Goal: Task Accomplishment & Management: Manage account settings

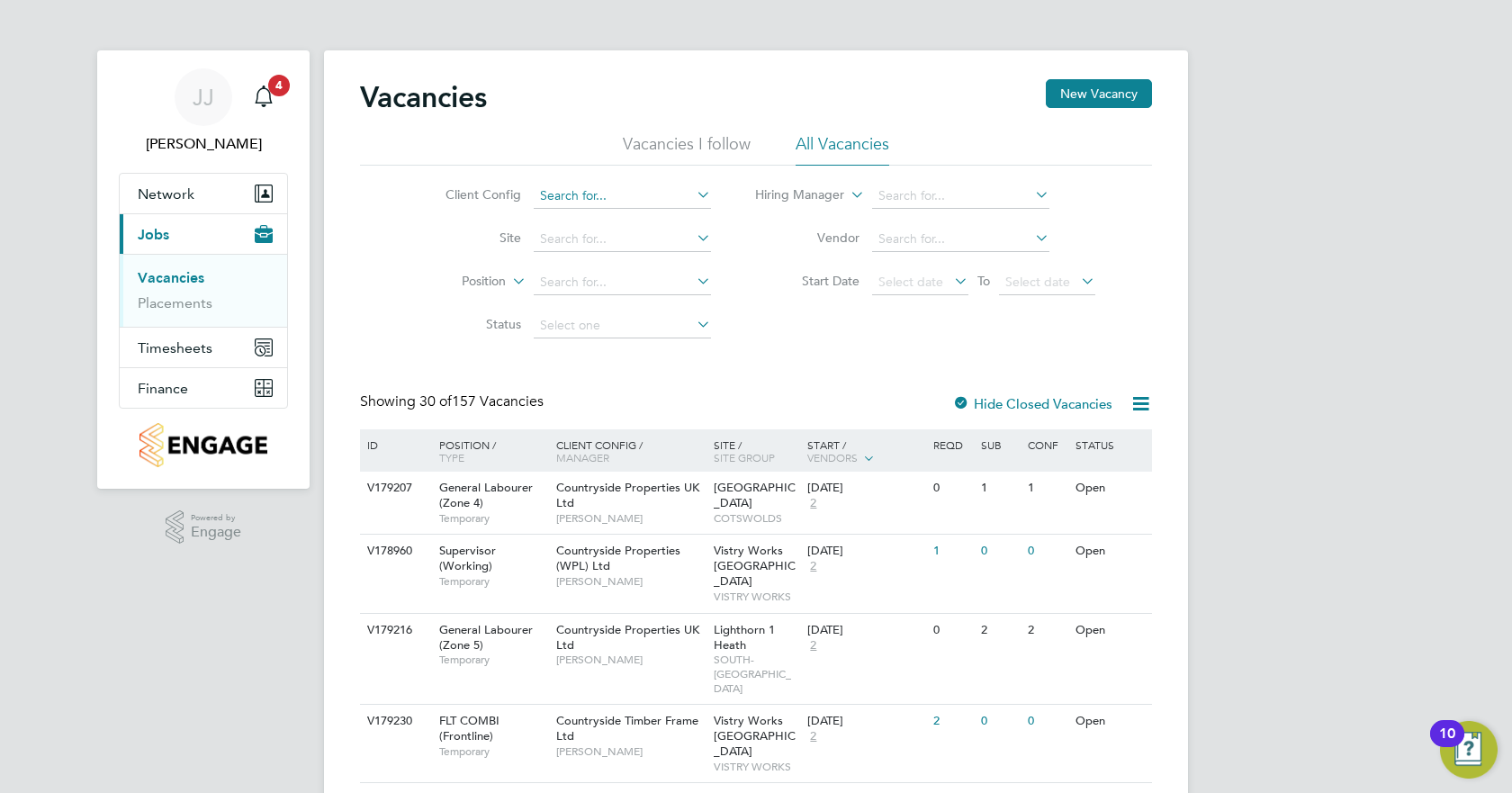
click at [593, 196] on input at bounding box center [622, 196] width 177 height 25
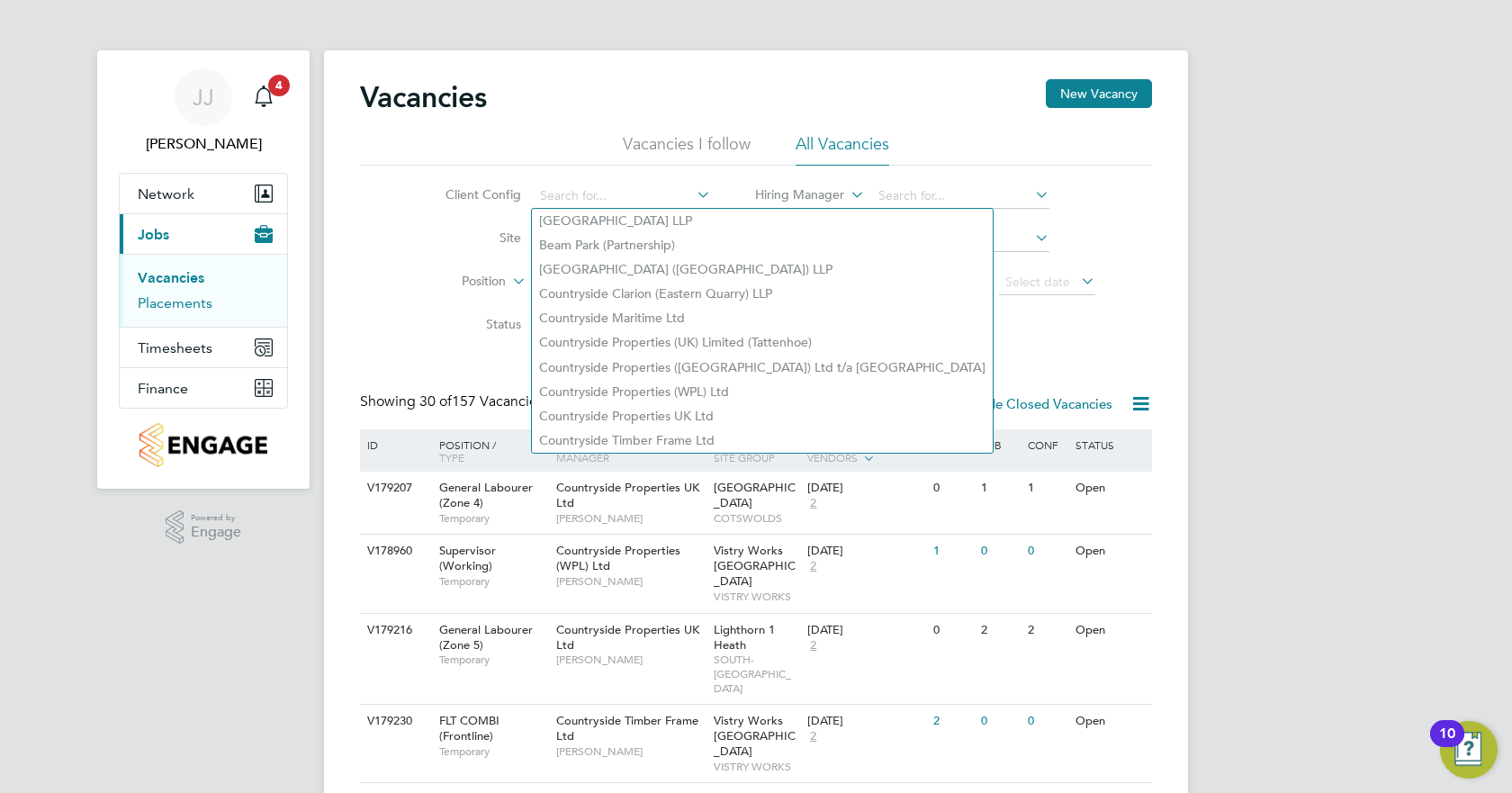
click at [189, 298] on link "Placements" at bounding box center [175, 303] width 75 height 17
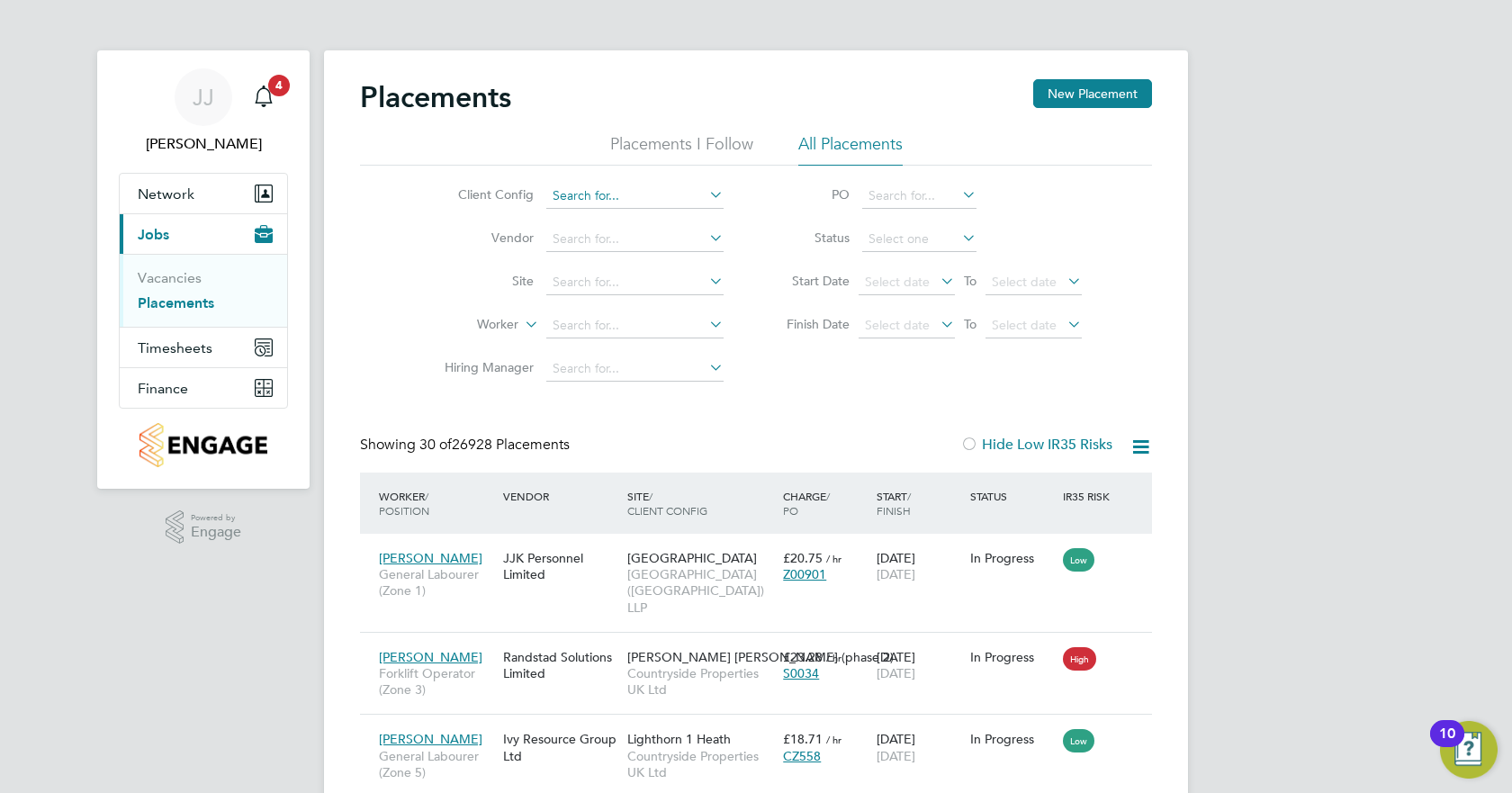
click at [652, 200] on input at bounding box center [635, 196] width 177 height 25
click at [690, 364] on li "Coun tryside Properties UK Ltd" at bounding box center [749, 367] width 408 height 25
type input "Countryside Properties UK Ltd"
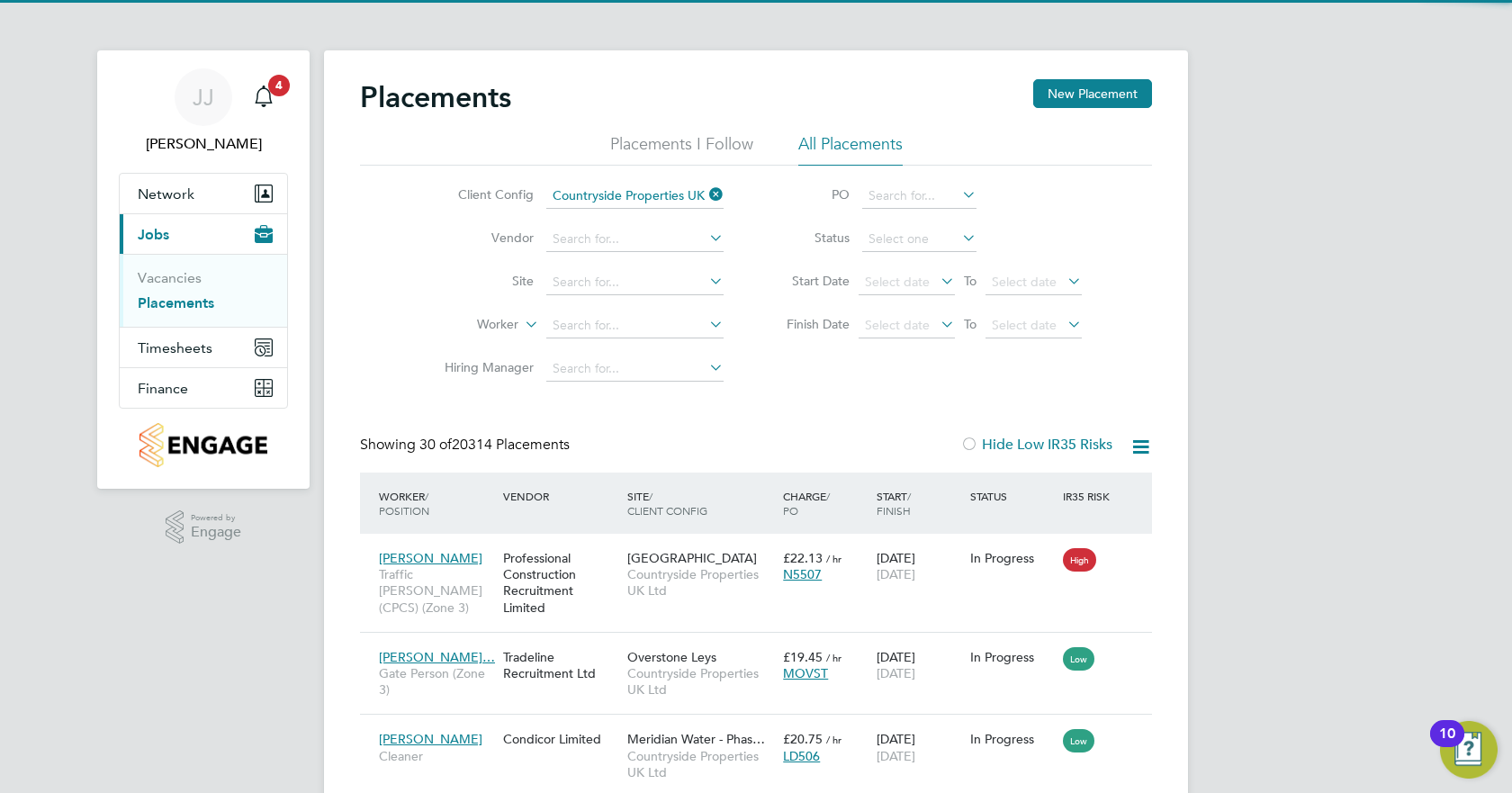
click at [706, 234] on icon at bounding box center [706, 238] width 0 height 25
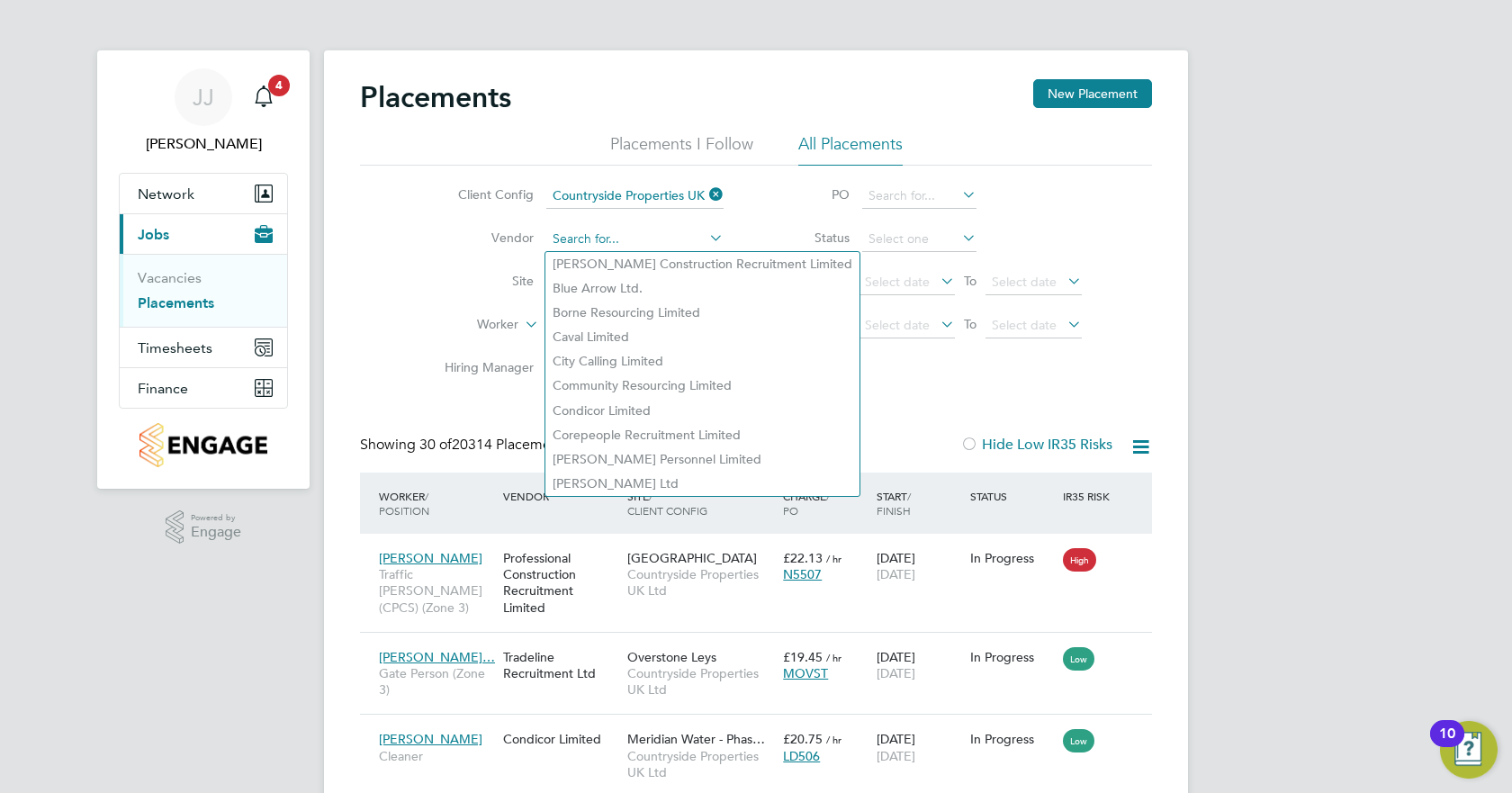
click at [612, 240] on input at bounding box center [635, 240] width 177 height 25
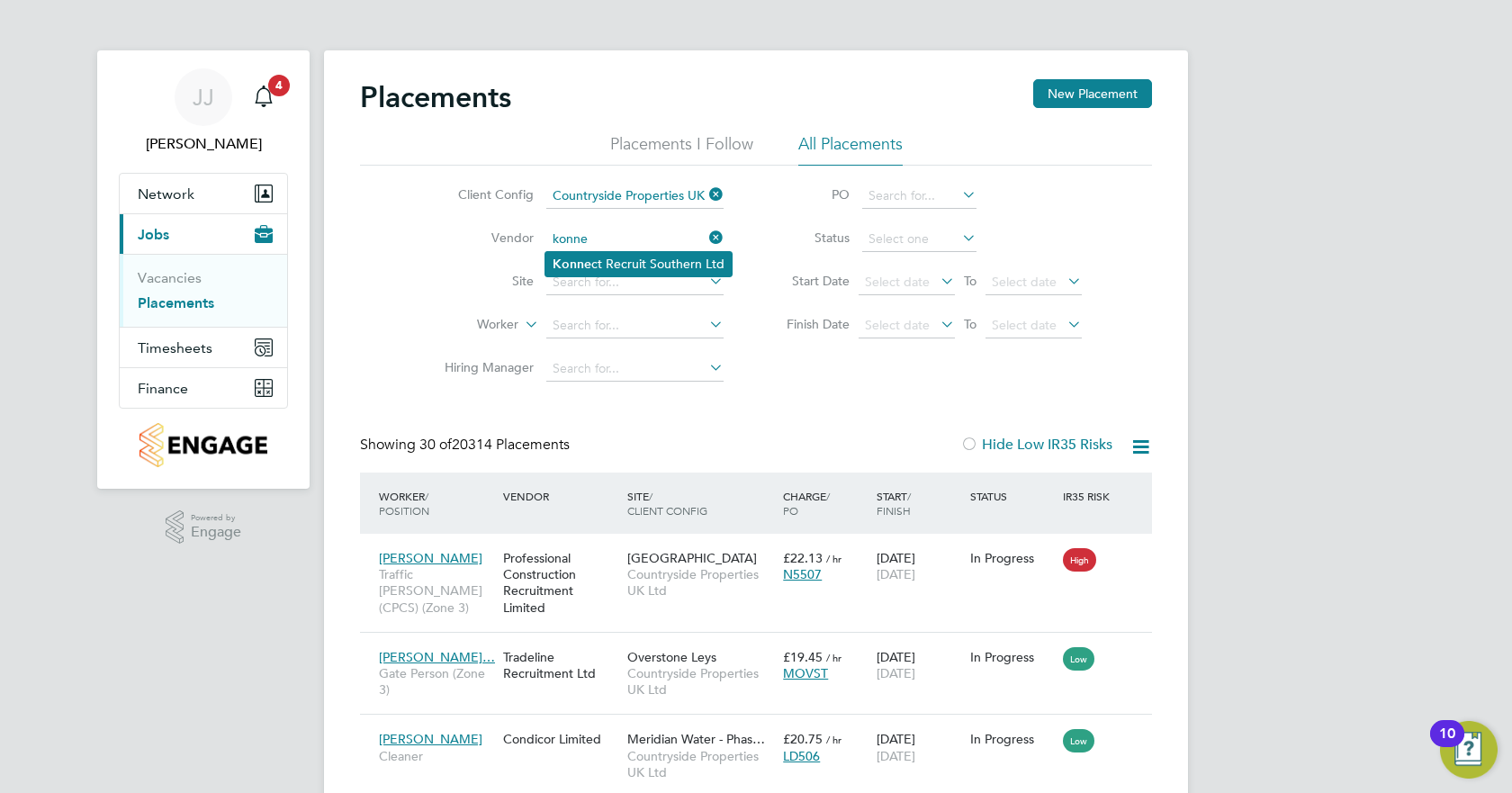
click at [673, 252] on li "Konne ct Recruit Southern Ltd" at bounding box center [638, 264] width 186 height 25
type input "Konnect Recruit Southern Ltd"
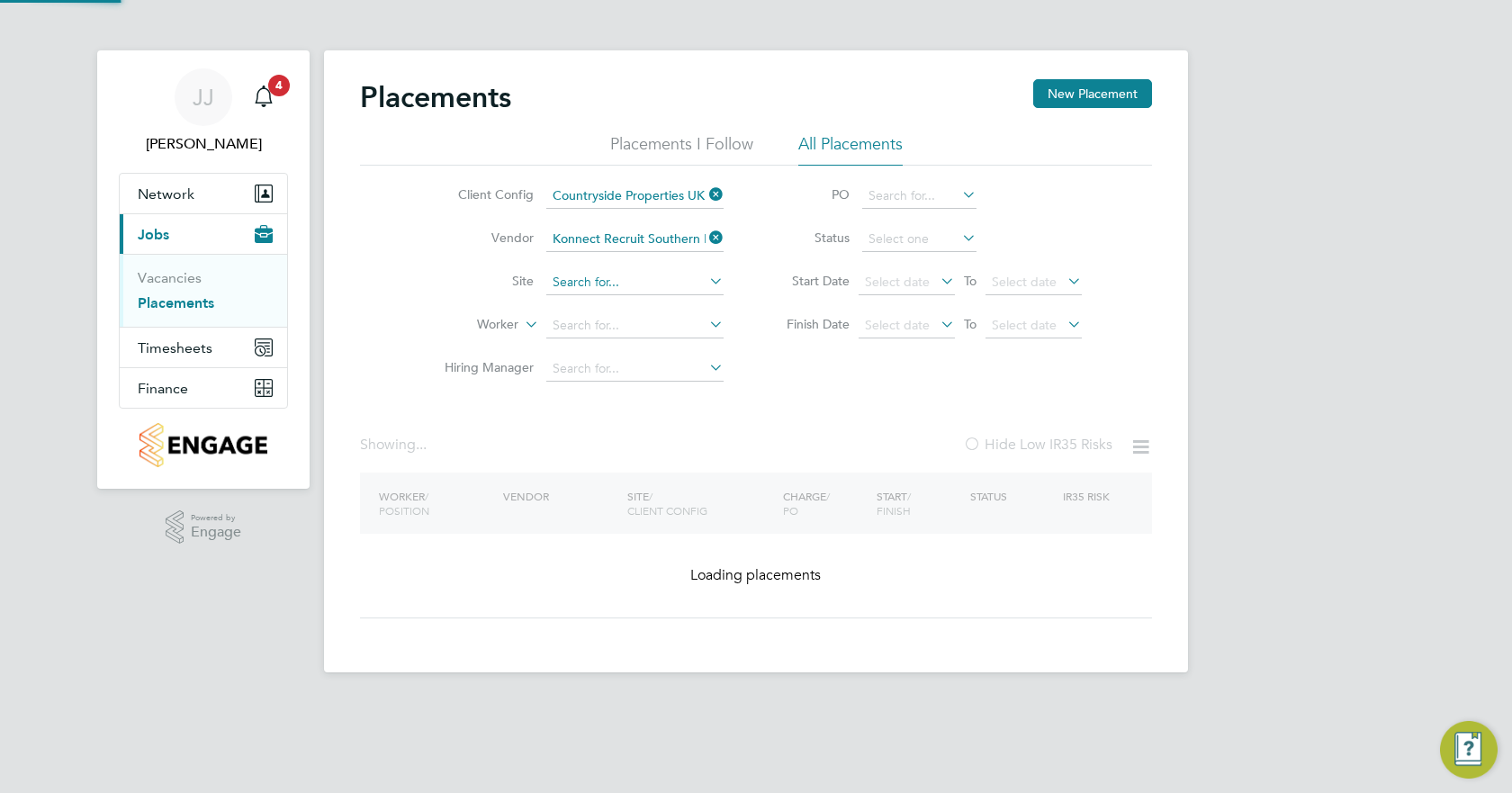
click at [633, 282] on input at bounding box center [635, 283] width 177 height 25
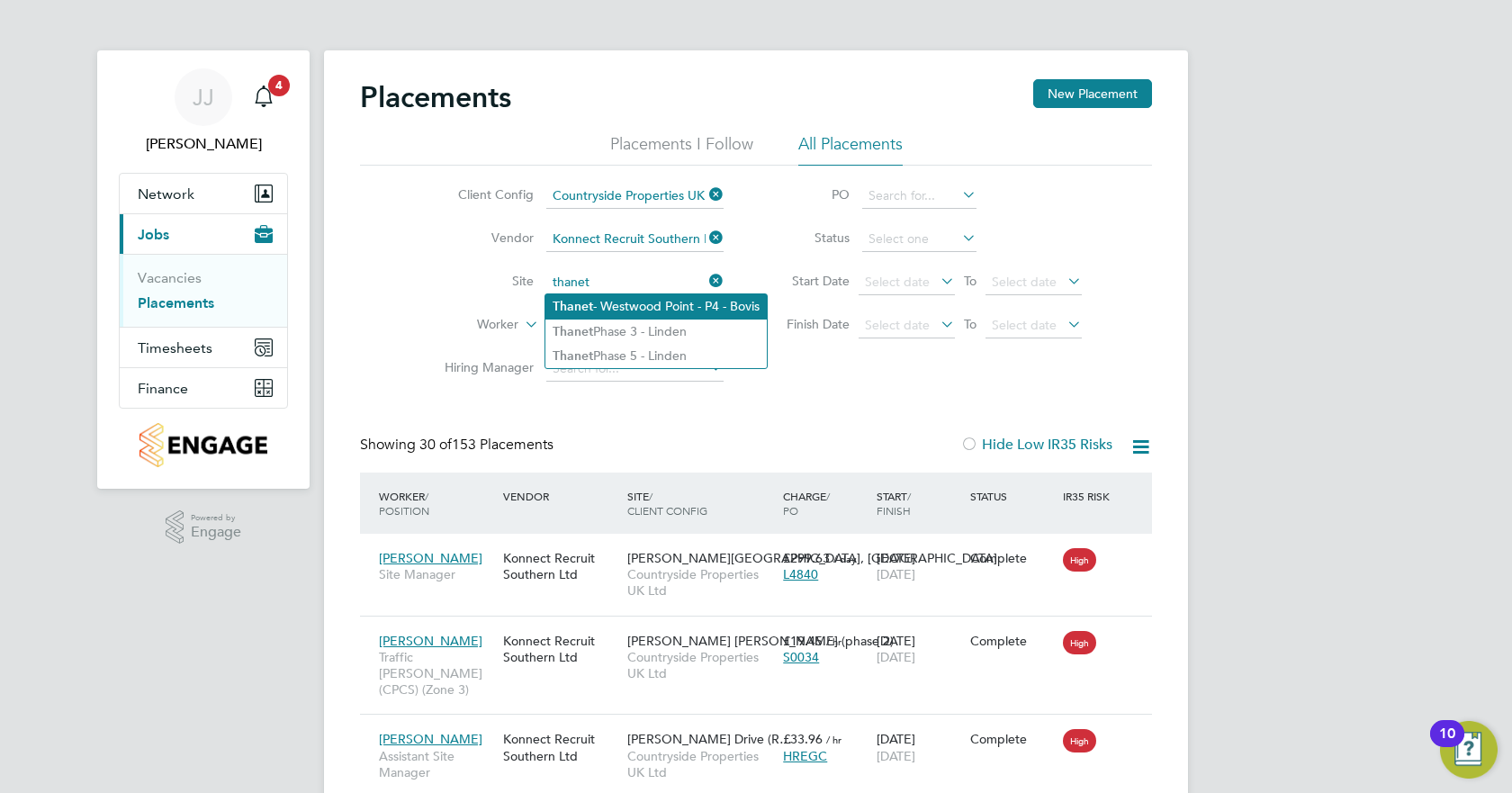
click at [638, 301] on li "Thanet - Westwood Point - P4 - Bovis" at bounding box center [656, 306] width 222 height 25
type input "Thanet - Westwood Point - P4 - Bovis"
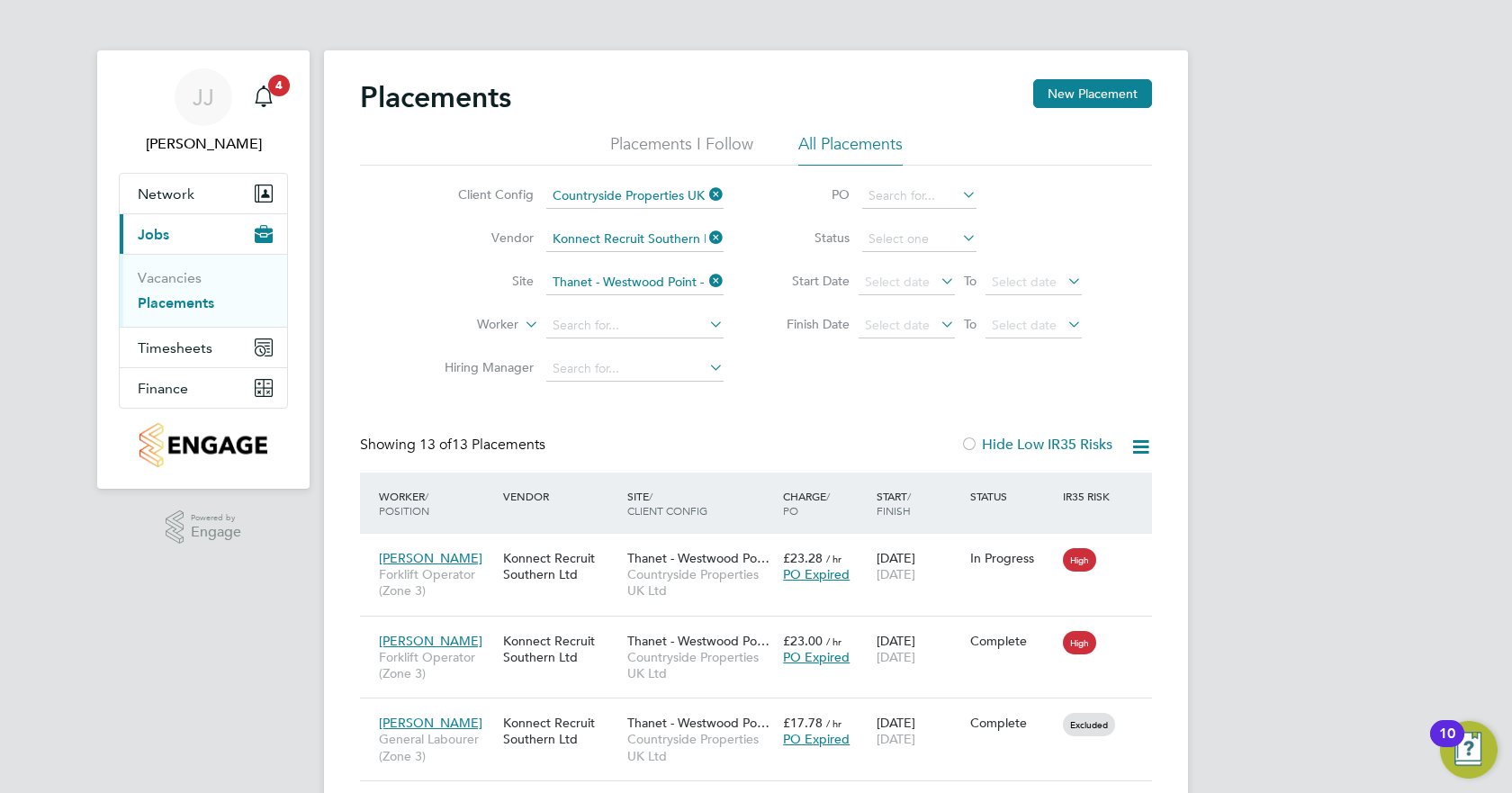
click at [706, 280] on icon at bounding box center [706, 281] width 0 height 25
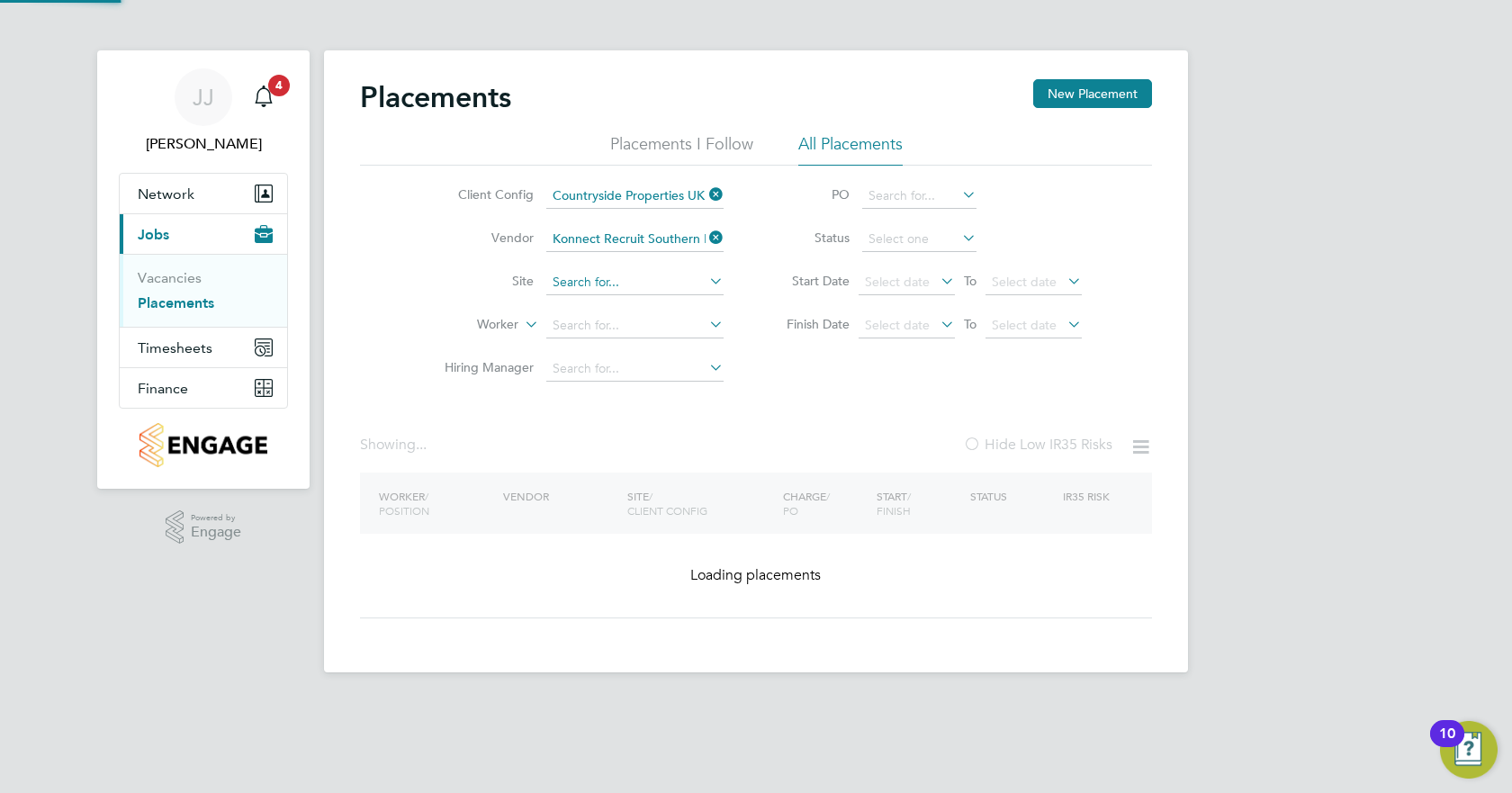
click at [672, 286] on input at bounding box center [635, 283] width 177 height 25
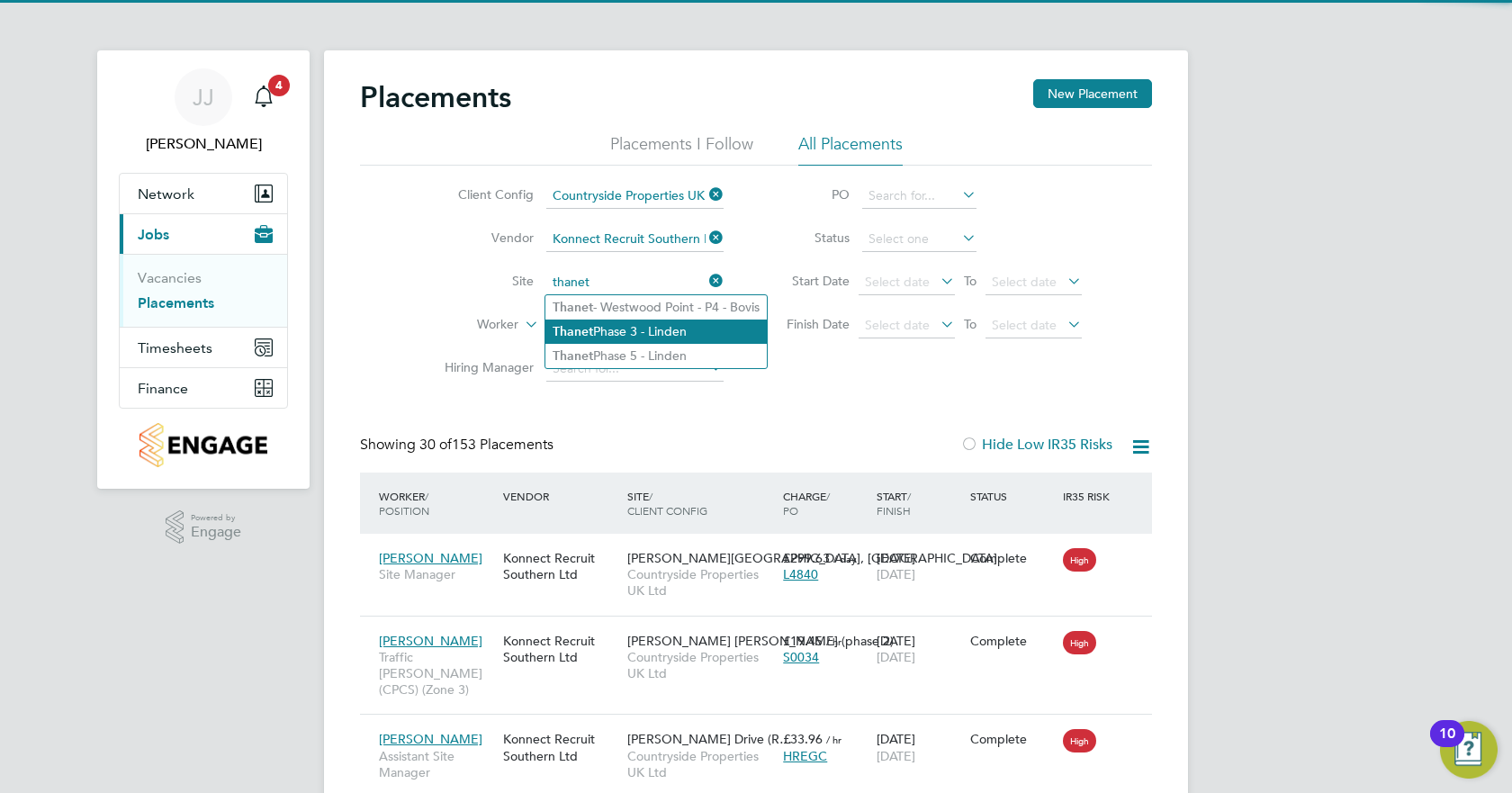
click at [652, 327] on li "Thanet Phase 3 - Linden" at bounding box center [656, 331] width 222 height 25
type input "Thanet Phase 3 - Linden"
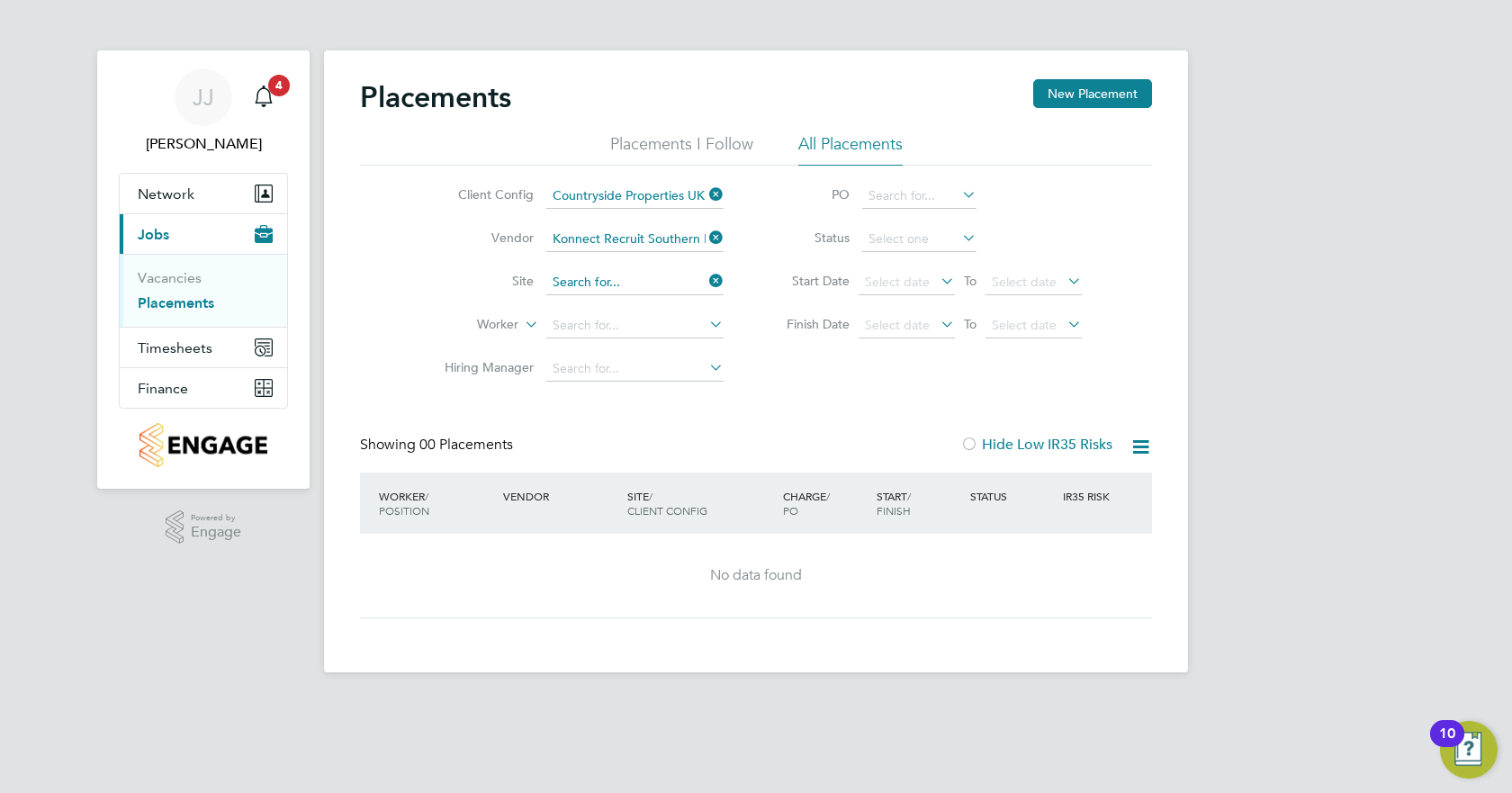
click at [655, 276] on input at bounding box center [635, 283] width 177 height 25
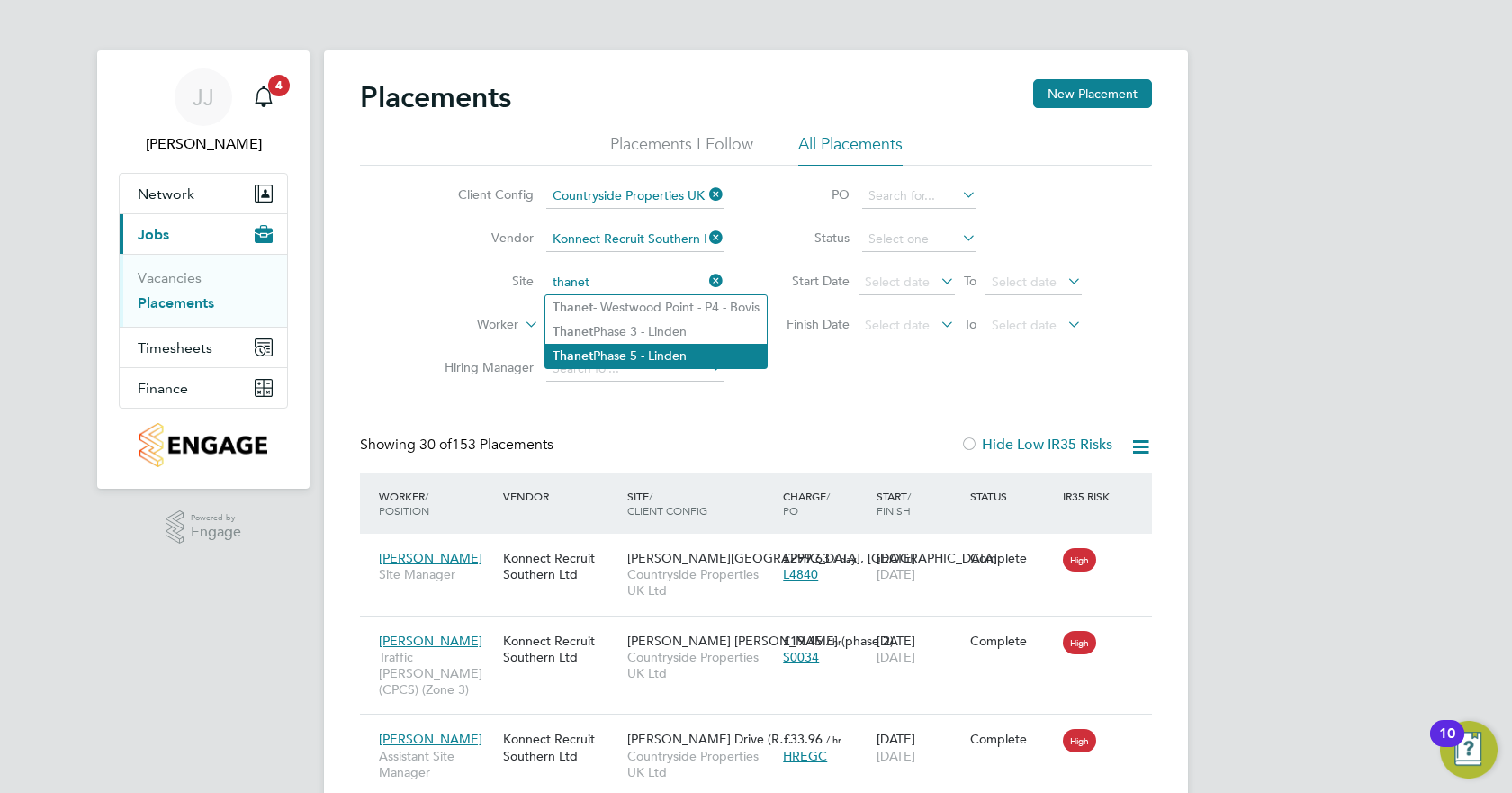
click at [638, 344] on li "Thanet Phase 5 - Linden" at bounding box center [656, 356] width 222 height 25
type input "Thanet Phase 5 - Linden"
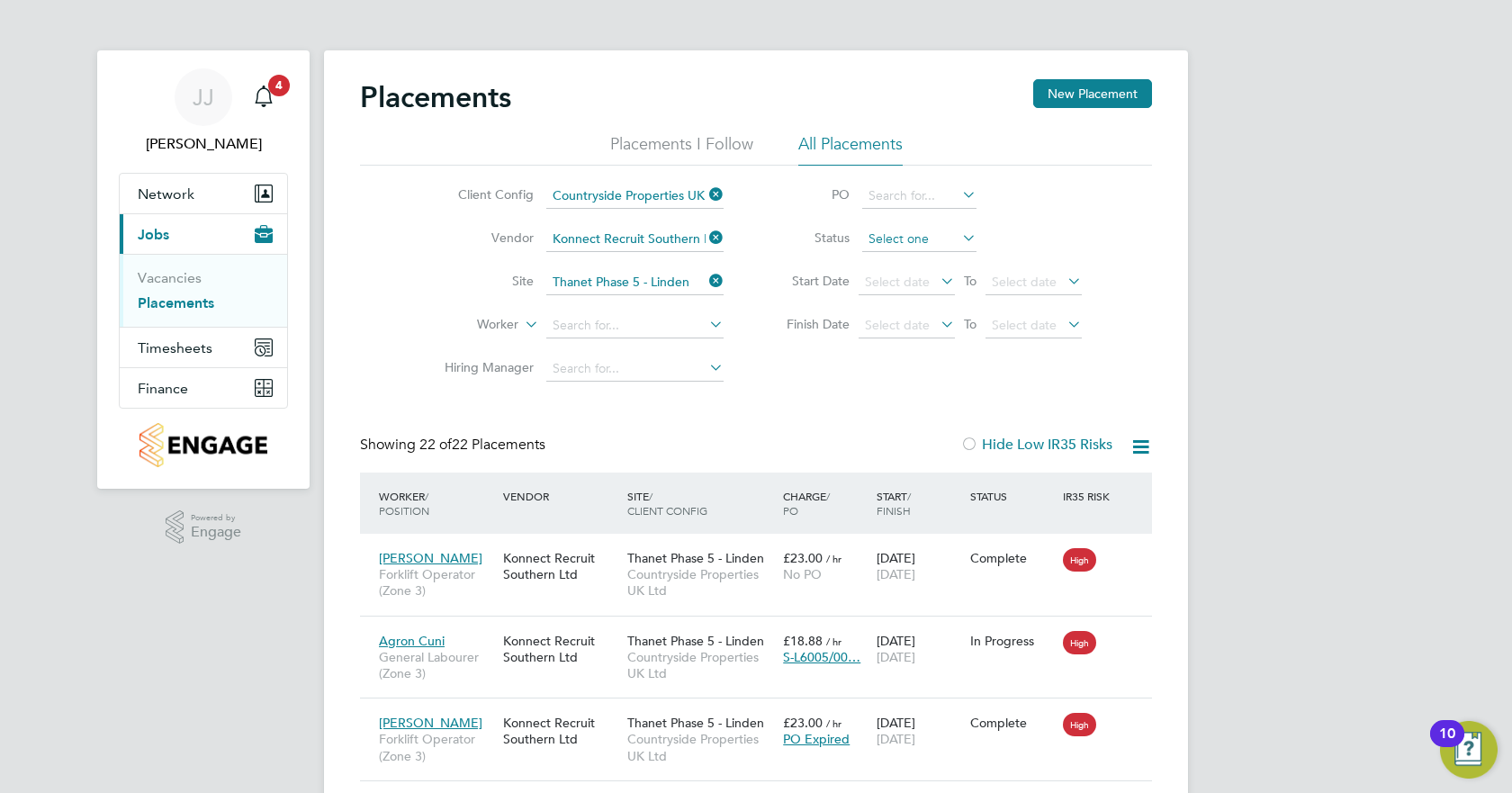
click at [893, 238] on input at bounding box center [920, 240] width 115 height 25
click at [898, 261] on li "Active" at bounding box center [920, 264] width 116 height 24
type input "Active"
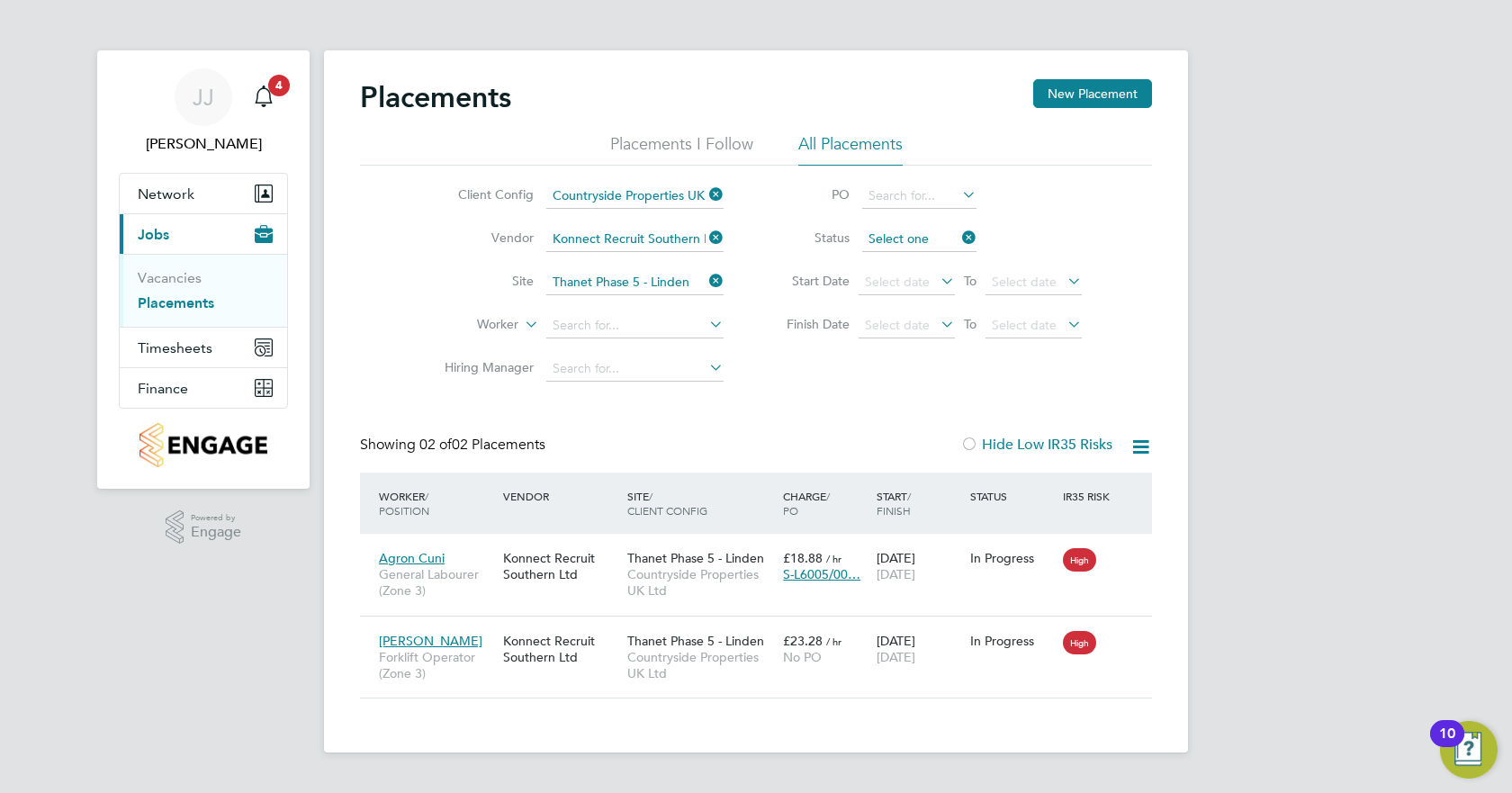
click at [932, 242] on input at bounding box center [920, 240] width 115 height 25
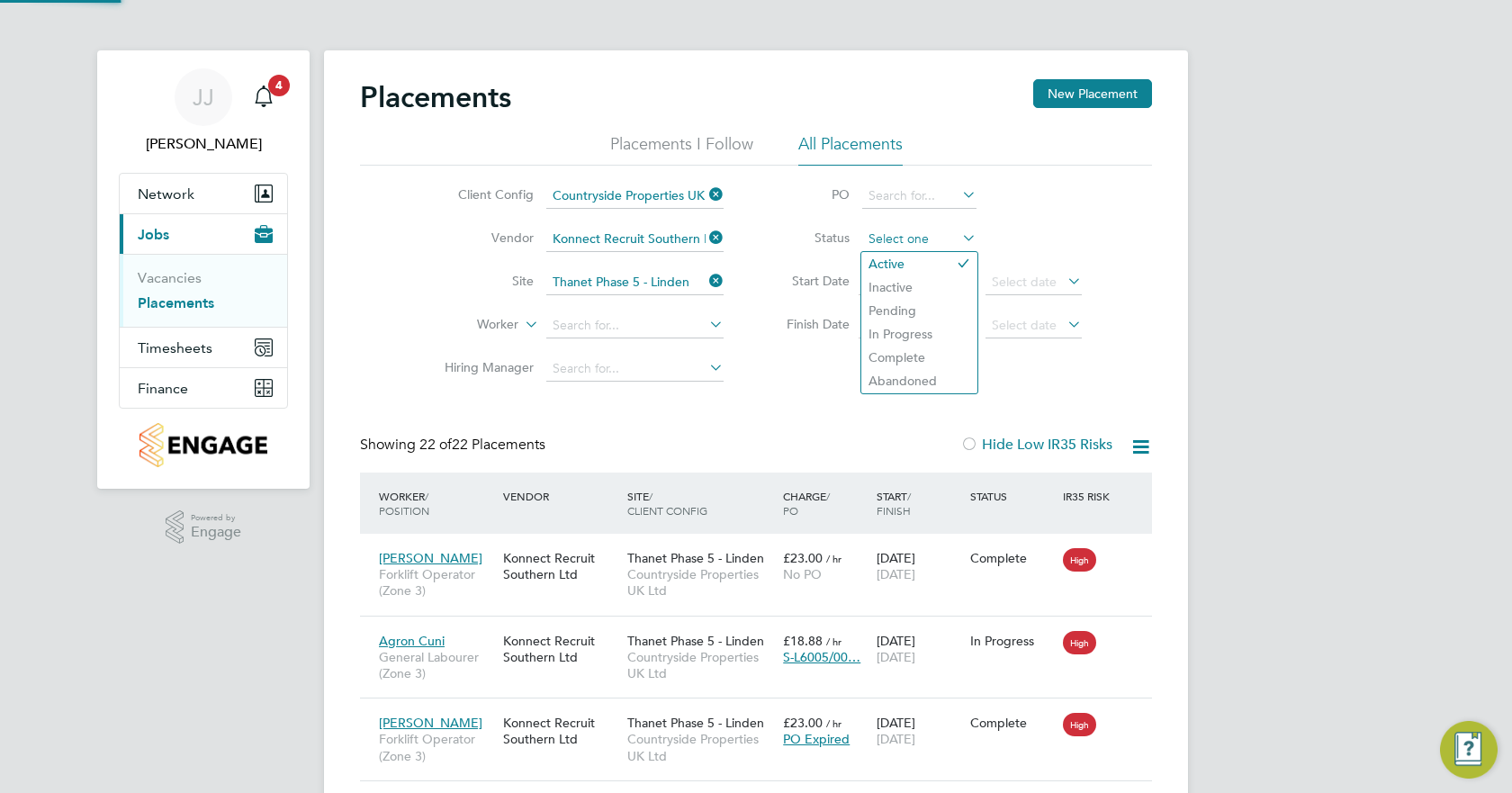
scroll to position [67, 125]
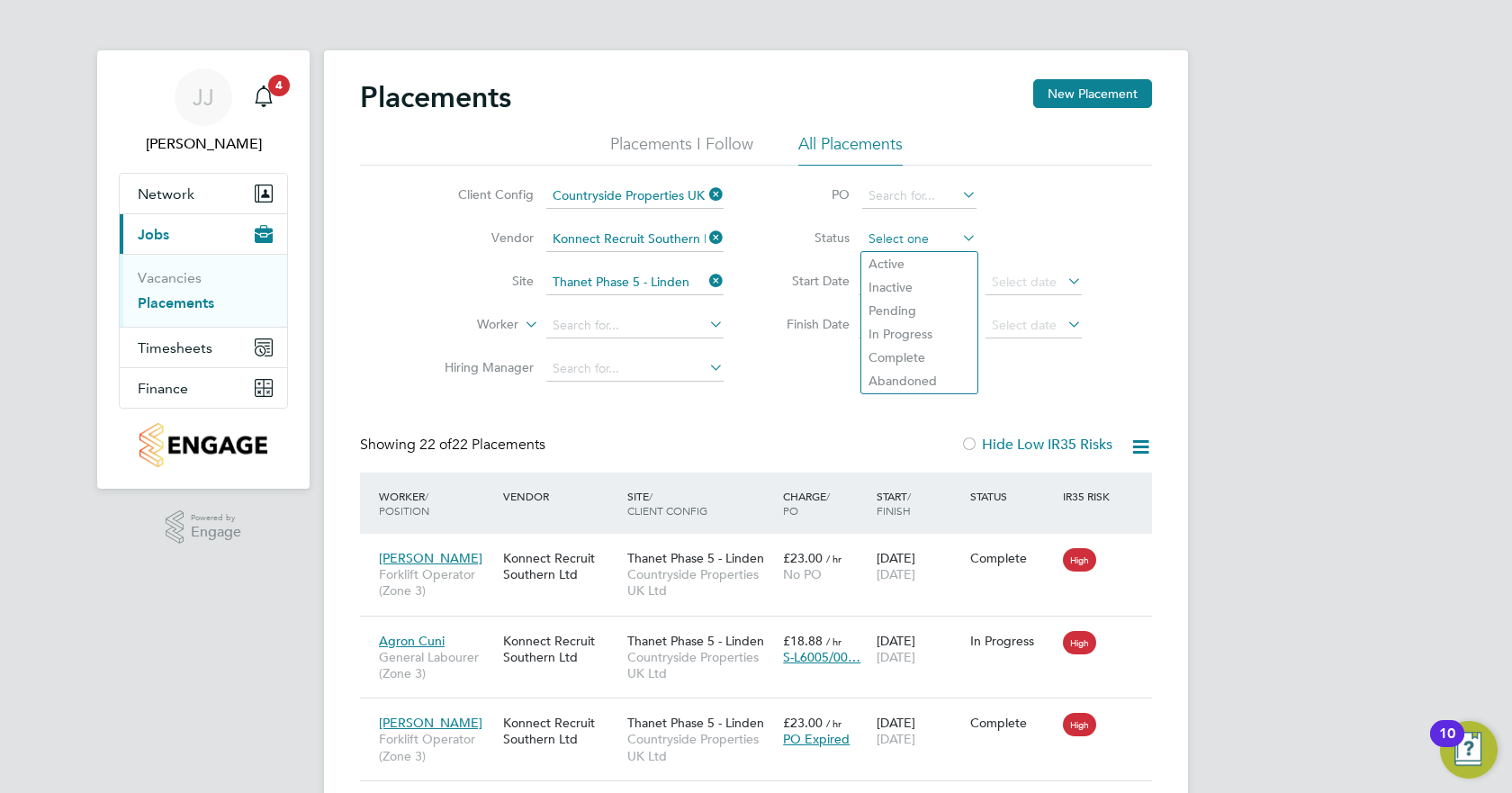
click at [934, 243] on input at bounding box center [920, 240] width 115 height 25
click at [904, 338] on li "In Progress" at bounding box center [920, 334] width 116 height 24
type input "In Progress"
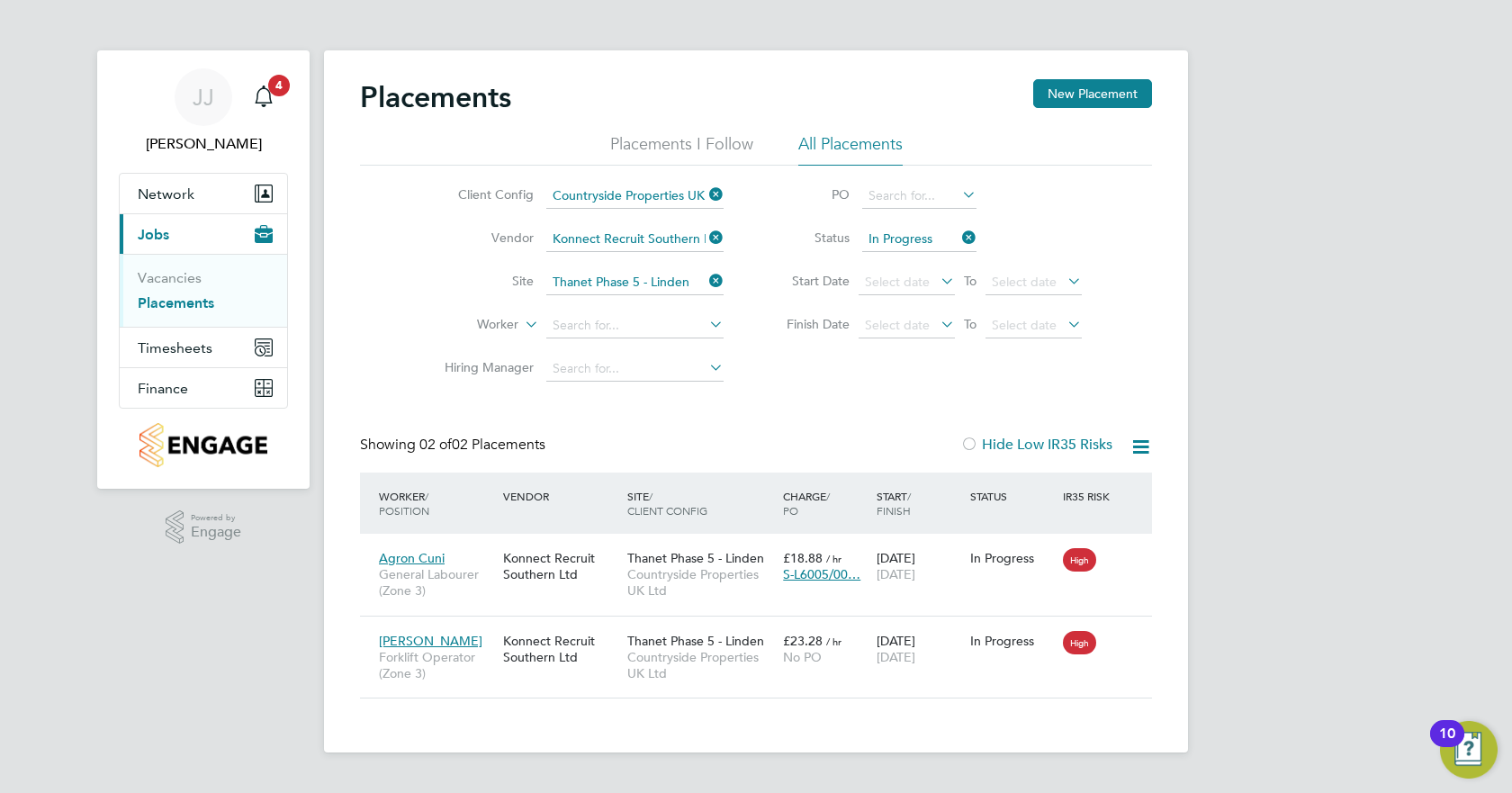
click at [931, 233] on input "In Progress" at bounding box center [920, 240] width 115 height 25
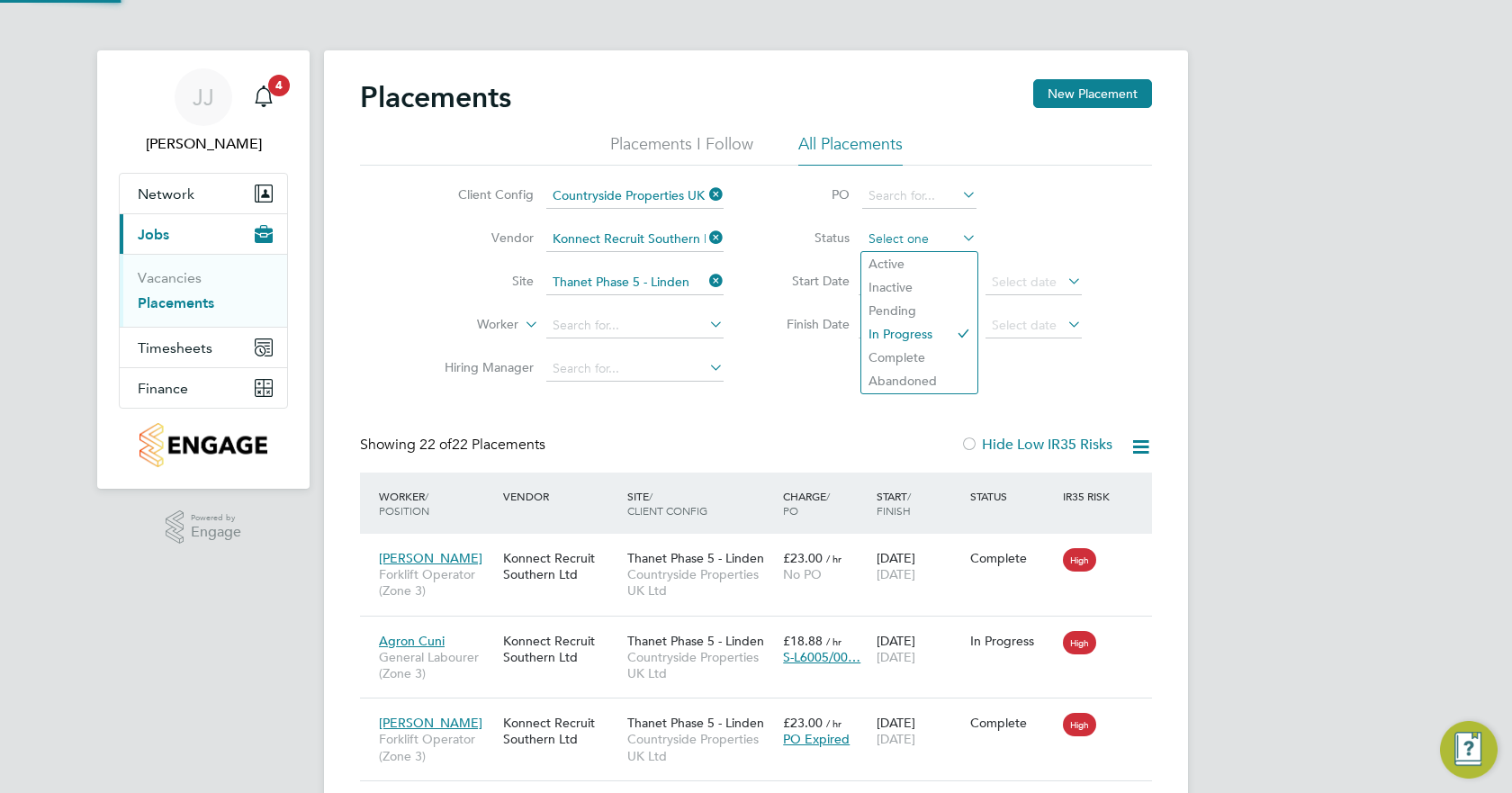
scroll to position [17, 85]
click at [908, 362] on li "Complete" at bounding box center [920, 357] width 116 height 24
type input "Complete"
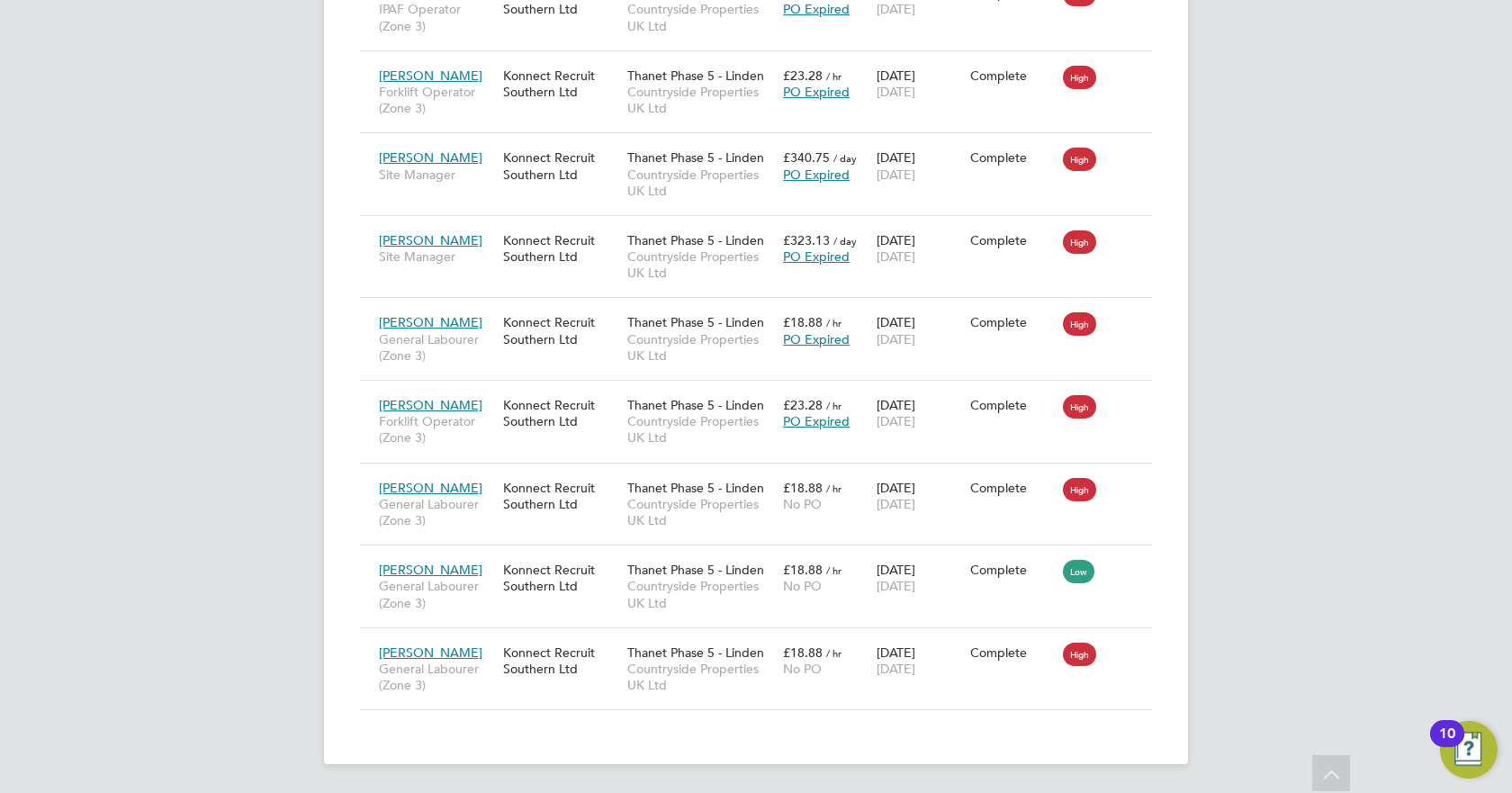
drag, startPoint x: 127, startPoint y: 499, endPoint x: 140, endPoint y: 501, distance: 13.2
drag, startPoint x: 140, startPoint y: 501, endPoint x: 121, endPoint y: 24, distance: 477.4
drag, startPoint x: 112, startPoint y: 0, endPoint x: 109, endPoint y: 490, distance: 490.0
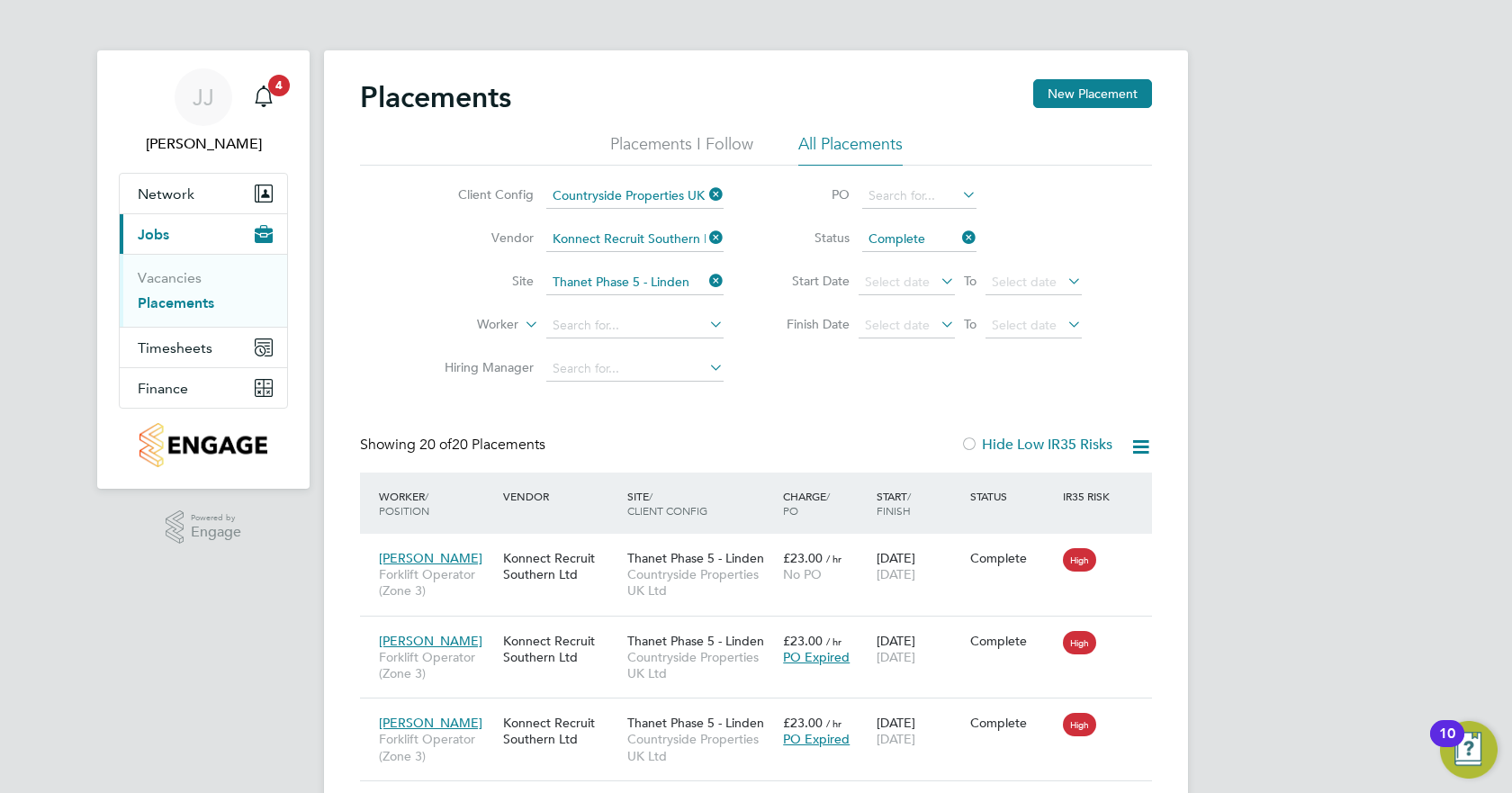
click at [958, 244] on icon at bounding box center [958, 238] width 0 height 25
click at [944, 241] on input at bounding box center [920, 240] width 115 height 25
drag, startPoint x: 915, startPoint y: 311, endPoint x: 915, endPoint y: 327, distance: 16.0
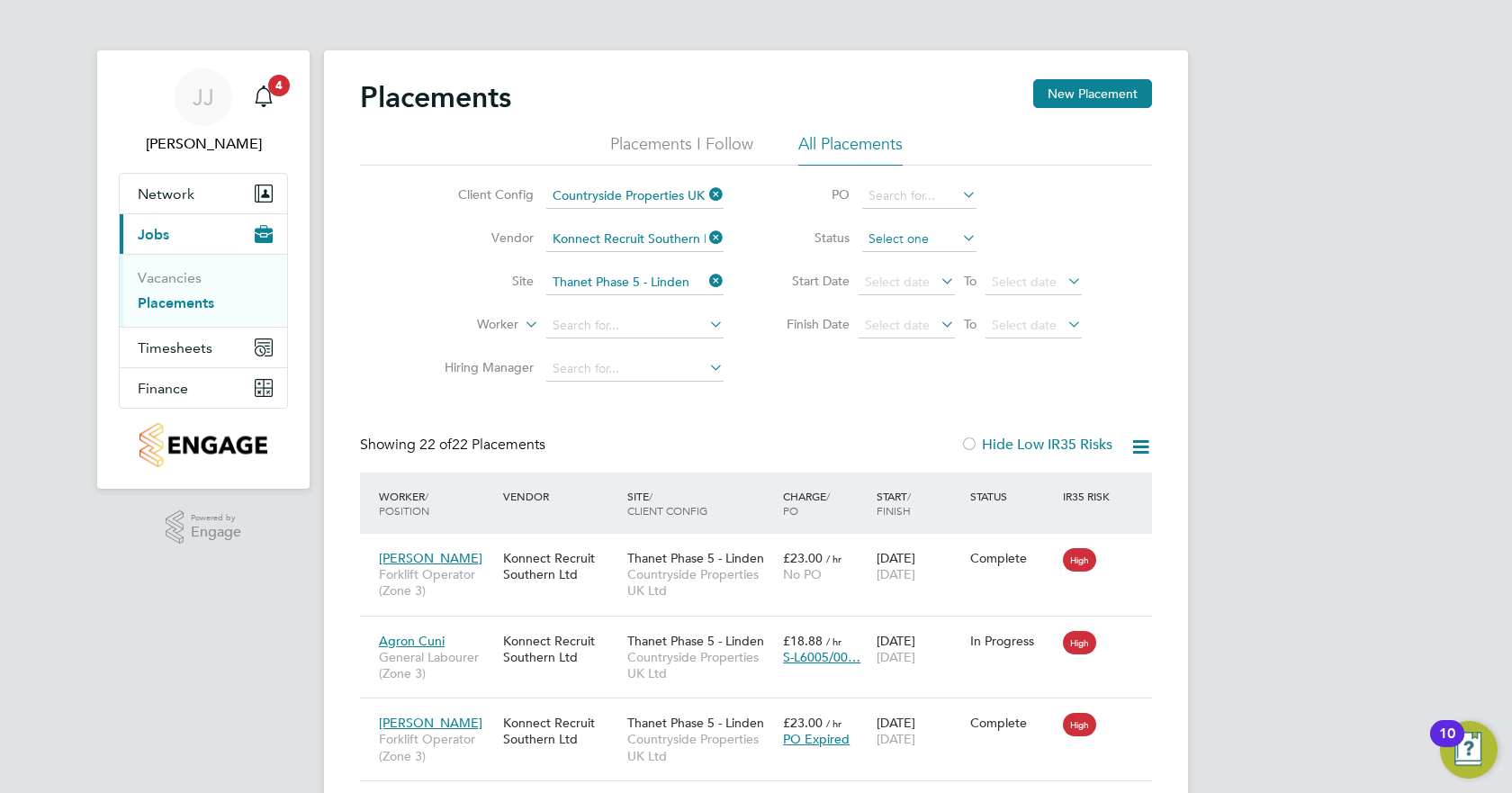
click at [956, 234] on input at bounding box center [920, 240] width 115 height 25
click at [912, 333] on li "In Progress" at bounding box center [920, 334] width 116 height 24
type input "In Progress"
click at [912, 333] on li "In Progress" at bounding box center [920, 334] width 116 height 24
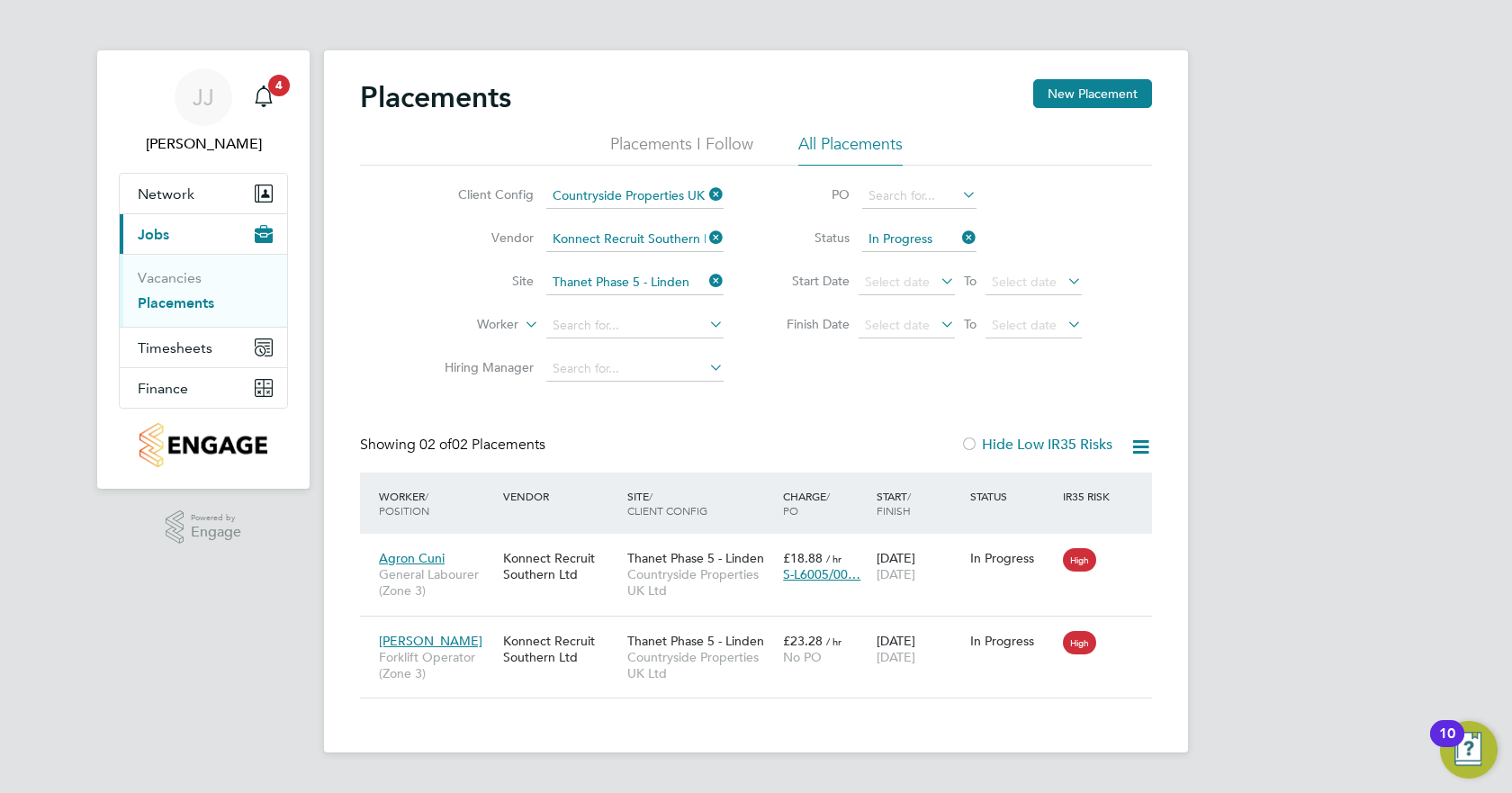
click at [258, 642] on div "JJ Joshua James Notifications 4 Applications: Network Team Members Sites Worker…" at bounding box center [756, 390] width 1512 height 781
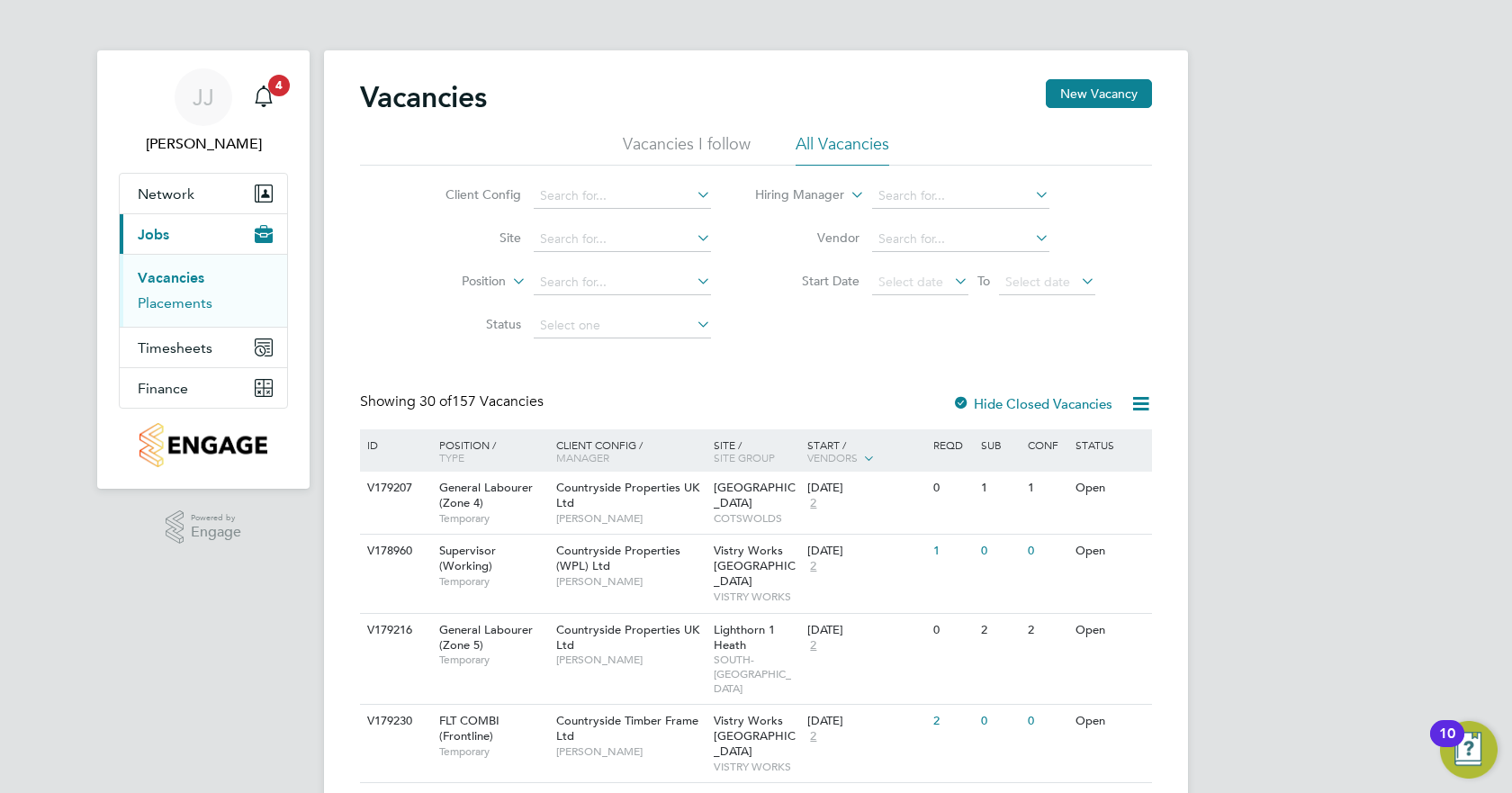
click at [162, 298] on link "Placements" at bounding box center [175, 303] width 75 height 17
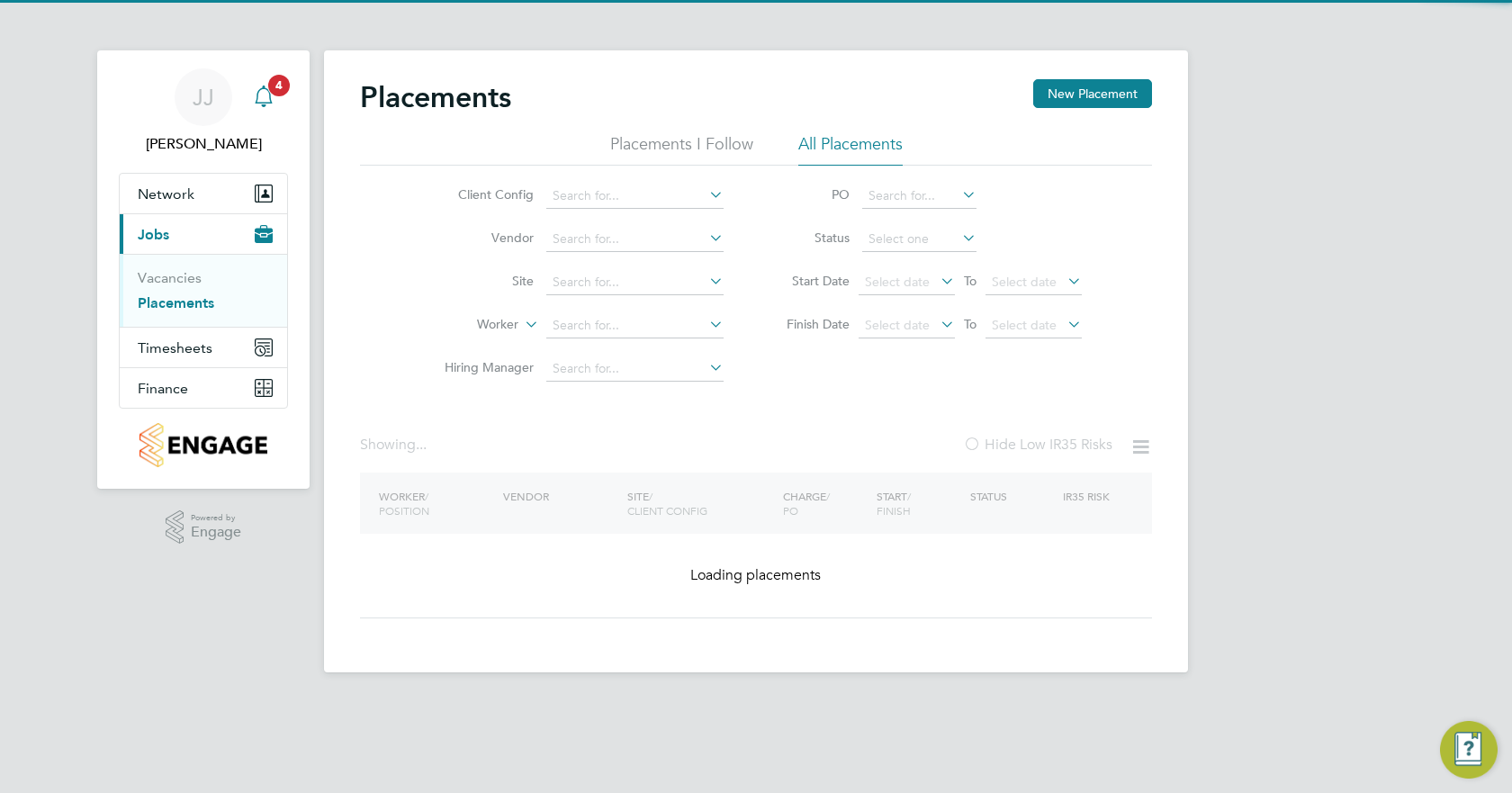
click at [265, 100] on icon "Main navigation" at bounding box center [264, 96] width 22 height 22
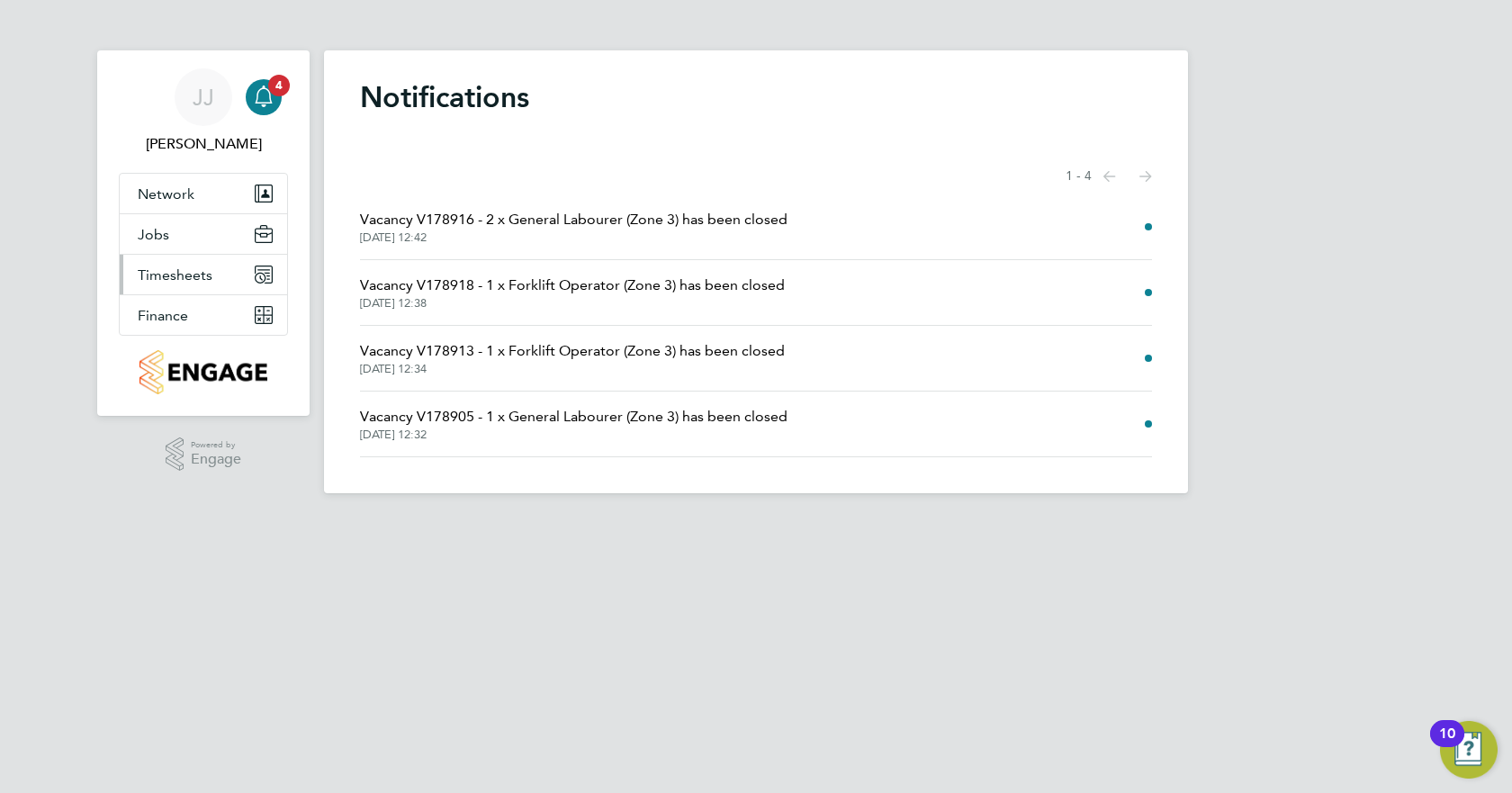
click at [174, 277] on span "Timesheets" at bounding box center [175, 275] width 75 height 17
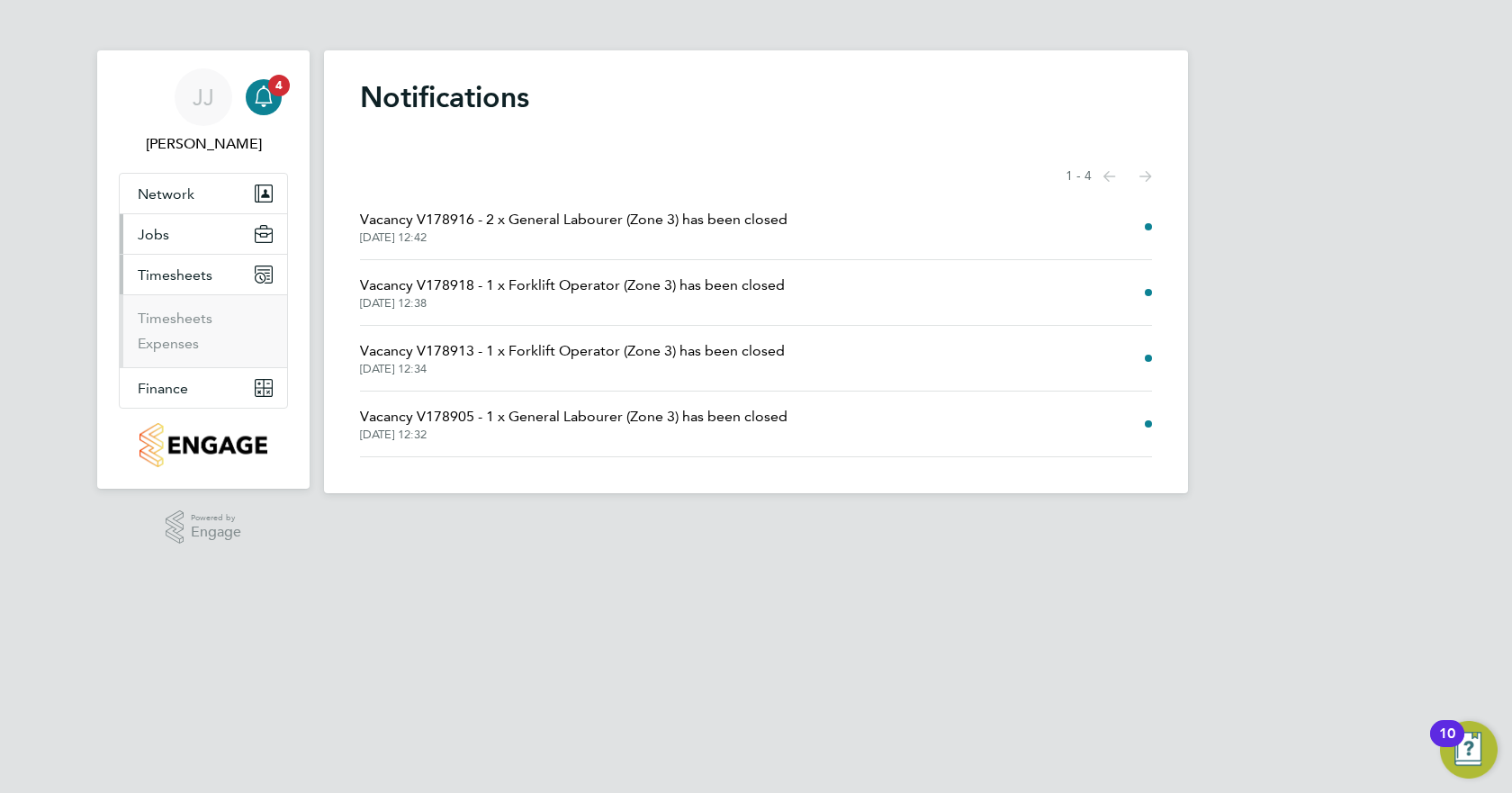
click at [166, 233] on span "Jobs" at bounding box center [153, 235] width 32 height 17
click at [166, 304] on link "Placements" at bounding box center [175, 303] width 75 height 17
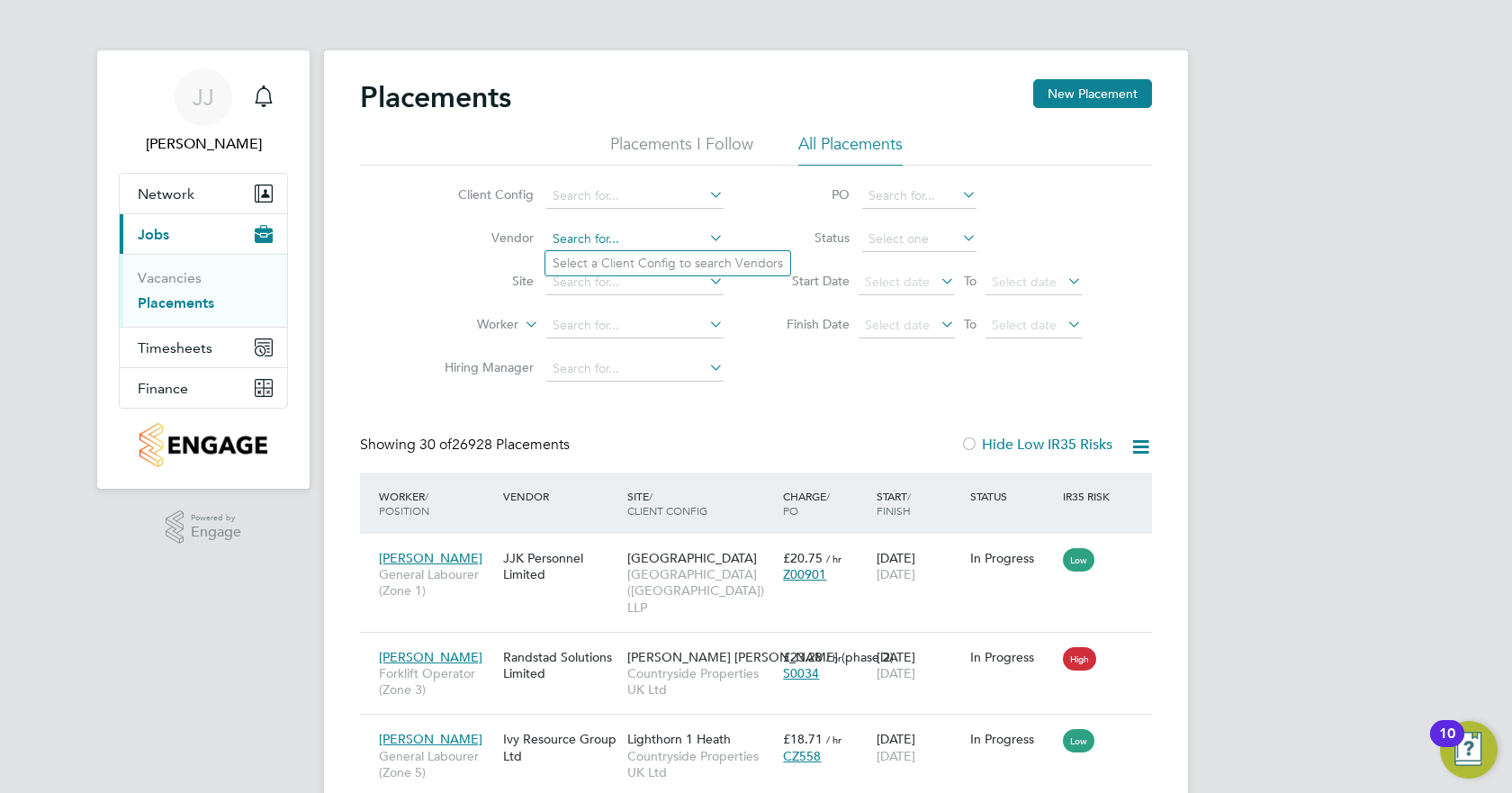
click at [582, 235] on input at bounding box center [635, 240] width 177 height 25
click at [583, 197] on input at bounding box center [635, 196] width 177 height 25
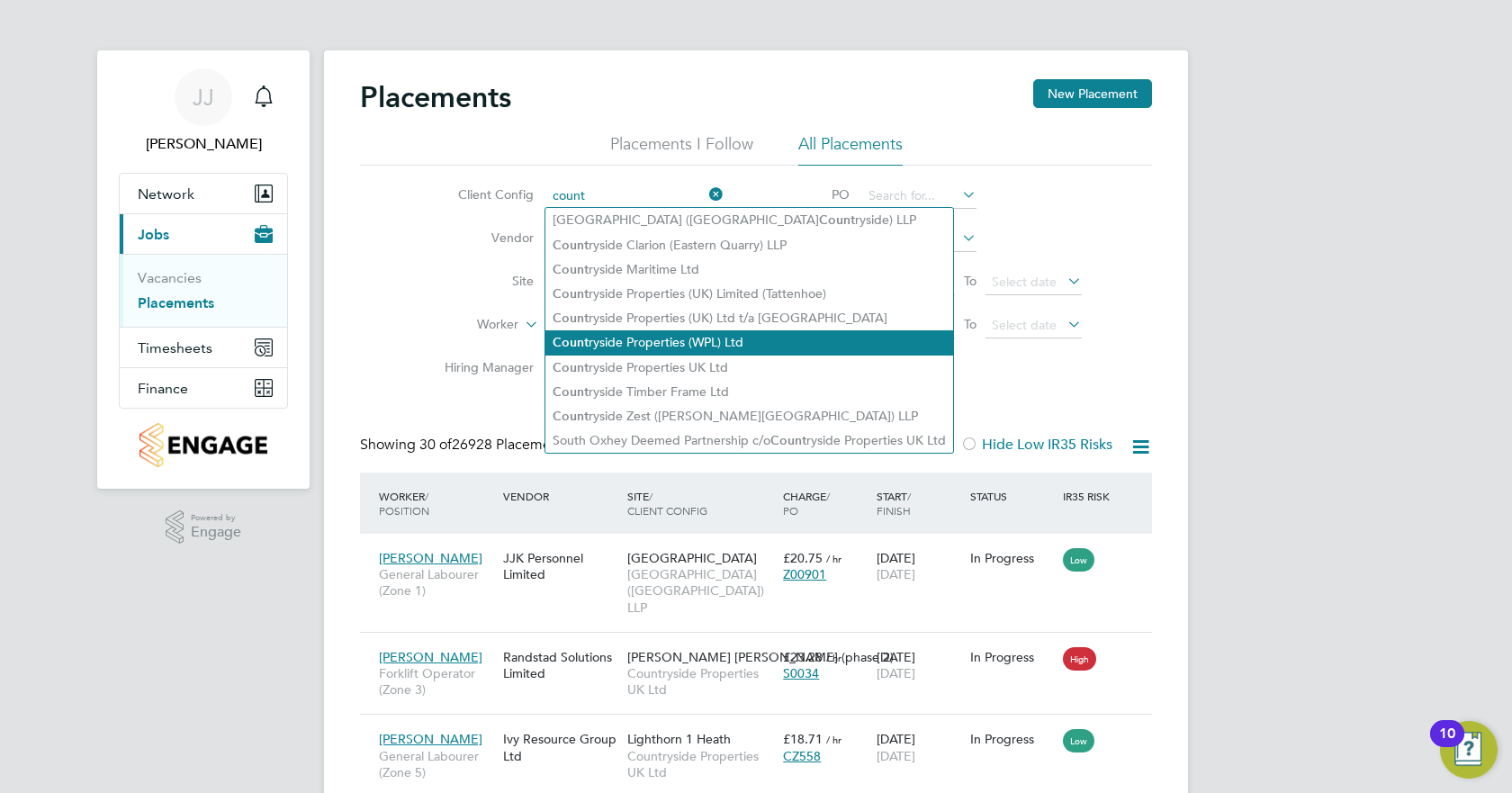
click at [684, 334] on li "Count ryside Properties (WPL) Ltd" at bounding box center [749, 342] width 408 height 25
type input "Countryside Properties (WPL) Ltd"
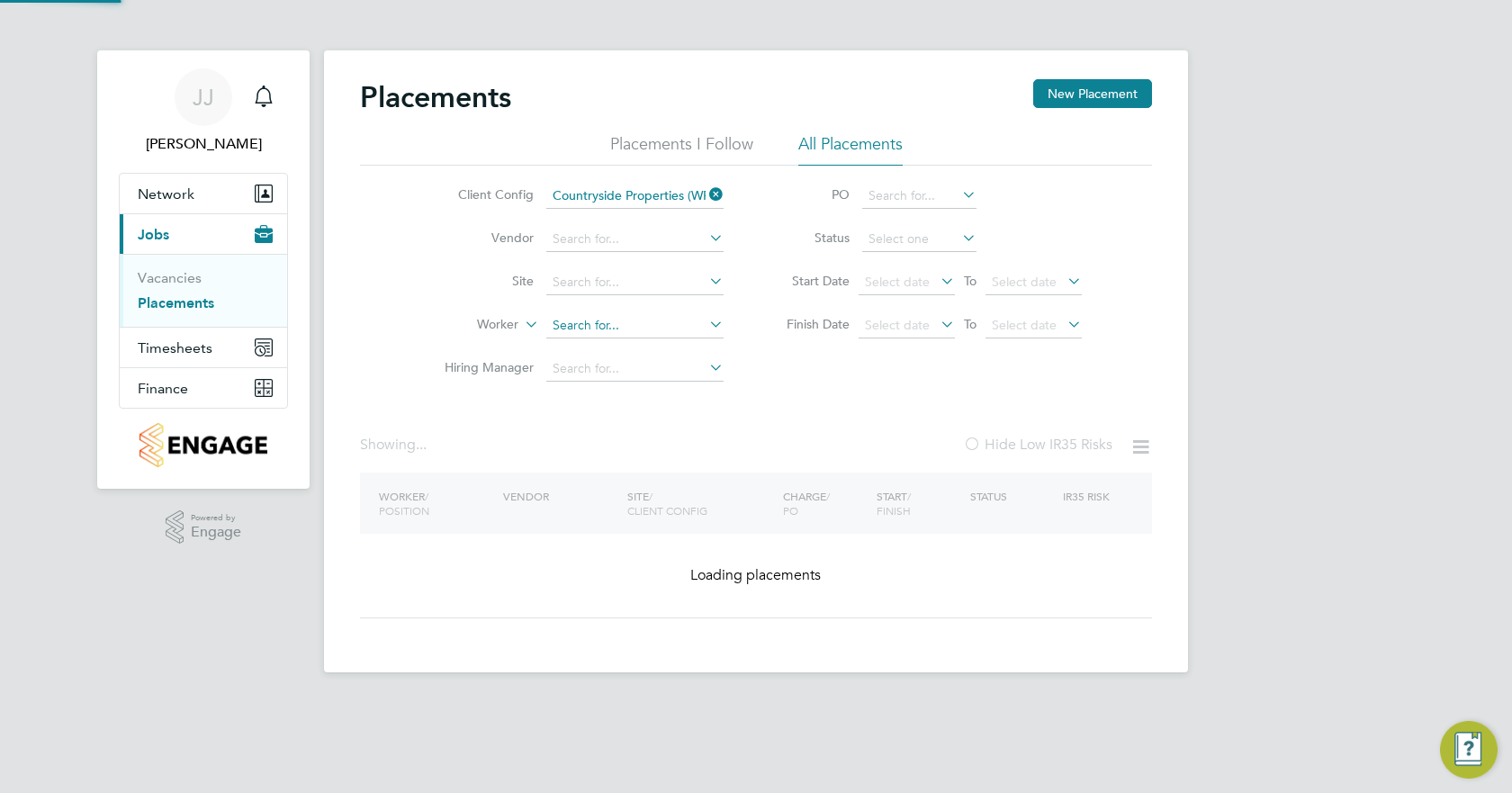
drag, startPoint x: 684, startPoint y: 334, endPoint x: 676, endPoint y: 318, distance: 17.9
click at [676, 339] on div "Placements New Placement Placements I Follow All Placements Client Config Count…" at bounding box center [756, 361] width 865 height 622
drag, startPoint x: 716, startPoint y: 193, endPoint x: 668, endPoint y: 191, distance: 48.0
click at [706, 193] on icon at bounding box center [706, 195] width 0 height 25
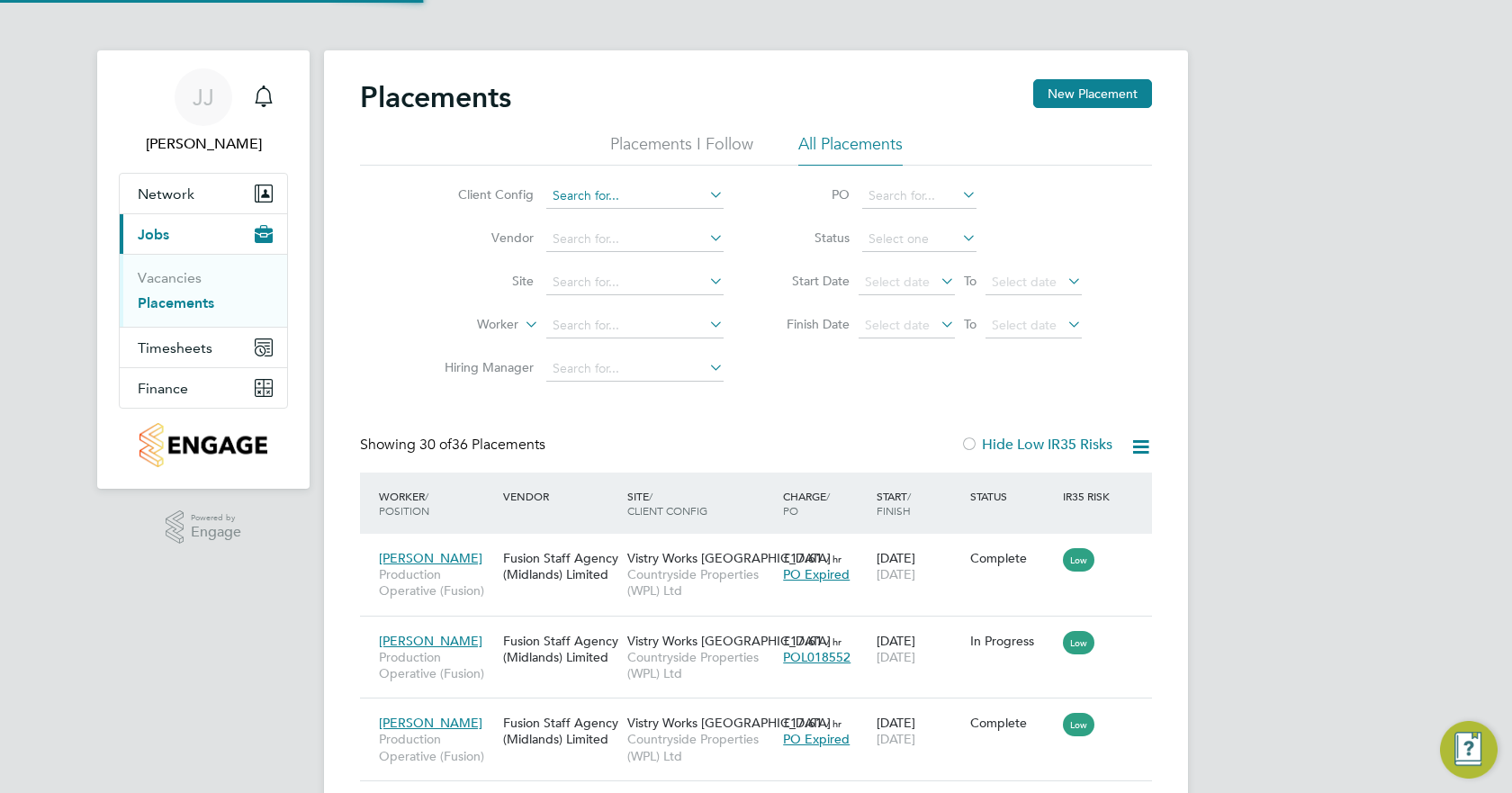
click at [668, 191] on input at bounding box center [635, 196] width 177 height 25
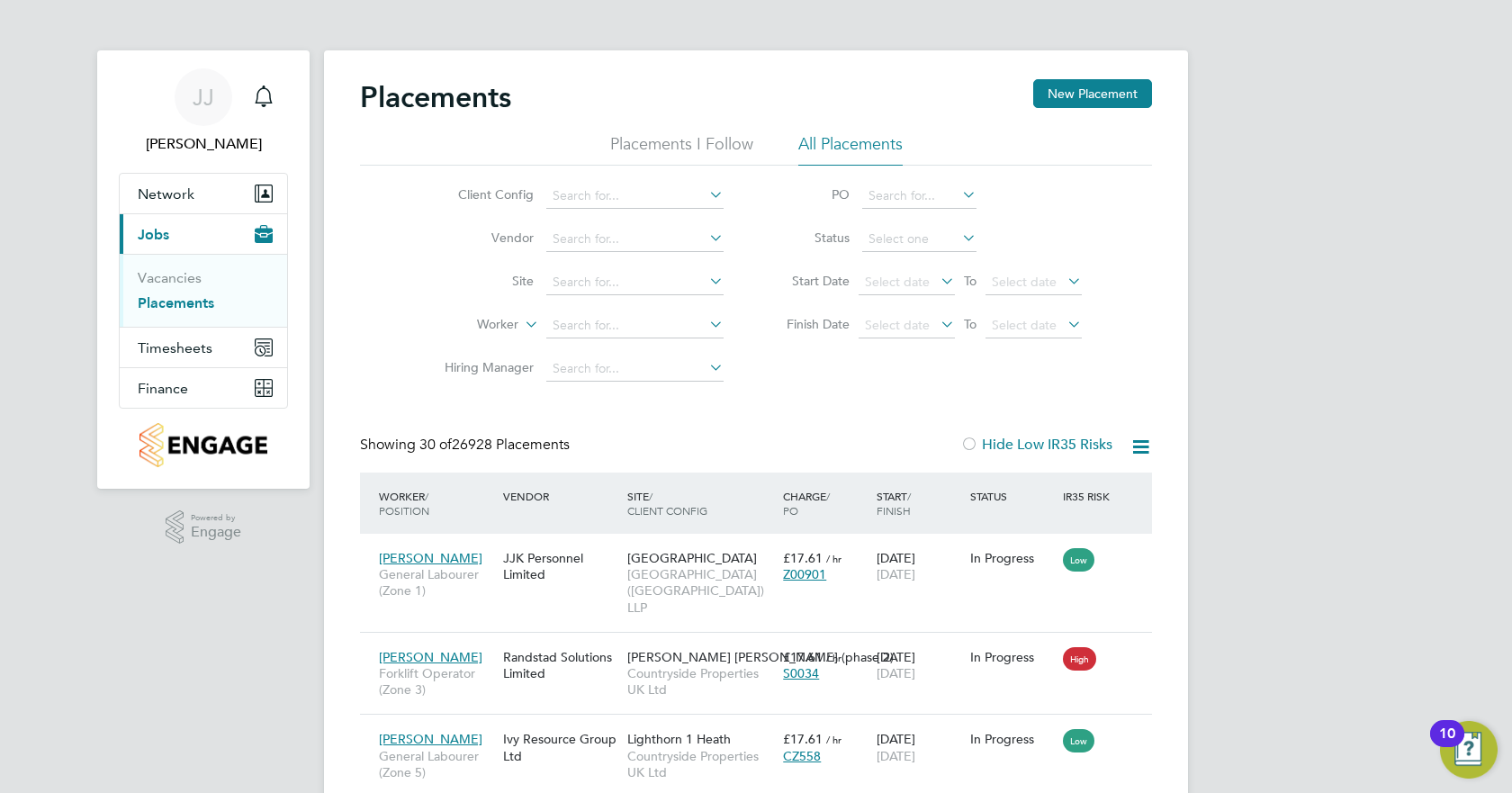
click at [672, 407] on li "Countryside Properties UK Ltd" at bounding box center [776, 417] width 461 height 25
type input "Countryside Properties UK Ltd"
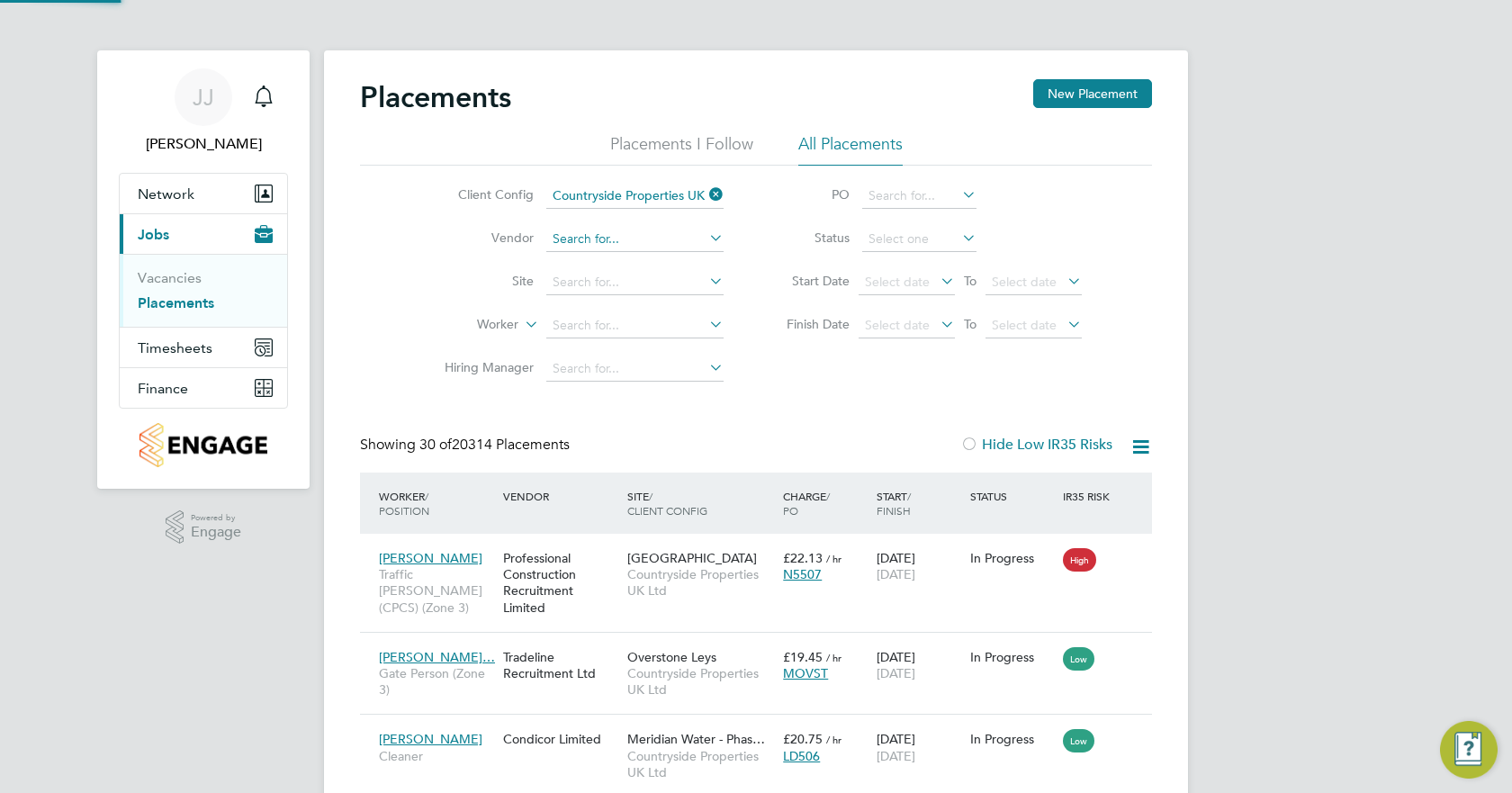
click at [604, 235] on input at bounding box center [635, 240] width 177 height 25
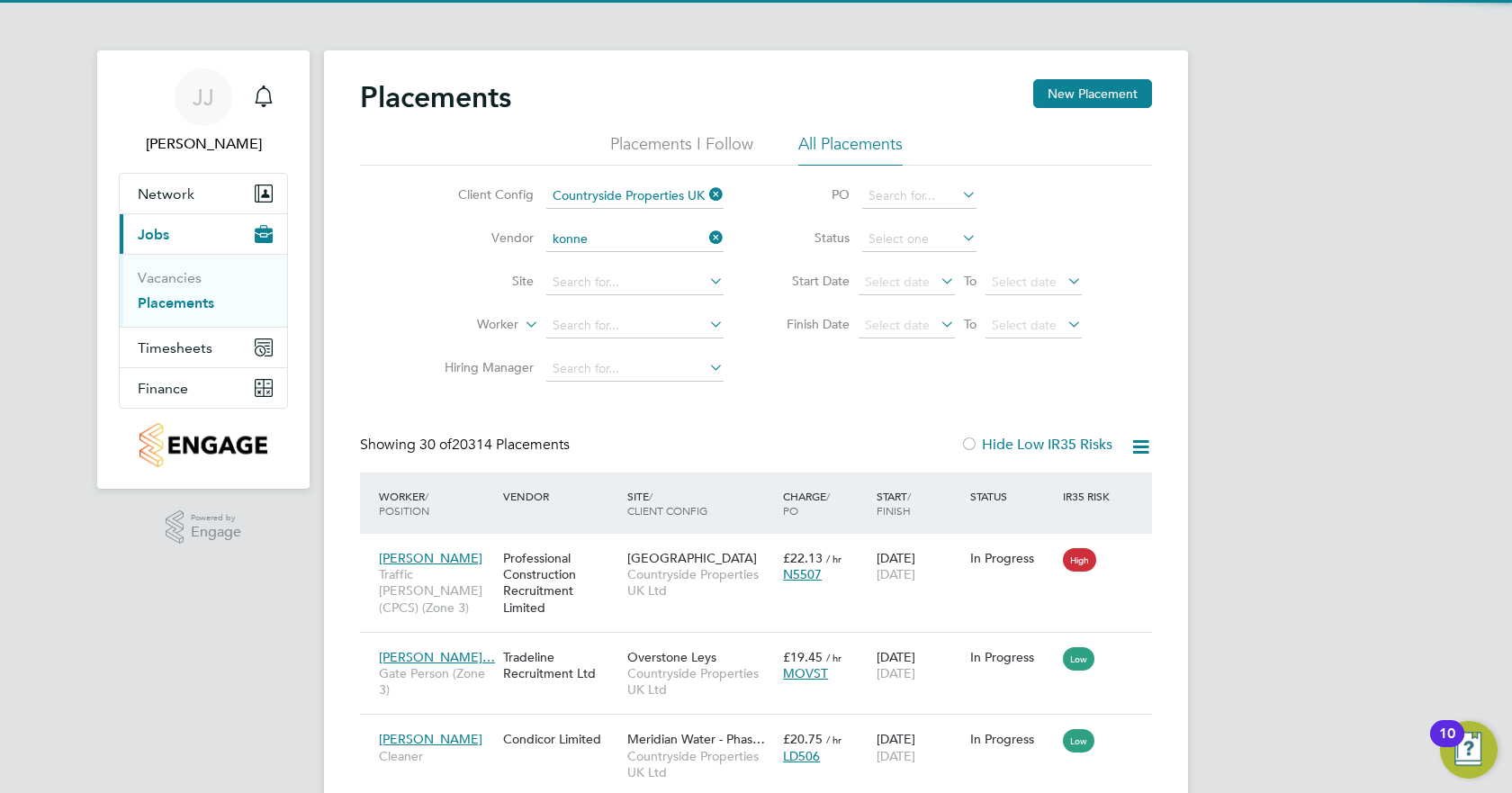
click at [605, 256] on li "Konne ct Recruit Southern Ltd" at bounding box center [638, 264] width 186 height 25
type input "Konnect Recruit Southern Ltd"
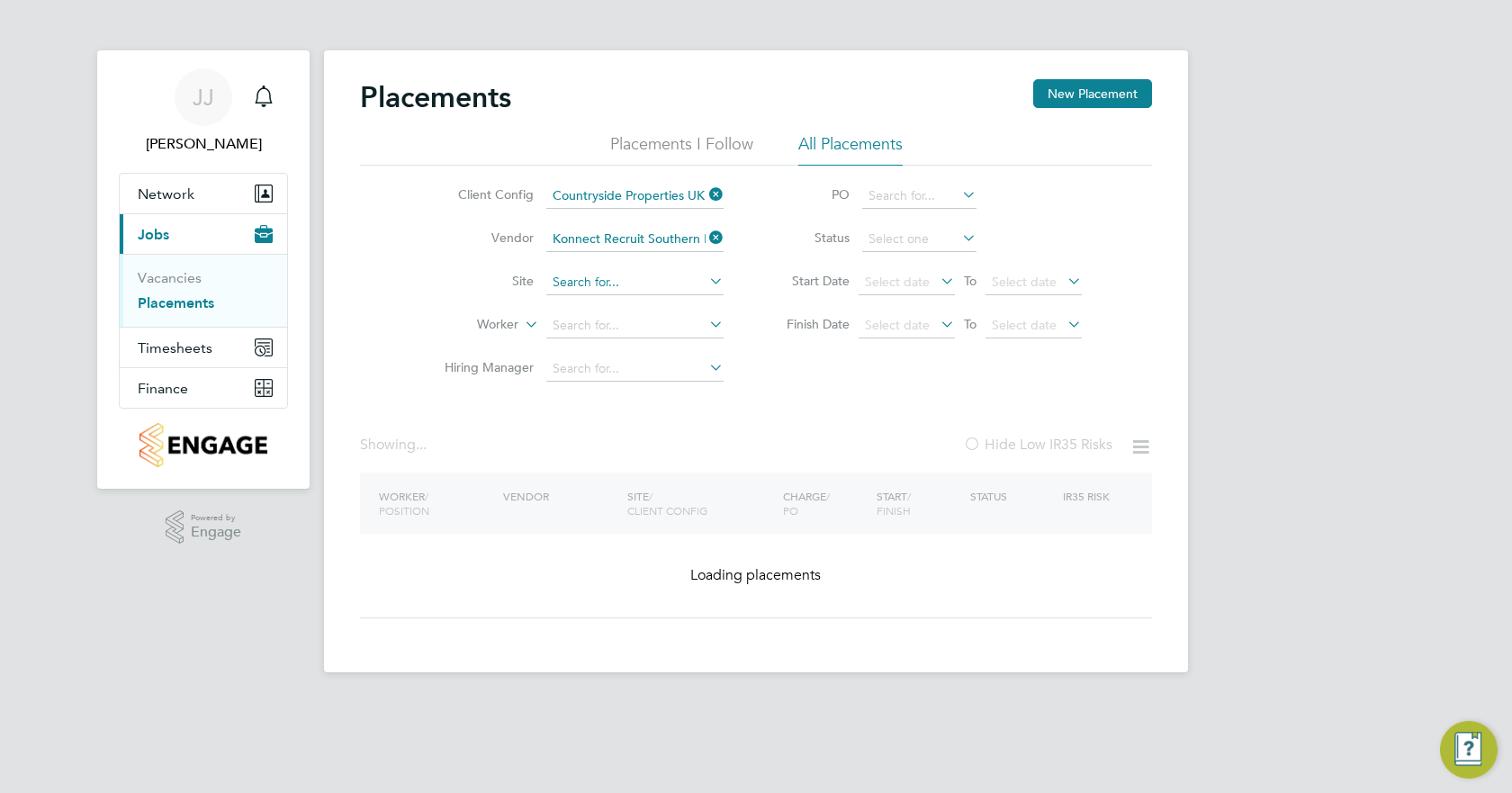
click at [626, 276] on input at bounding box center [635, 283] width 177 height 25
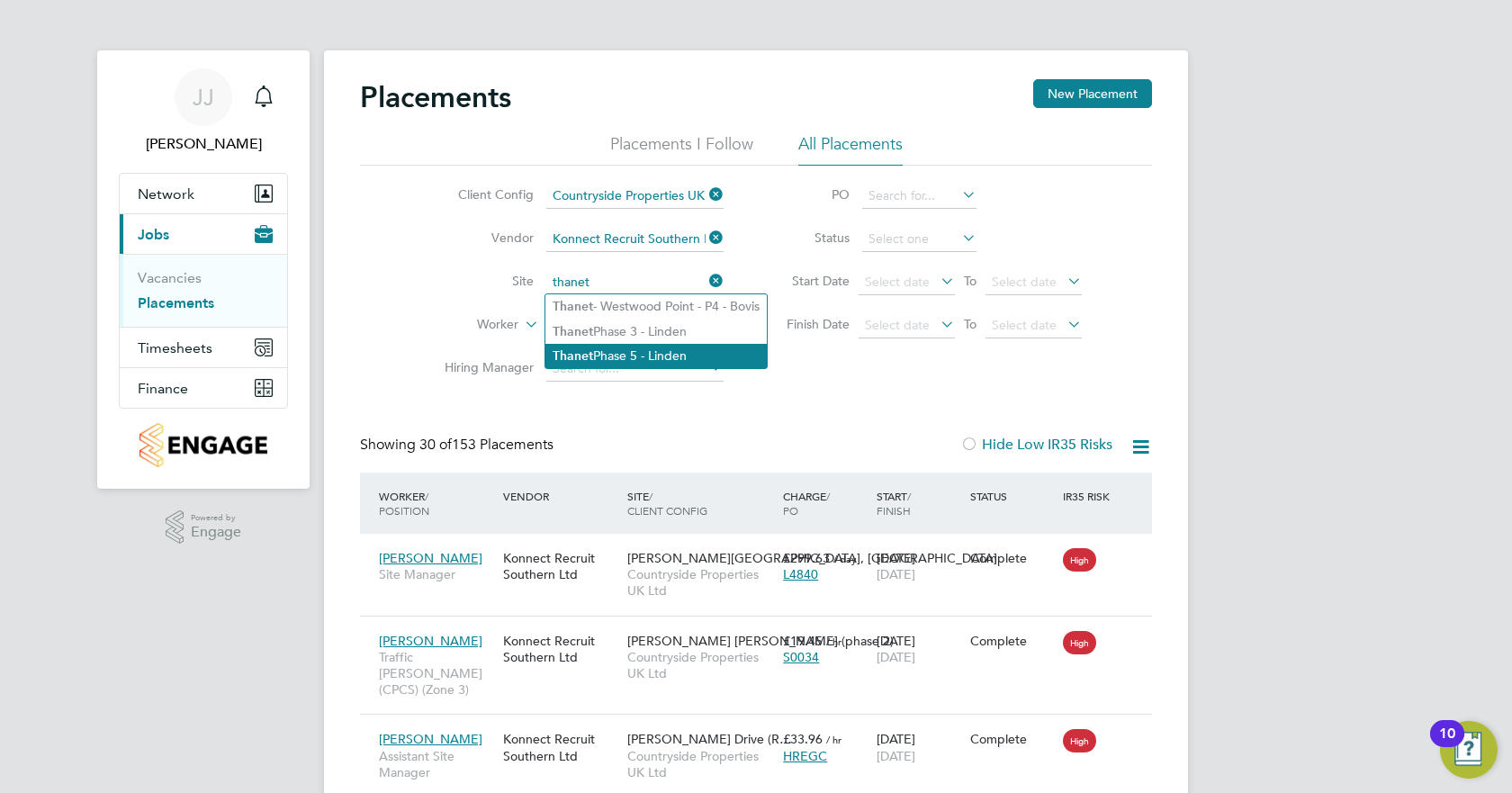
click at [656, 355] on li "Thanet Phase 5 - Linden" at bounding box center [656, 356] width 222 height 25
type input "Thanet Phase 5 - Linden"
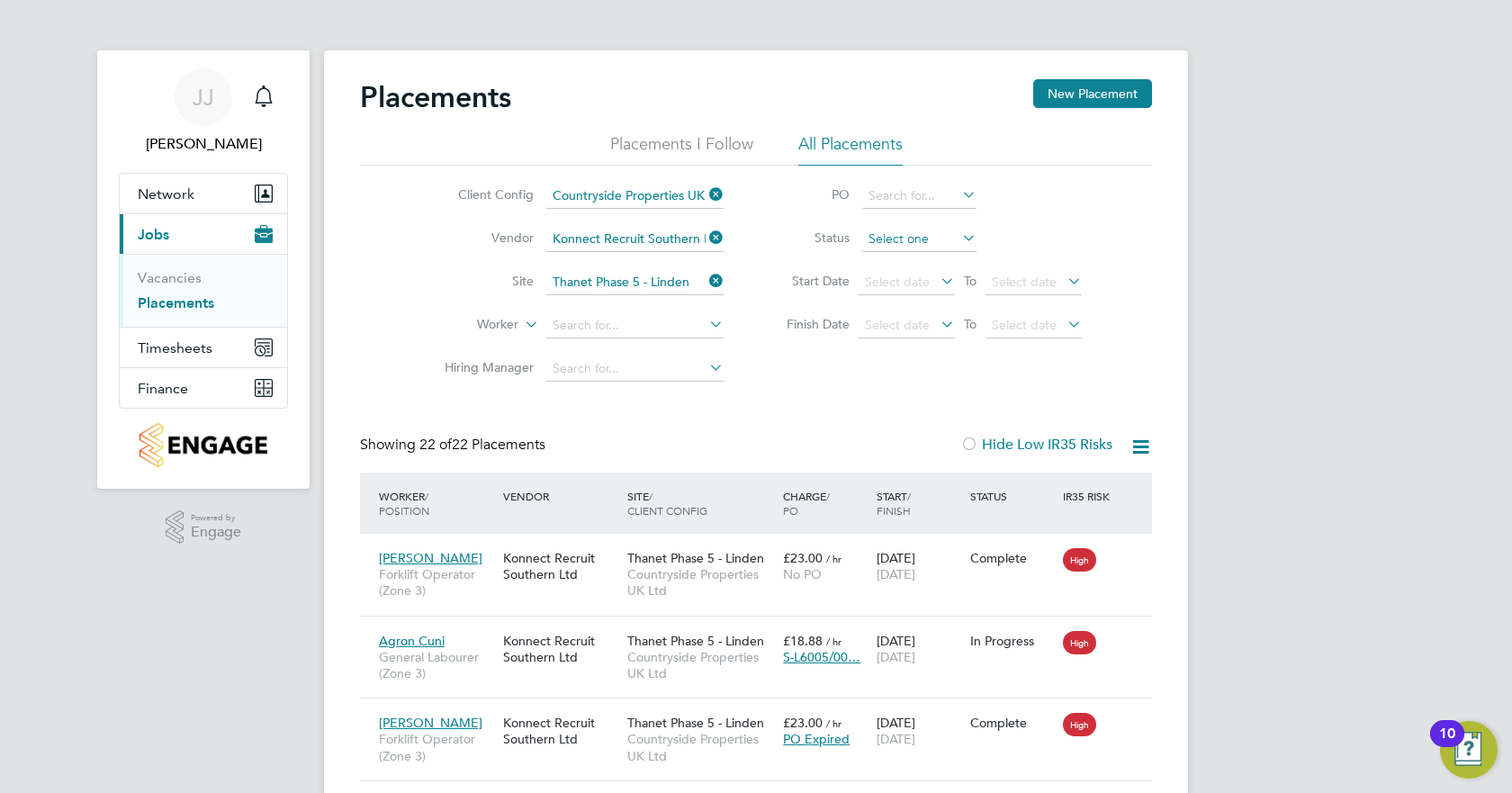
click at [913, 239] on input at bounding box center [920, 240] width 115 height 25
click at [916, 239] on input at bounding box center [920, 240] width 115 height 25
click at [914, 334] on li "In Progress" at bounding box center [920, 334] width 116 height 24
type input "In Progress"
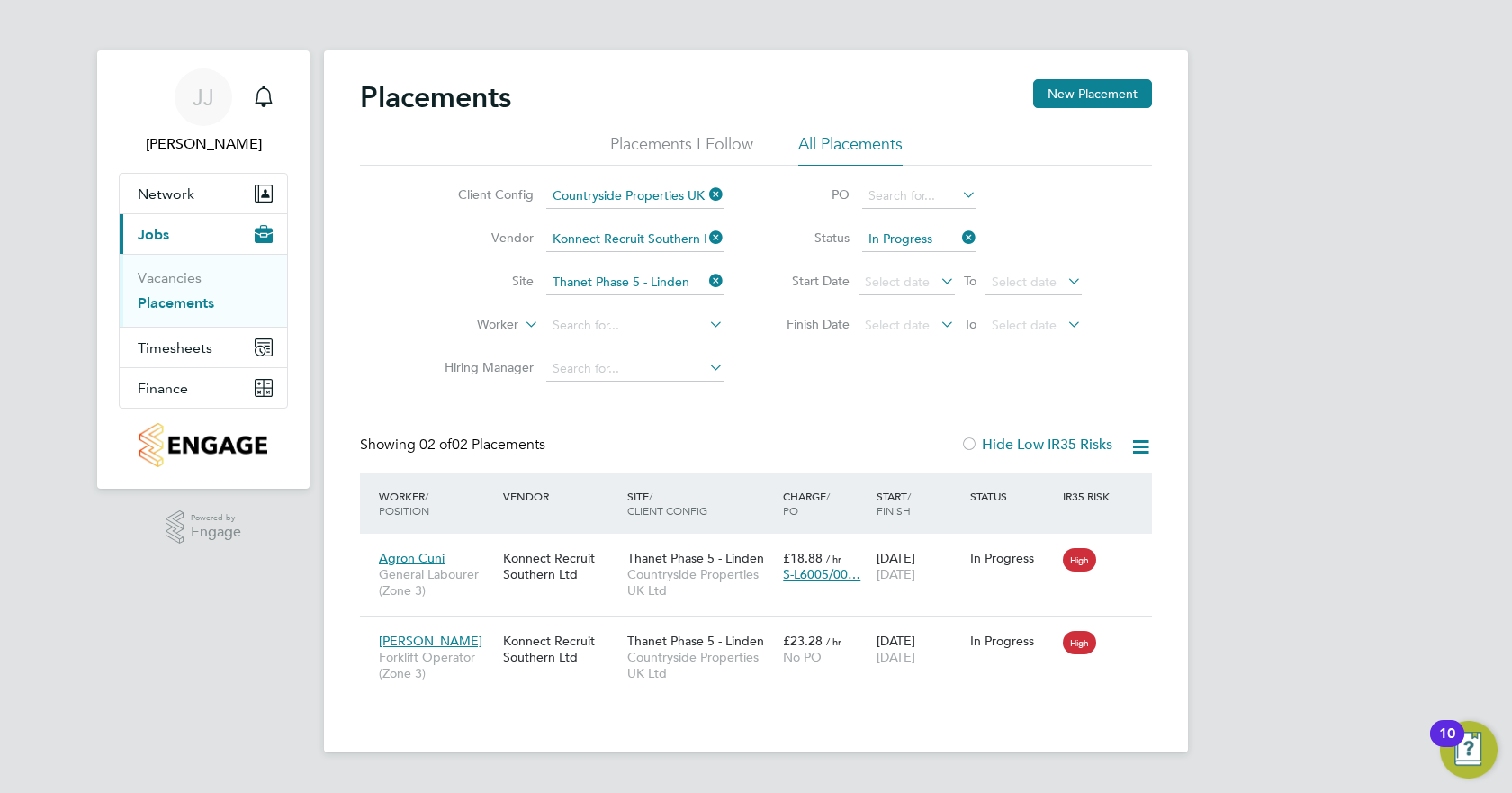
click at [958, 242] on icon at bounding box center [958, 238] width 0 height 25
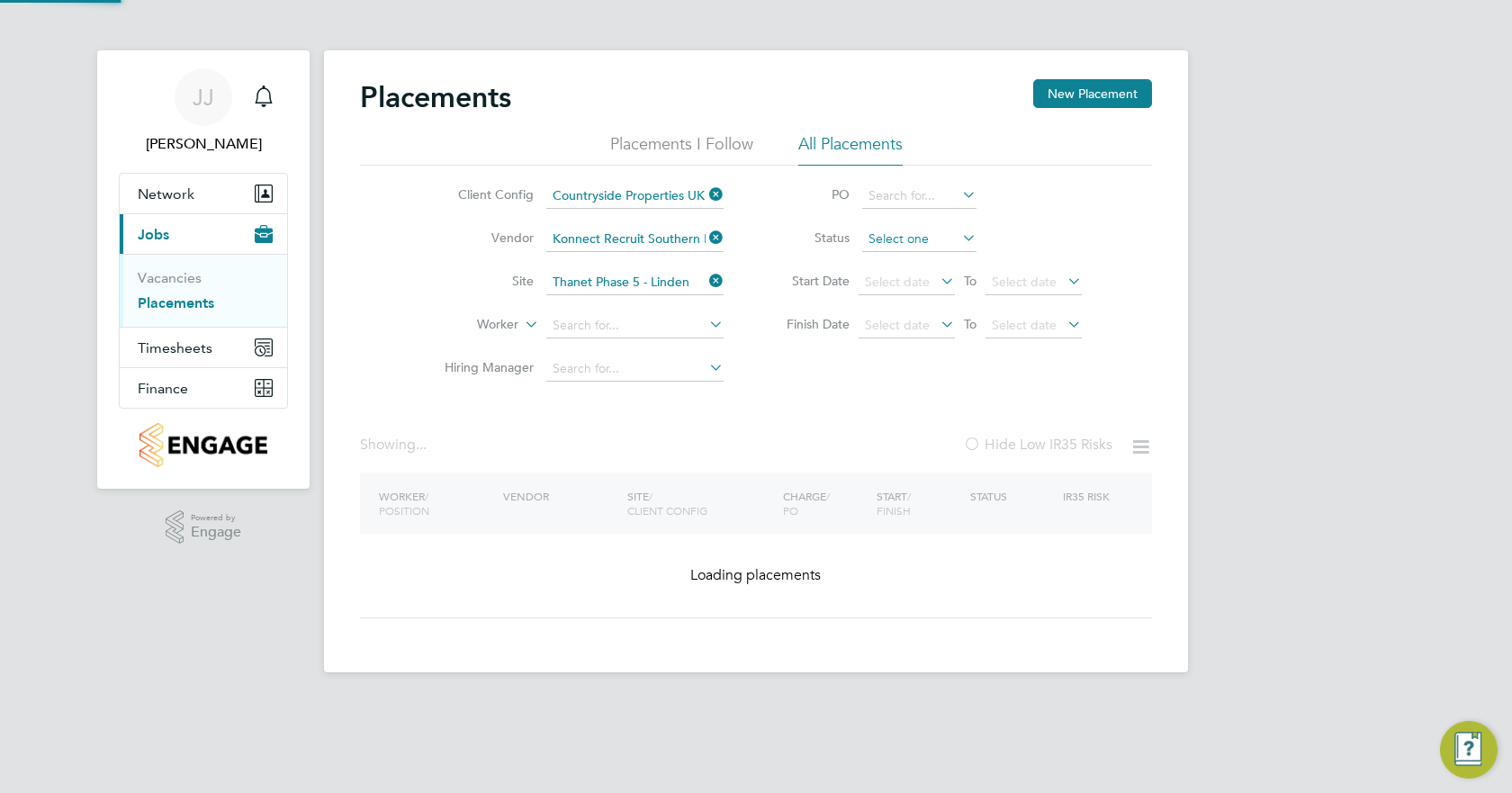
click at [941, 234] on input at bounding box center [920, 240] width 115 height 25
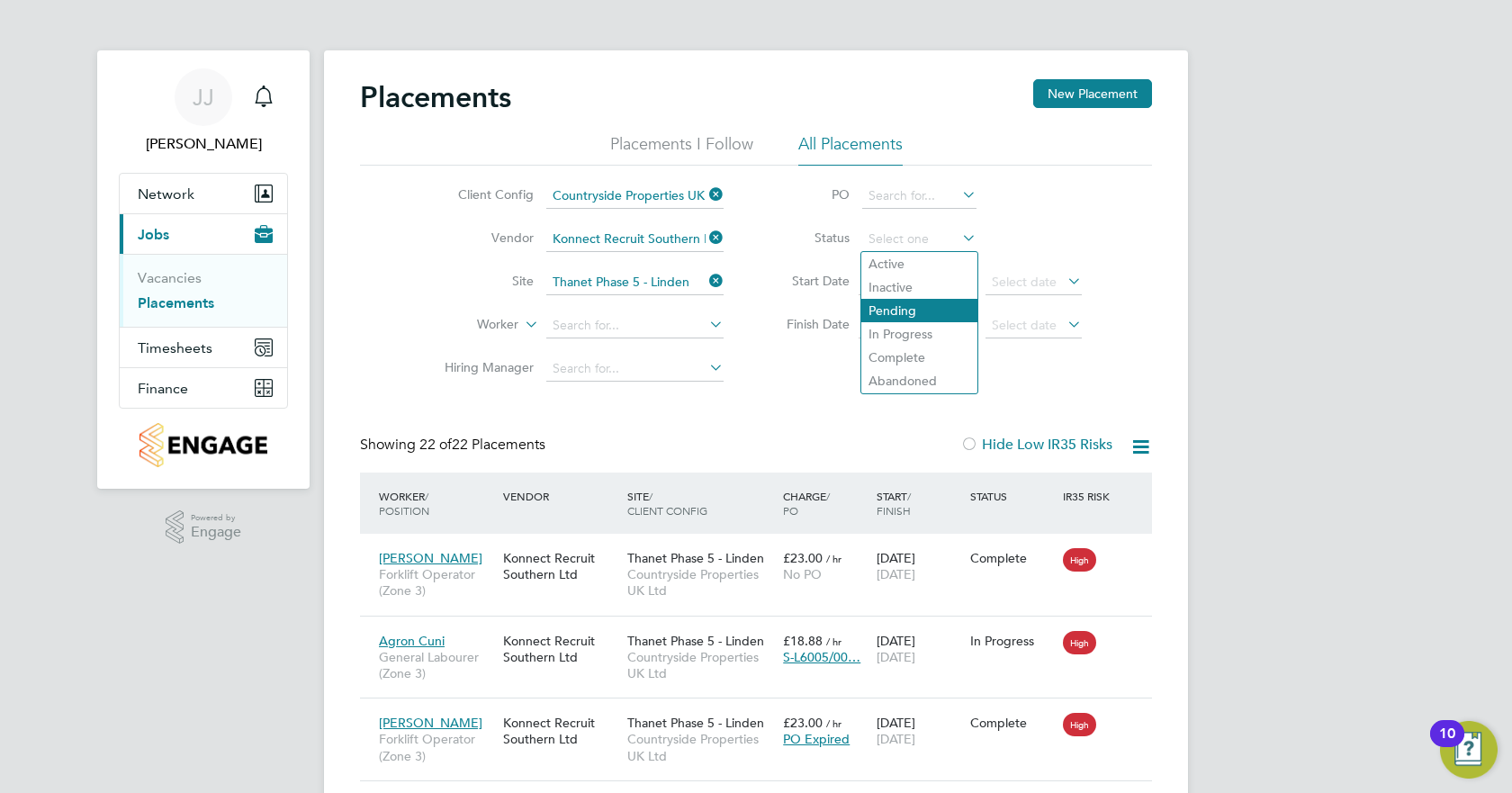
click at [914, 311] on li "Pending" at bounding box center [920, 311] width 116 height 24
type input "Pending"
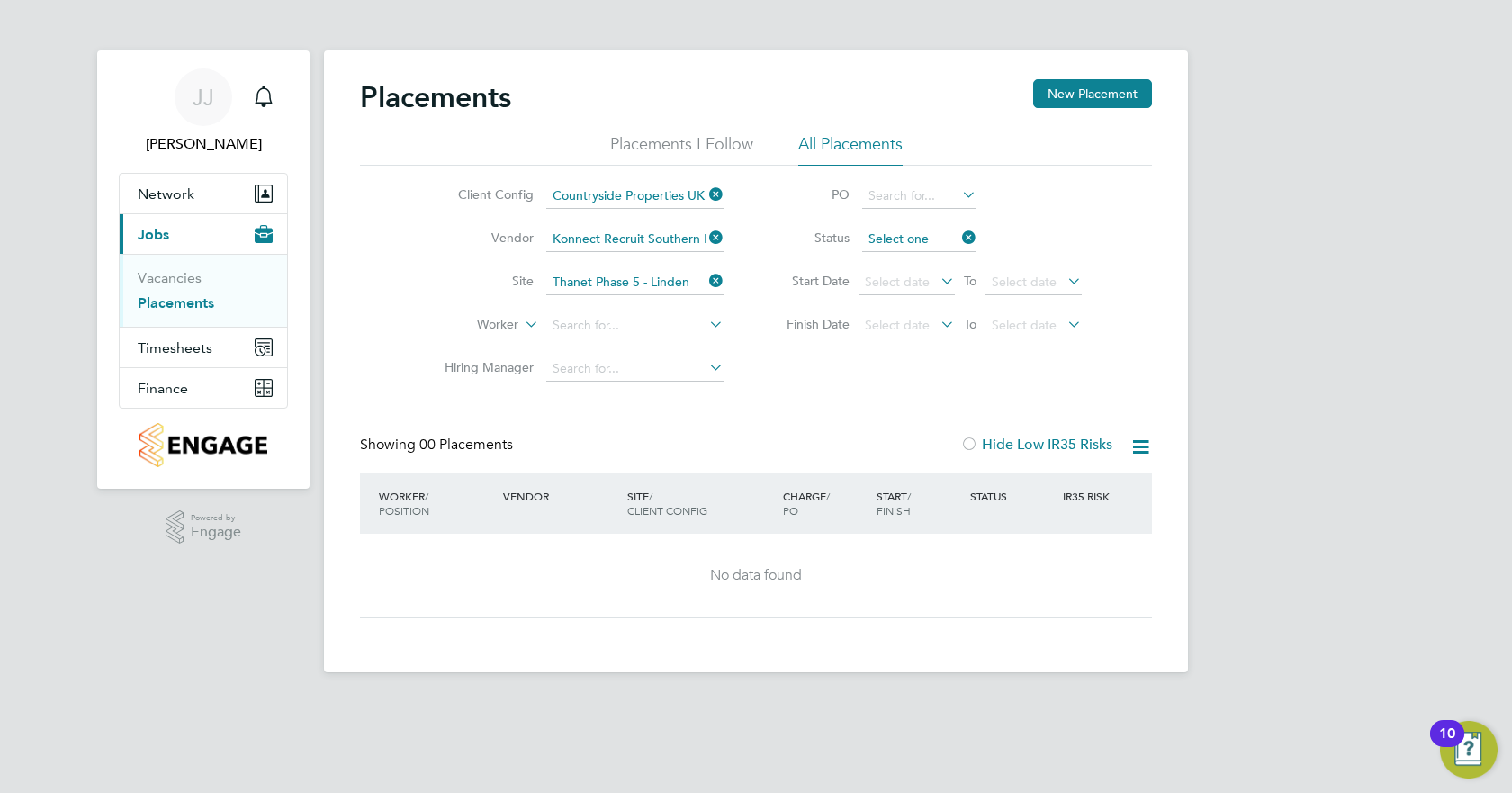
click at [941, 237] on input at bounding box center [920, 240] width 115 height 25
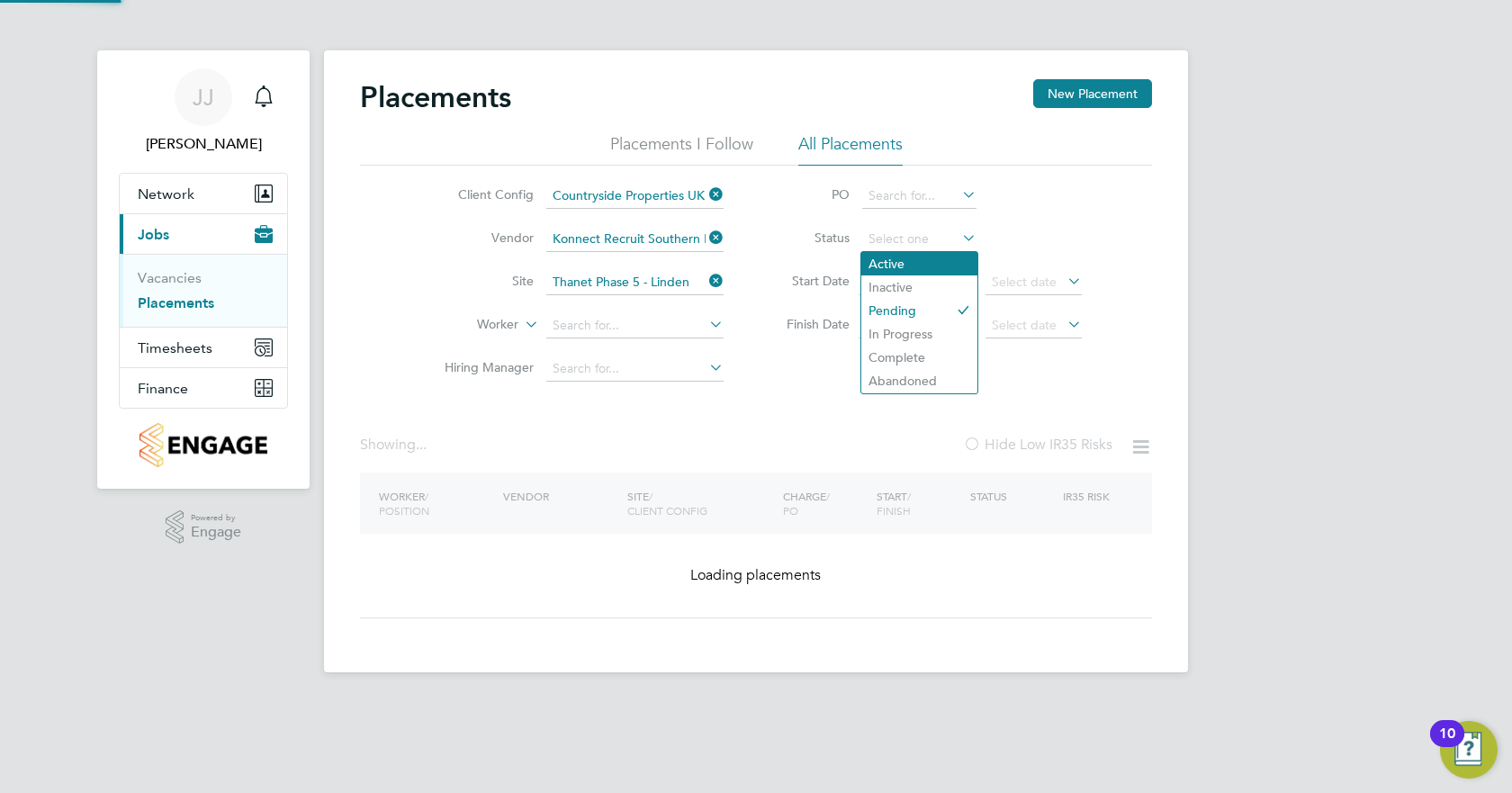
click at [924, 265] on li "Active" at bounding box center [920, 264] width 116 height 24
type input "Active"
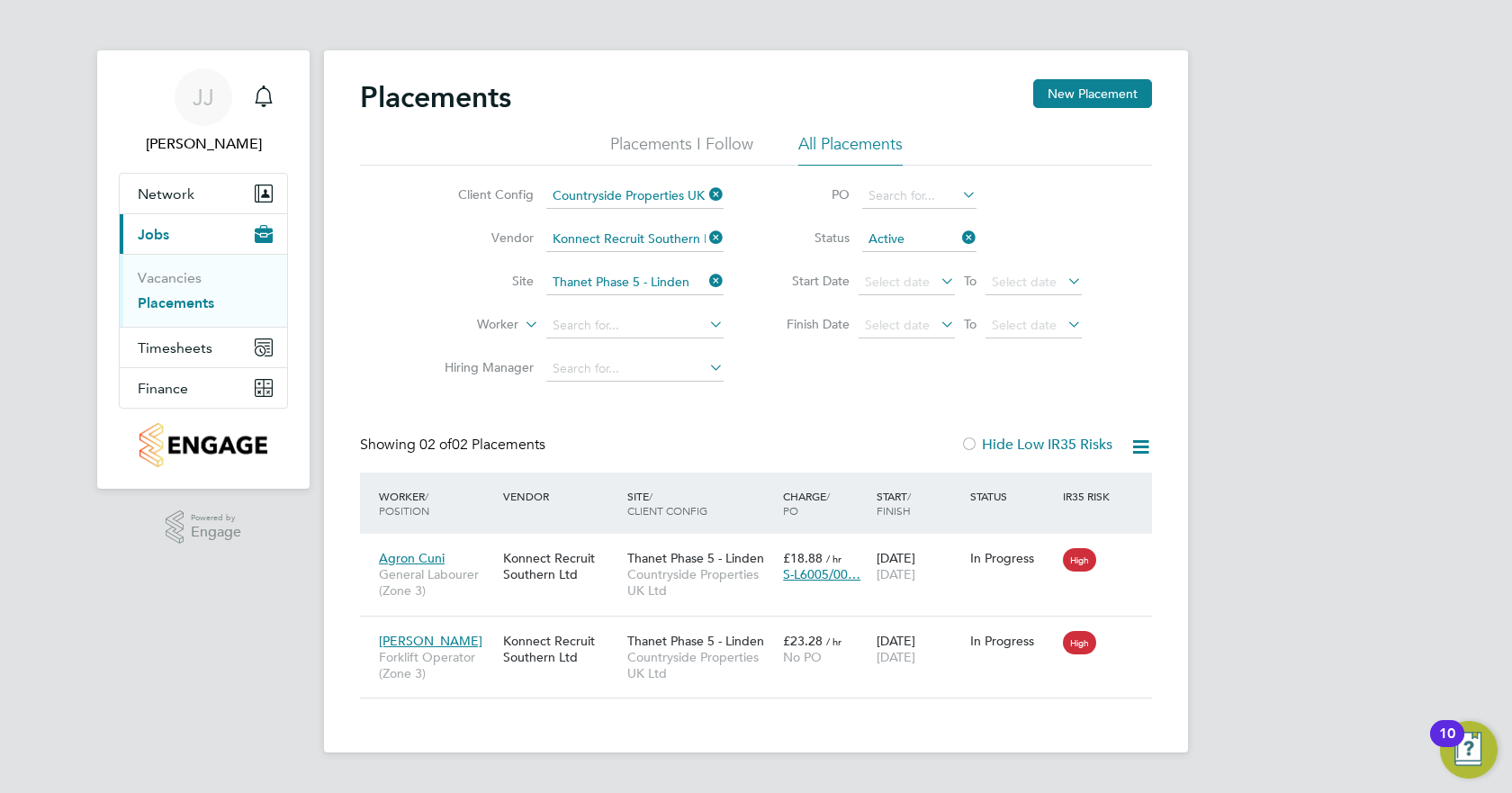
click at [958, 241] on icon at bounding box center [958, 238] width 0 height 25
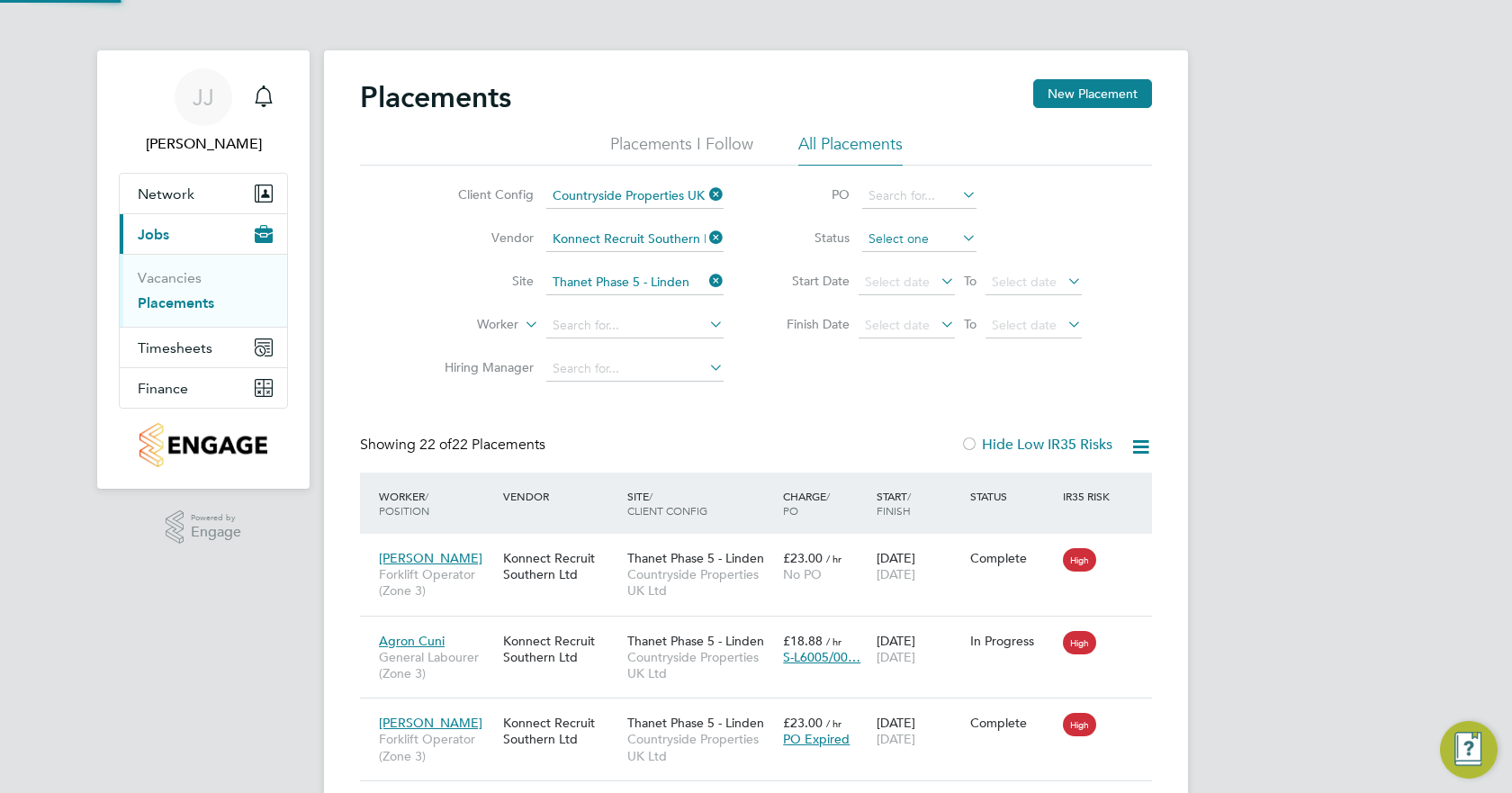
click at [951, 236] on input at bounding box center [920, 240] width 115 height 25
click at [911, 360] on li "Complete" at bounding box center [920, 357] width 116 height 24
type input "Complete"
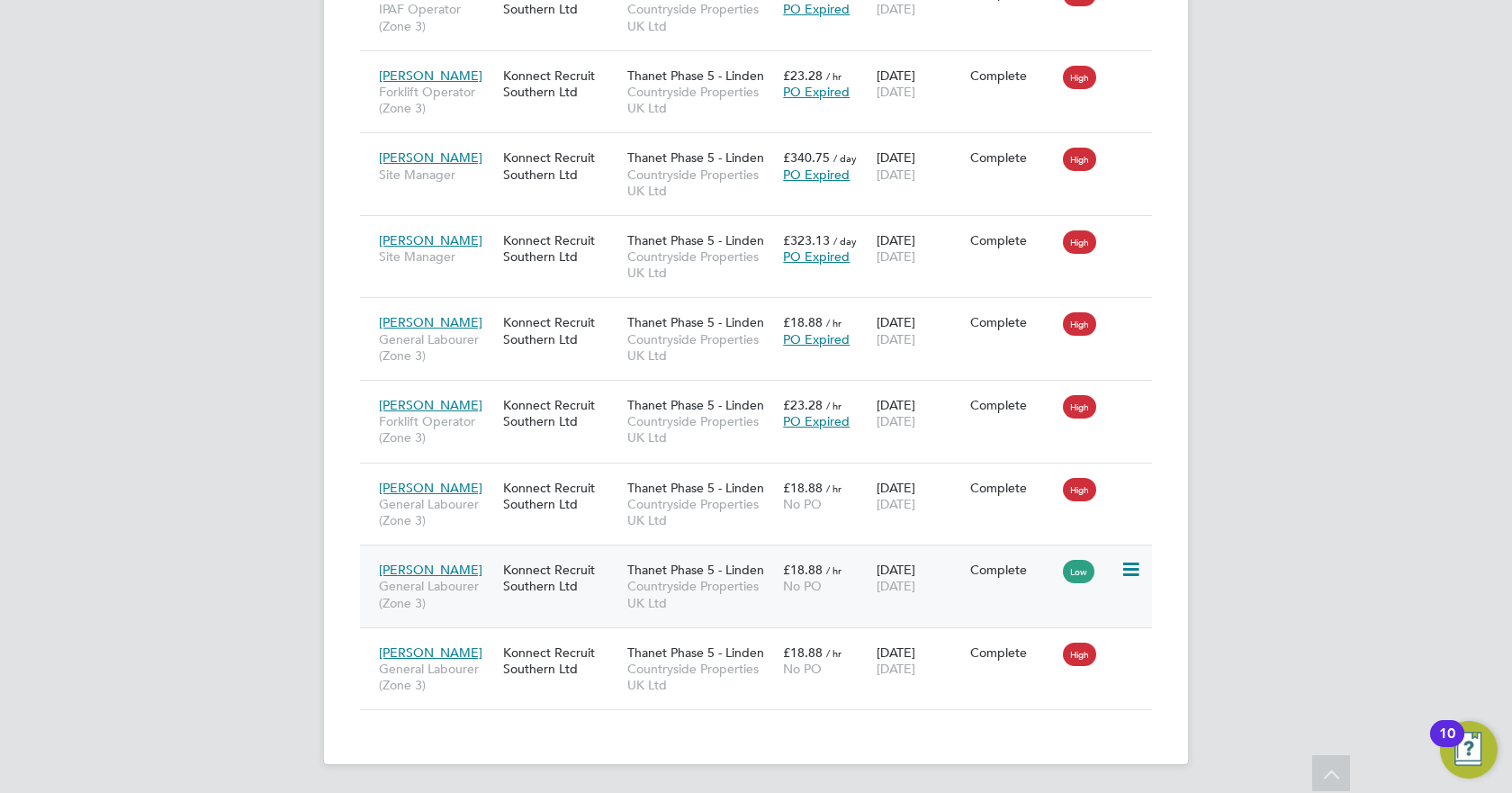
click at [411, 571] on span "[PERSON_NAME]" at bounding box center [431, 570] width 104 height 16
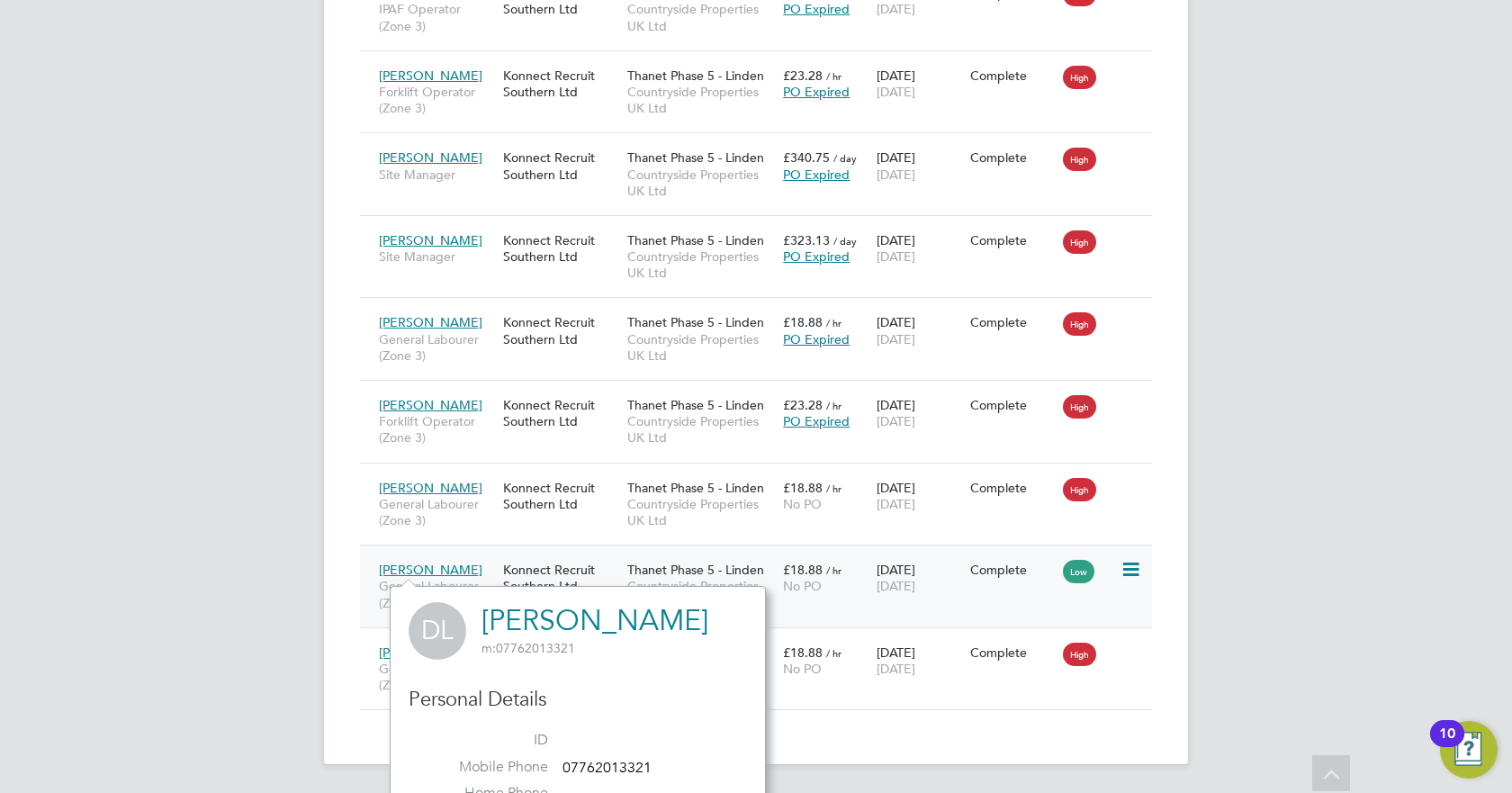
click at [426, 570] on span "[PERSON_NAME]" at bounding box center [431, 570] width 104 height 16
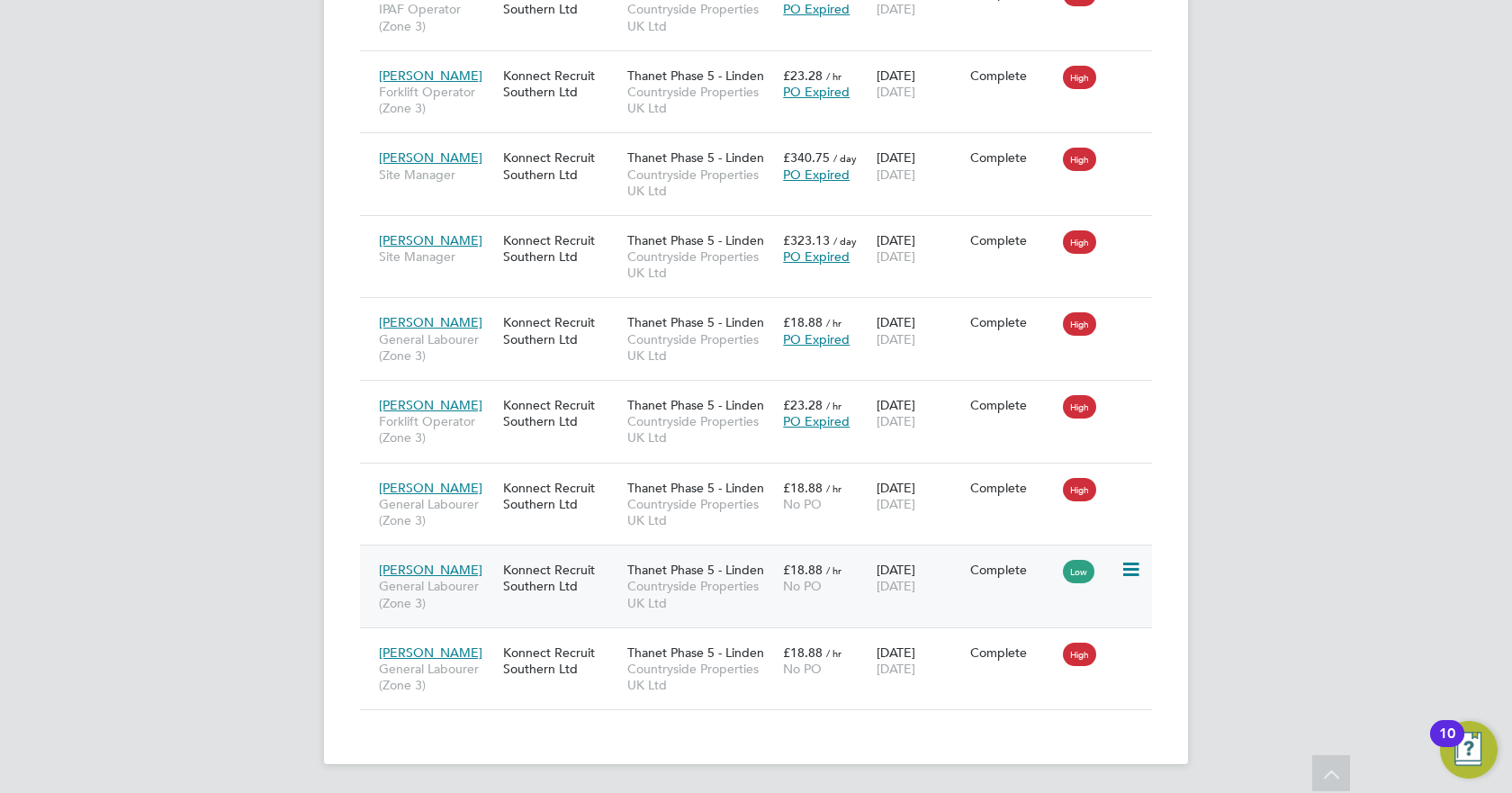
click at [1136, 568] on icon at bounding box center [1130, 570] width 18 height 22
click at [736, 580] on span "Countryside Properties UK Ltd" at bounding box center [700, 595] width 146 height 33
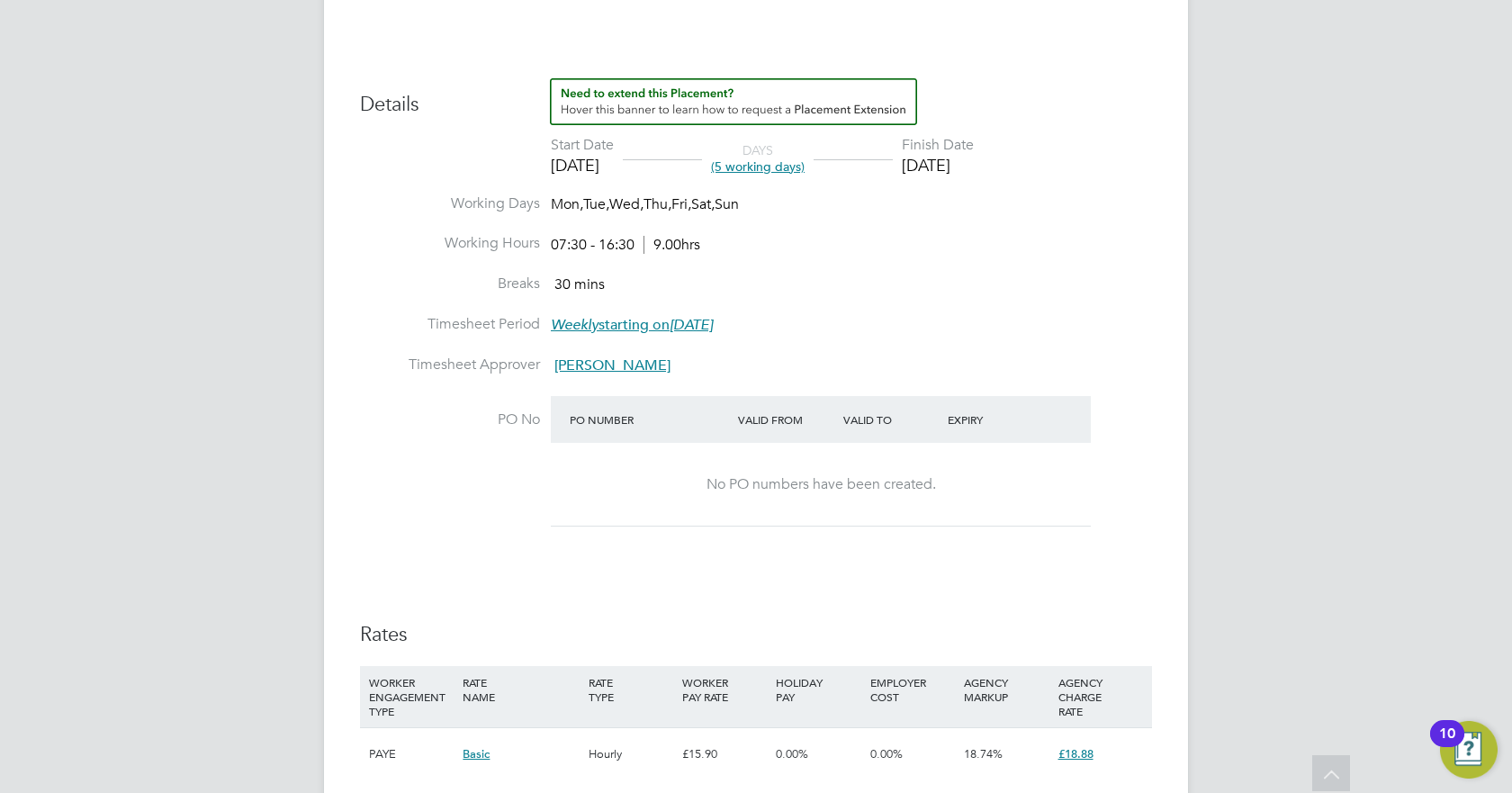
scroll to position [720, 0]
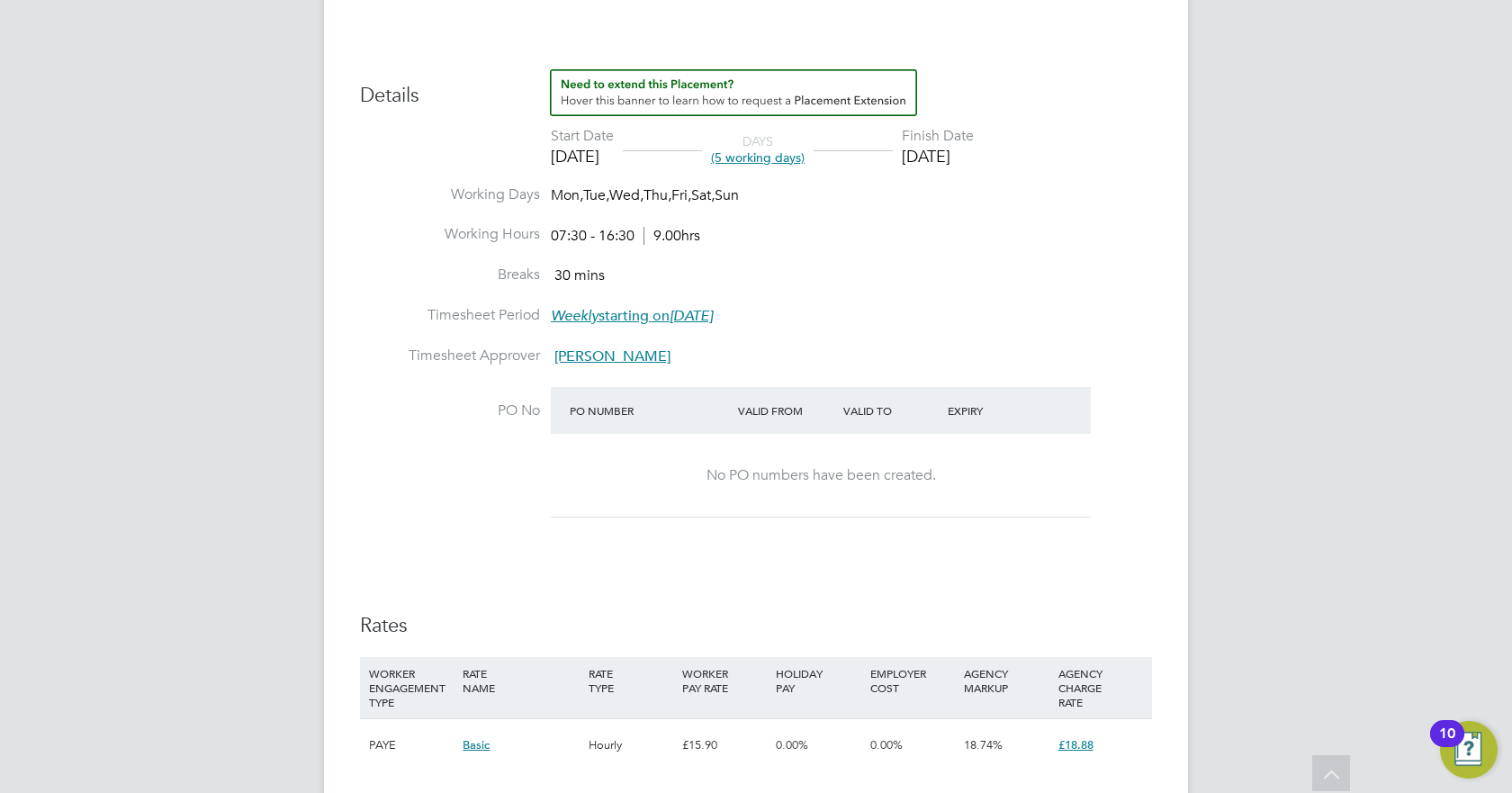
click at [736, 474] on div "No PO numbers have been created." at bounding box center [821, 476] width 504 height 19
drag, startPoint x: 662, startPoint y: 546, endPoint x: 638, endPoint y: 532, distance: 27.8
click at [646, 538] on div "Details Start Date [DATE] DAYS (5 working days) Finish Date [DATE] Working Days…" at bounding box center [756, 428] width 792 height 719
click at [744, 480] on div "No PO numbers have been created." at bounding box center [821, 476] width 504 height 19
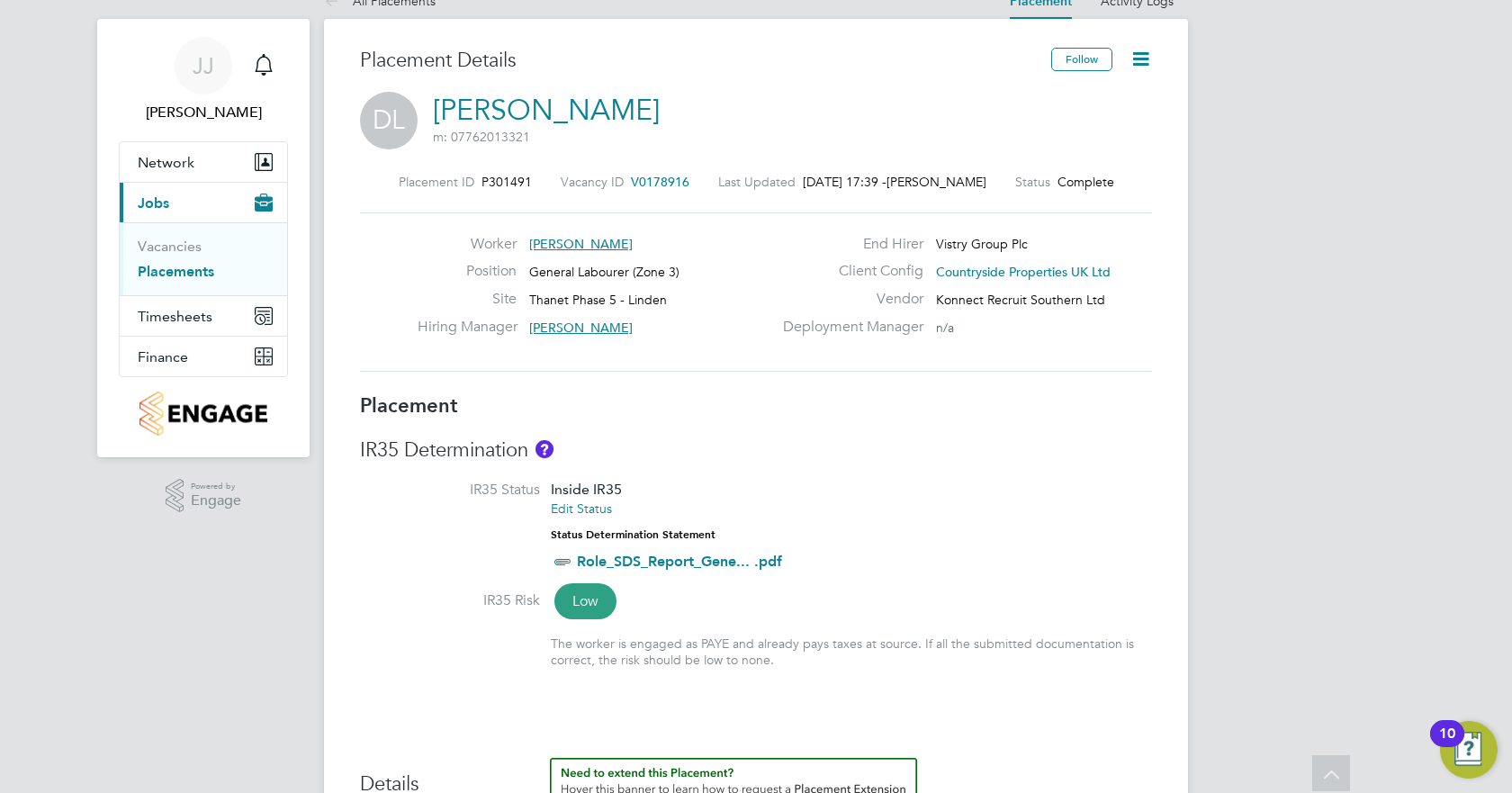
scroll to position [0, 0]
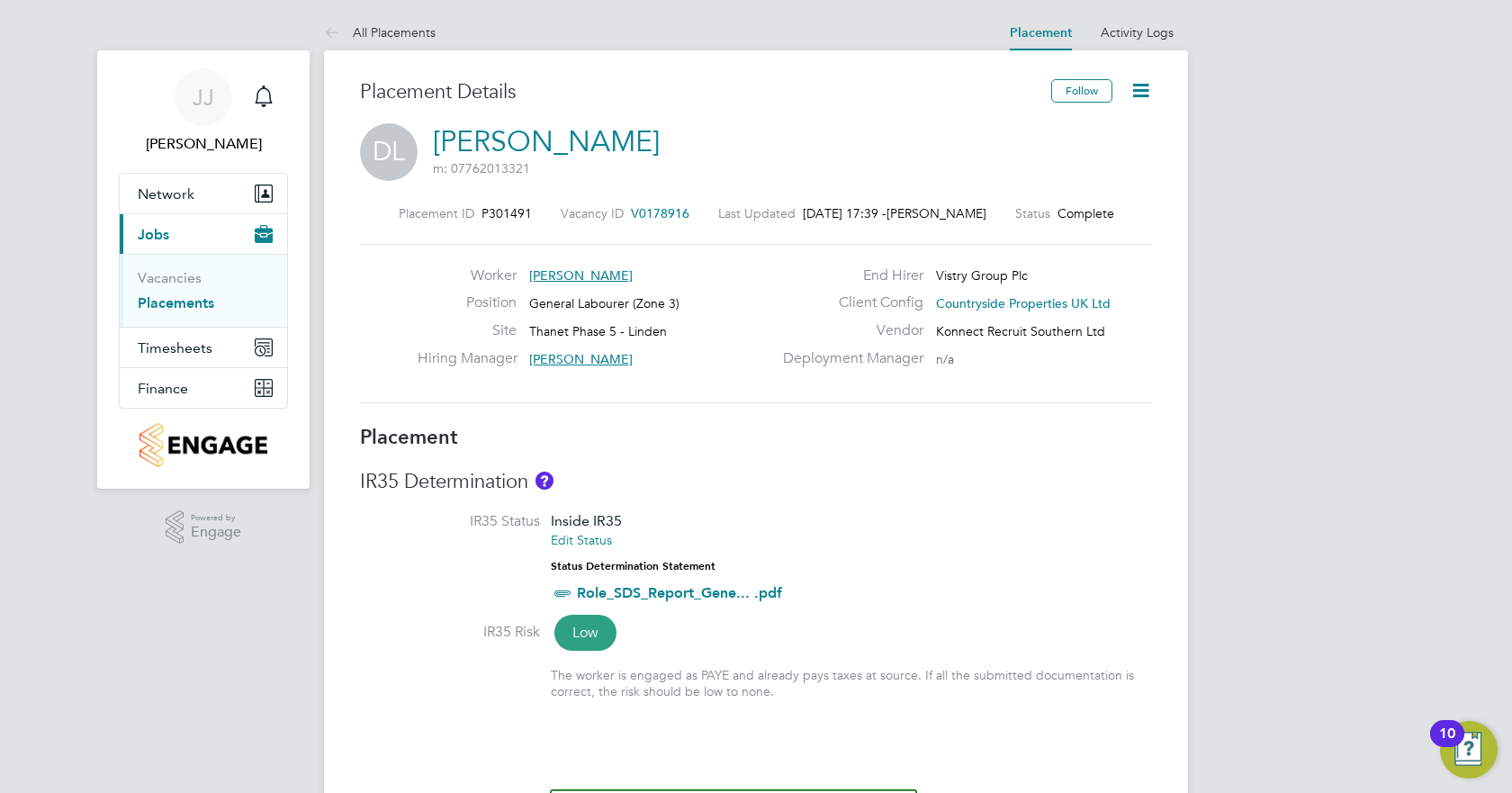
click at [1137, 79] on icon at bounding box center [1141, 90] width 23 height 23
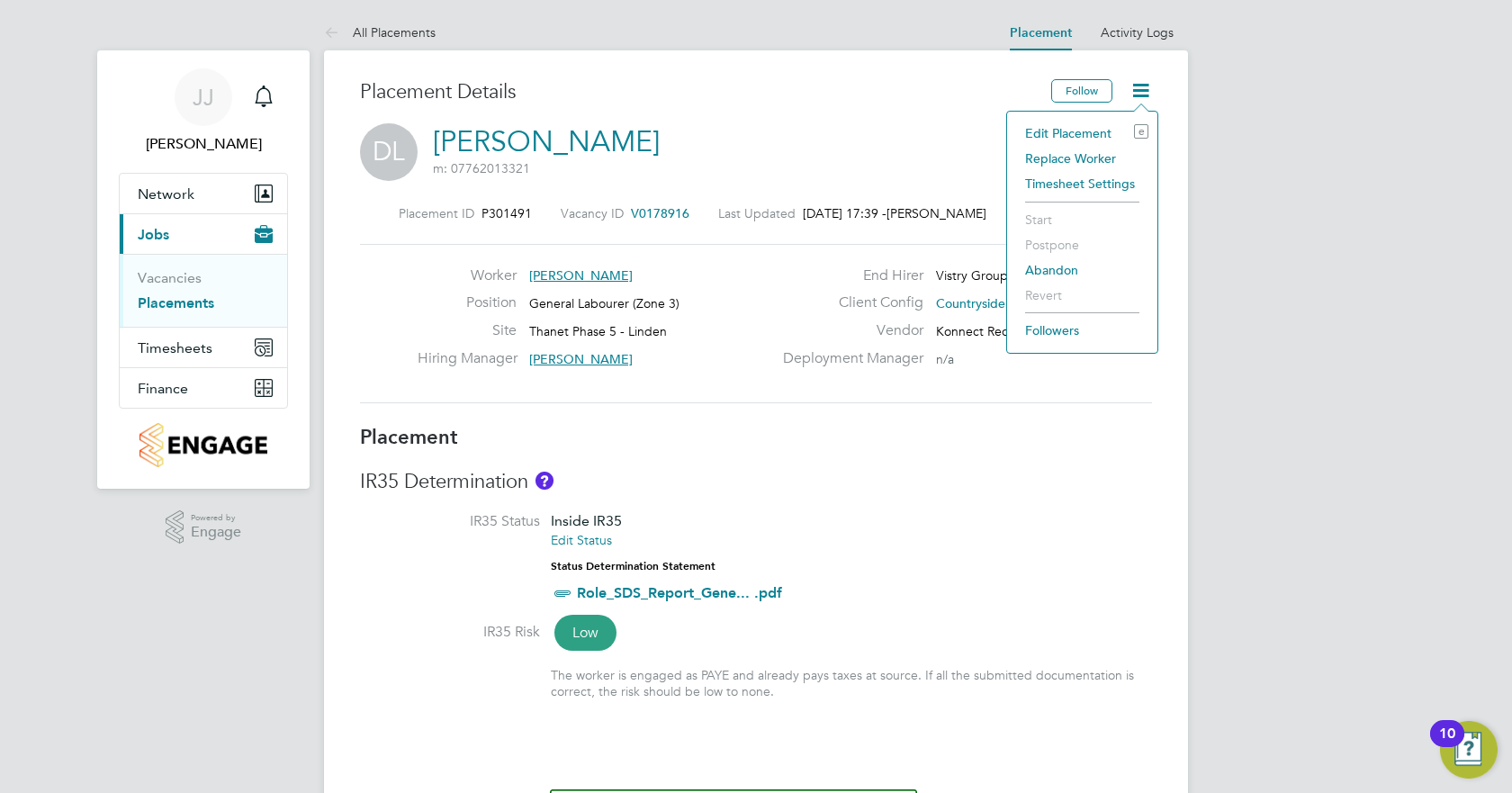
click at [1066, 131] on li "Edit Placement e" at bounding box center [1083, 134] width 133 height 25
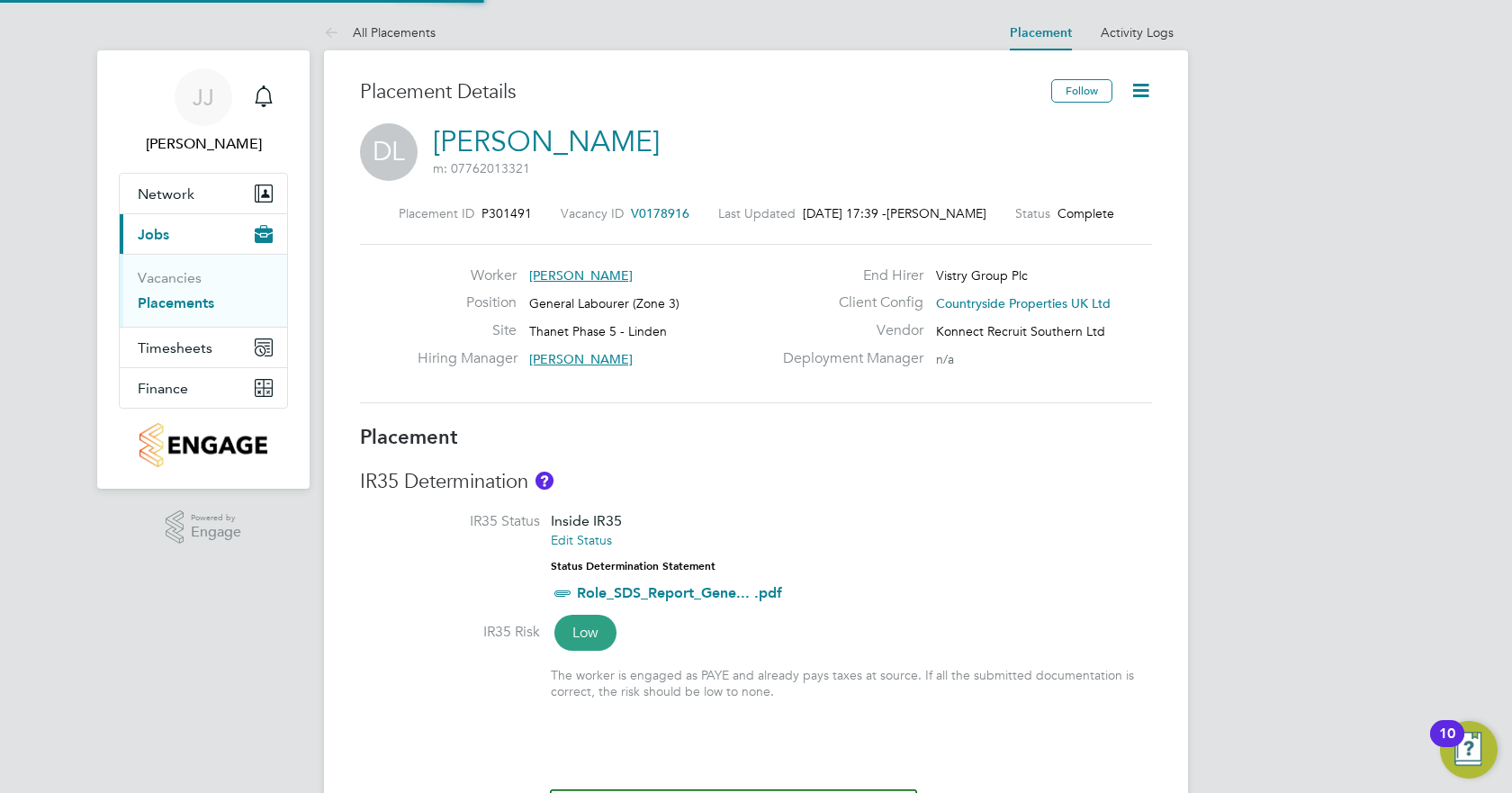
type input "[PERSON_NAME]"
type input "[DATE]"
type input "07:30"
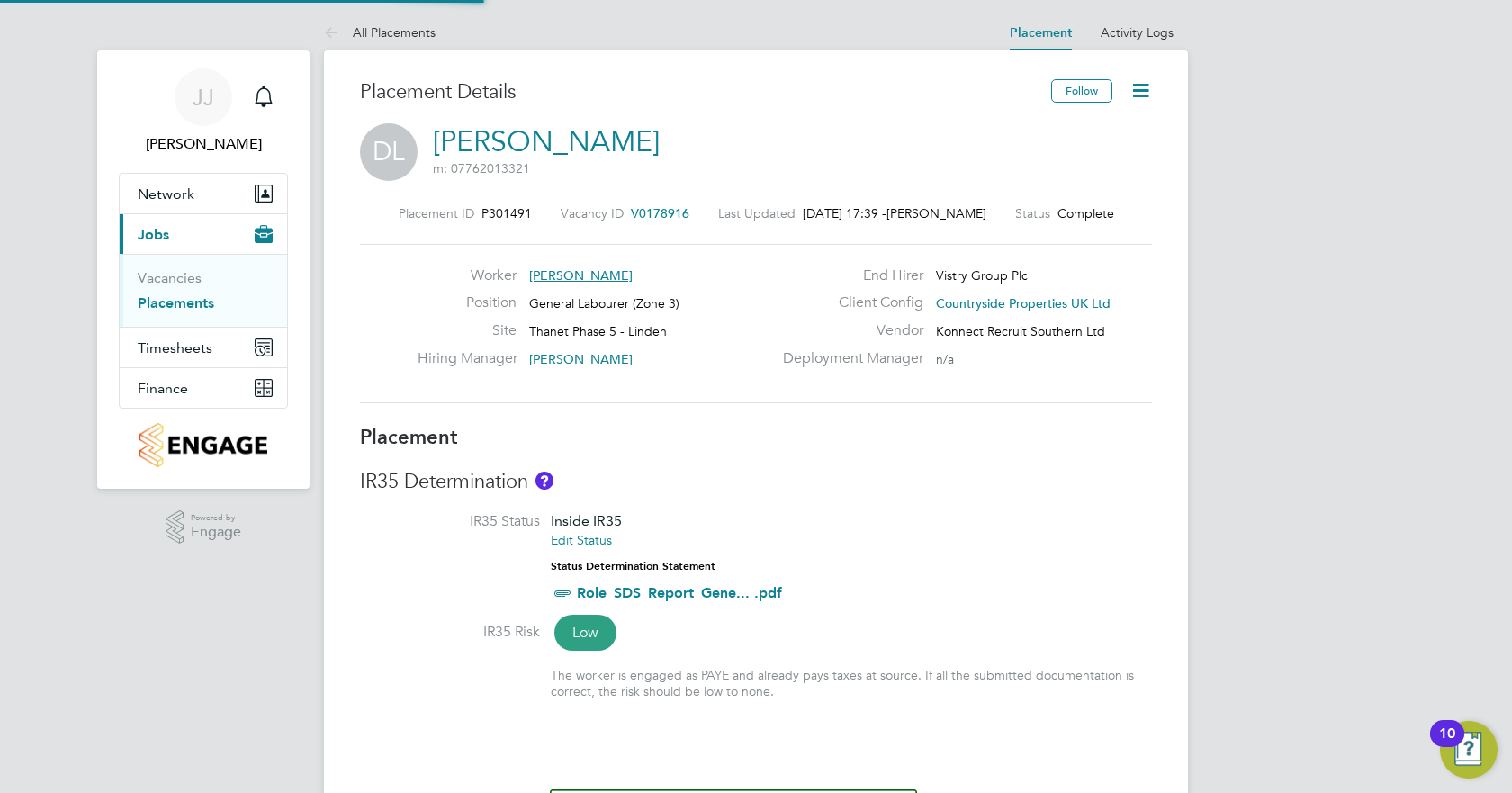
type input "16:30"
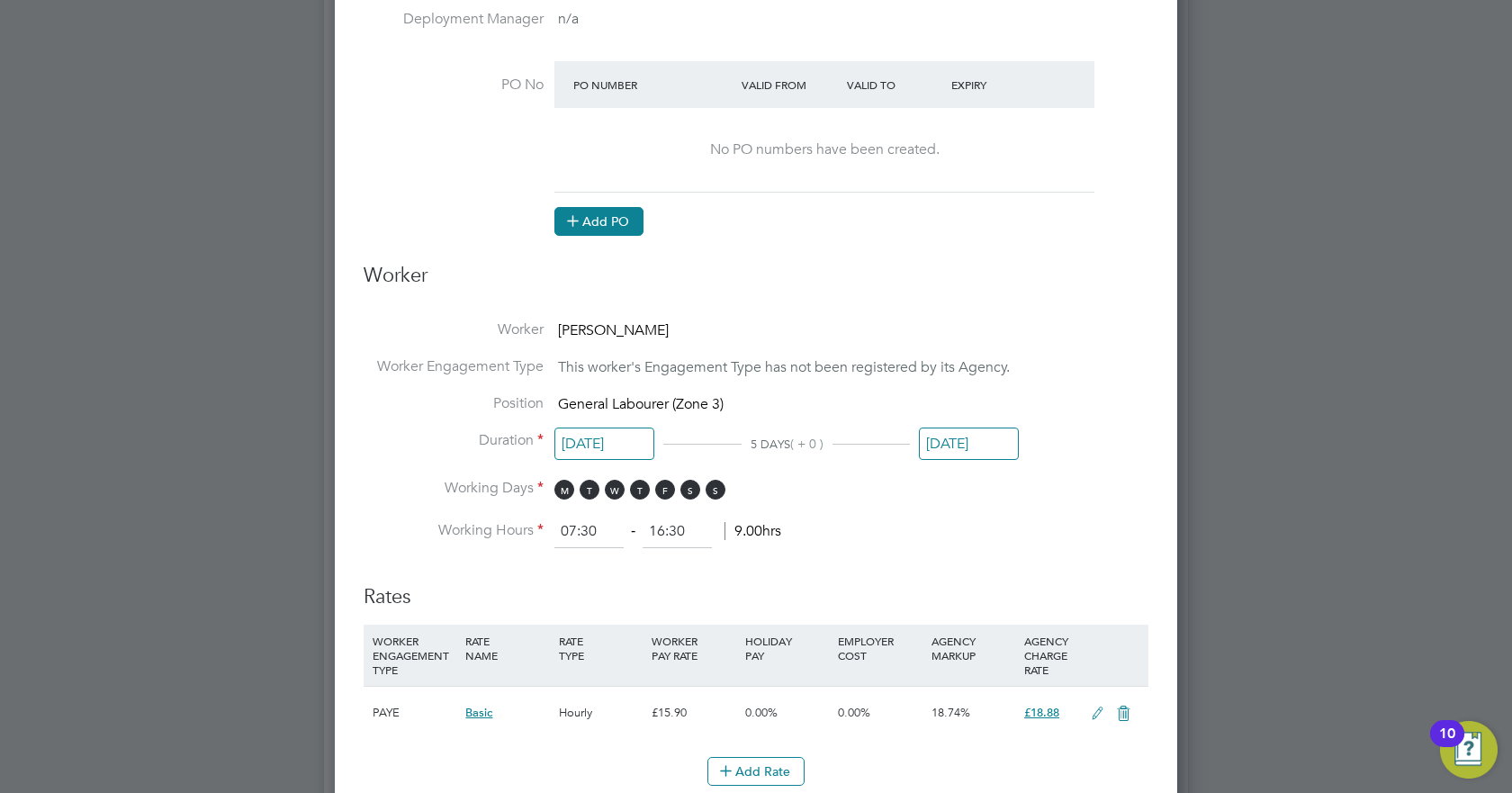
click at [598, 219] on button "Add PO" at bounding box center [599, 222] width 89 height 29
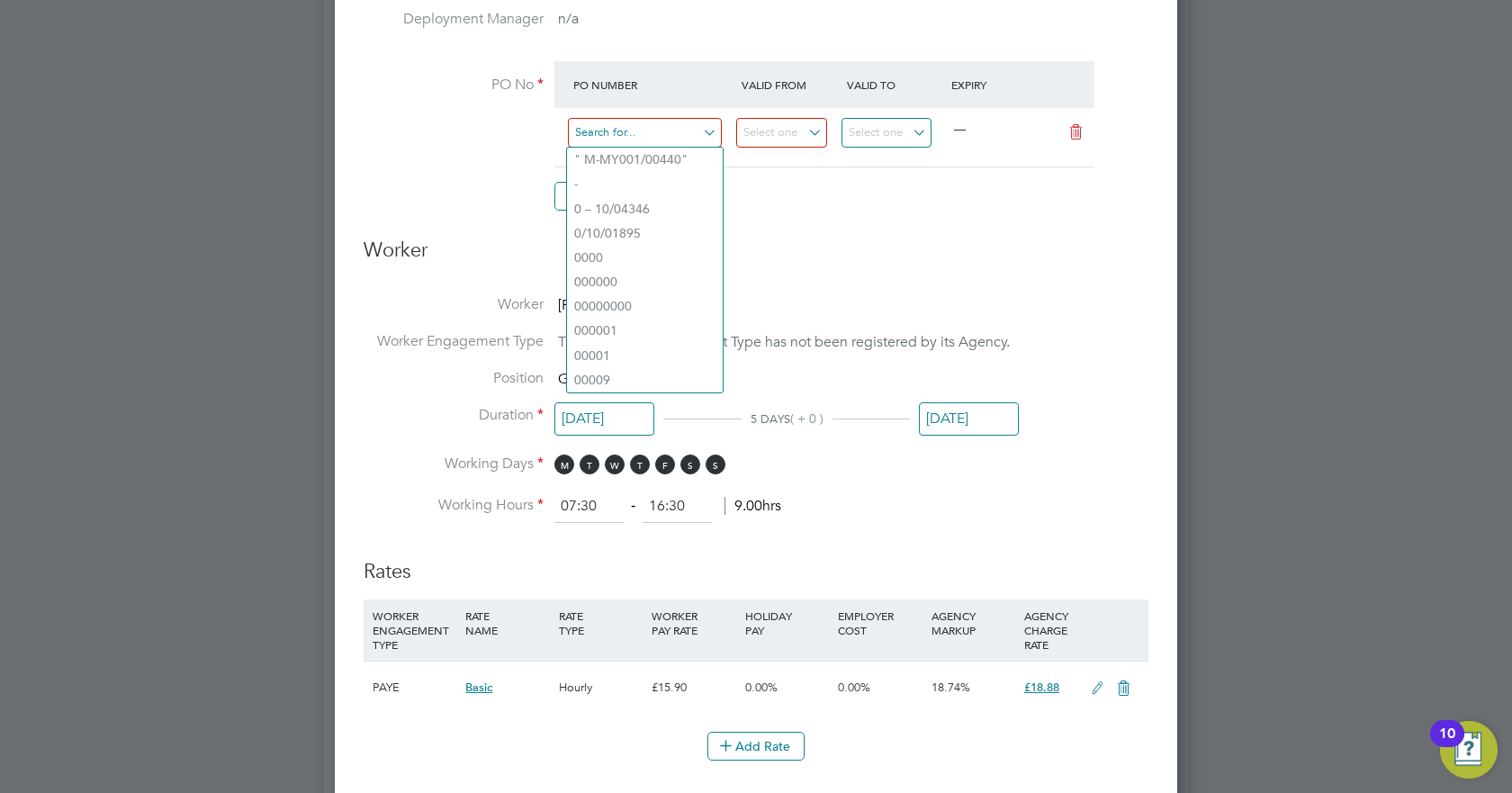
paste input "S-L6005/00181"
type input "S-L6005/00181"
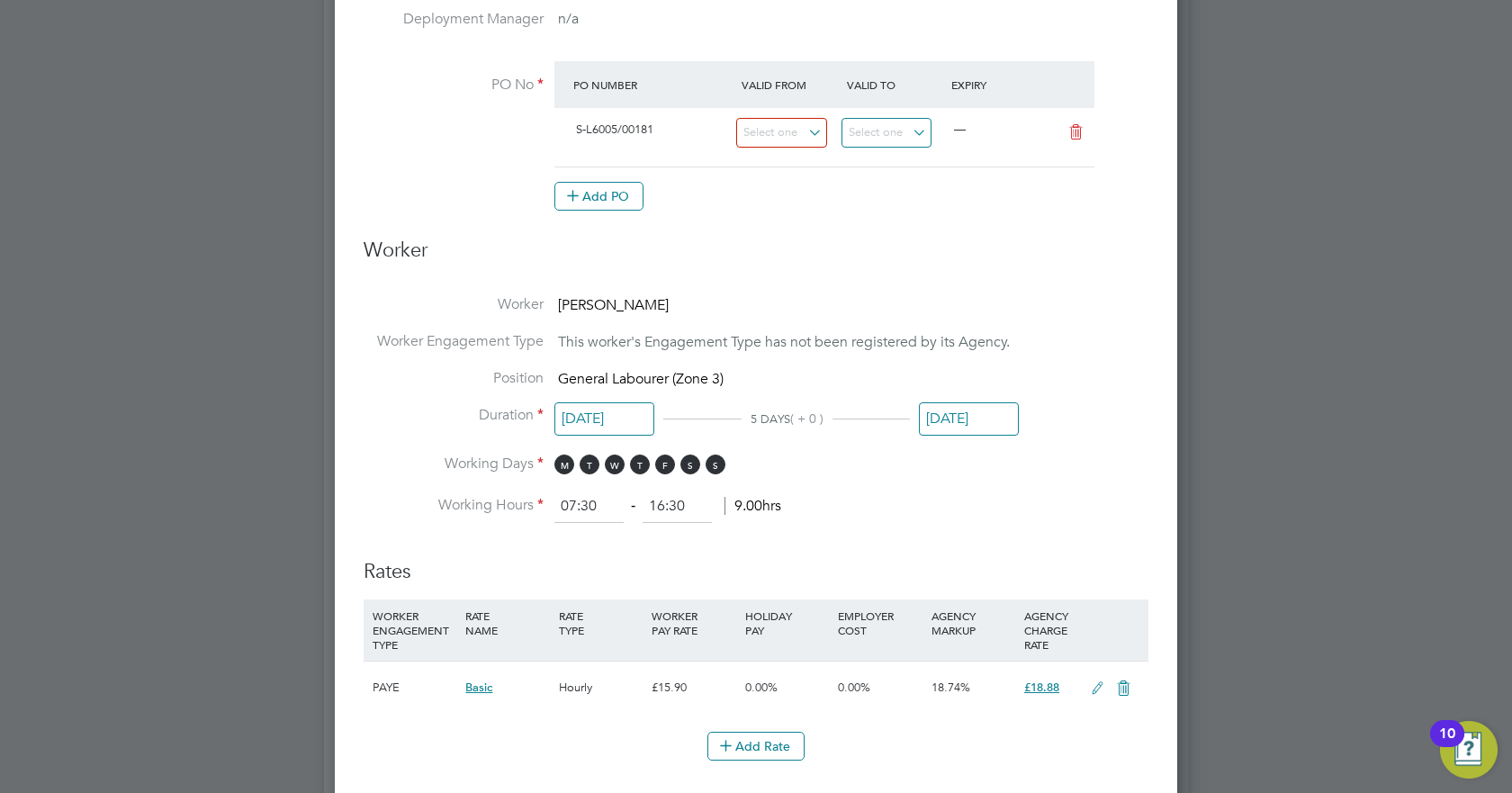
click at [648, 184] on li "Use "S-L6005/00181"" at bounding box center [645, 183] width 155 height 25
click at [783, 129] on input at bounding box center [782, 133] width 91 height 30
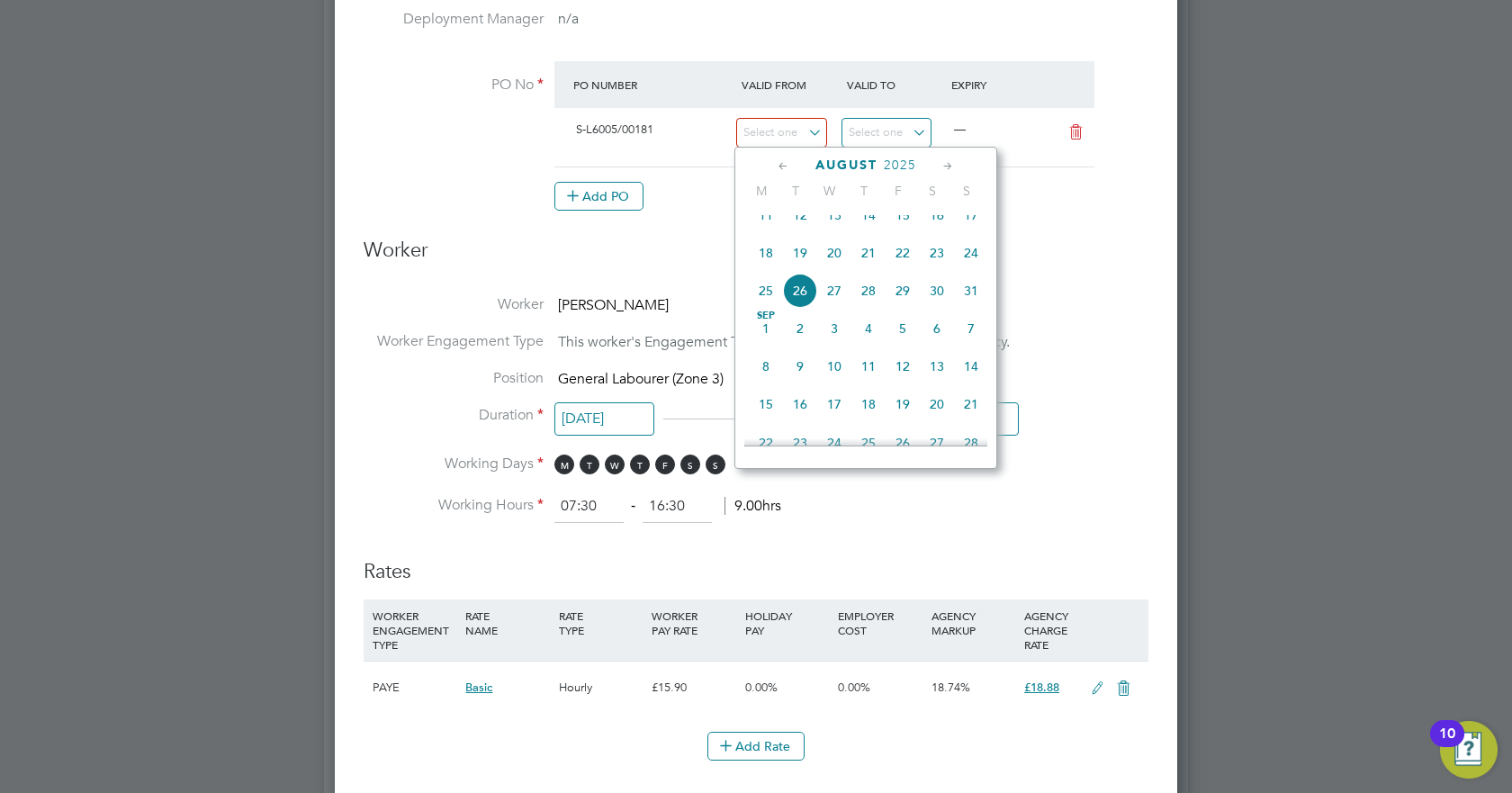
click at [768, 268] on span "18" at bounding box center [766, 253] width 35 height 35
type input "[DATE]"
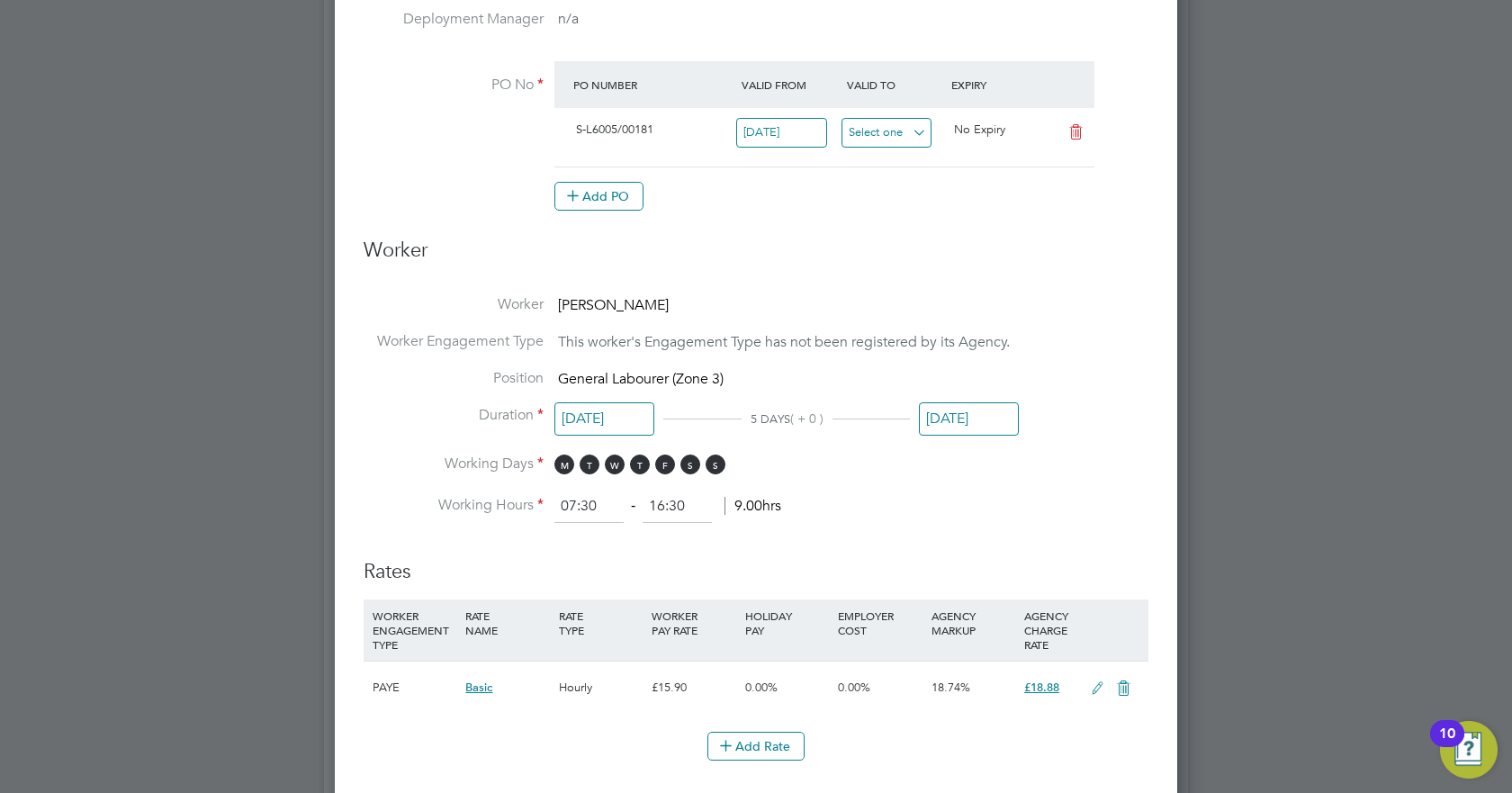
click at [873, 126] on input at bounding box center [887, 133] width 91 height 30
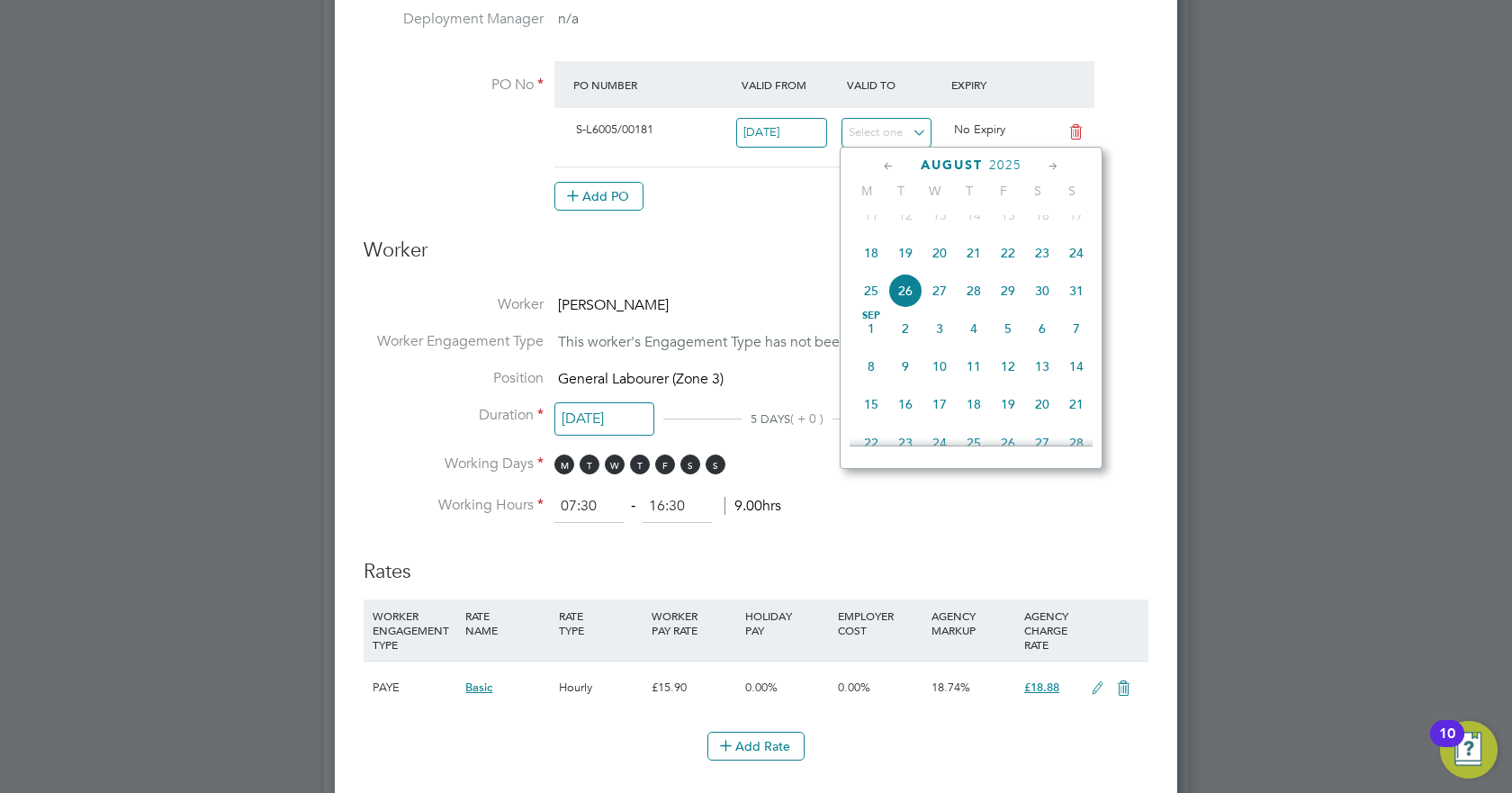
click at [1008, 268] on span "22" at bounding box center [1008, 253] width 35 height 35
type input "[DATE]"
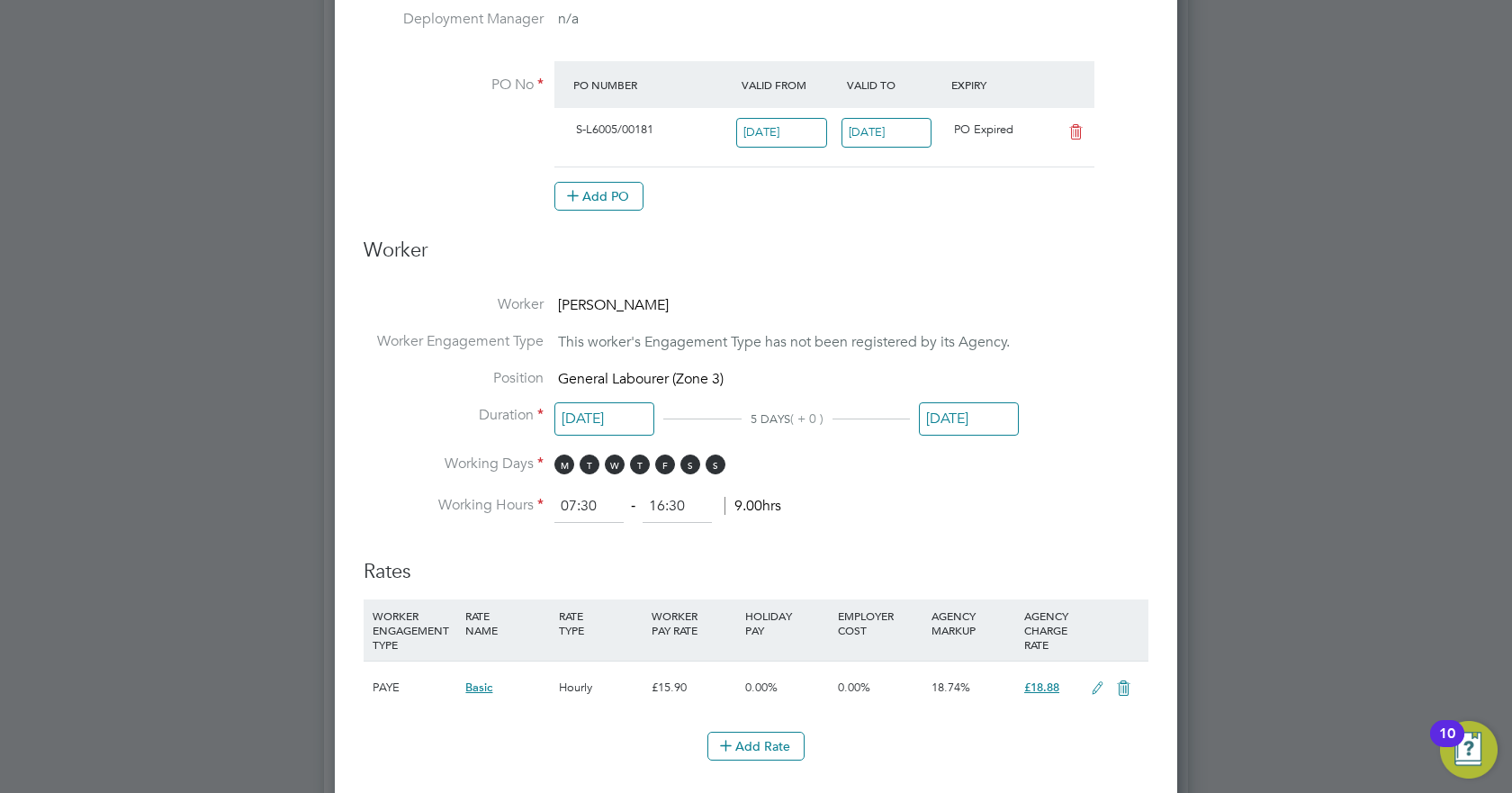
click at [884, 237] on h3 "Worker" at bounding box center [756, 257] width 785 height 41
click at [856, 222] on li "PO No PO Number Valid From Valid To Expiry S-L6005/00181 [DATE] [DATE] PO Expir…" at bounding box center [756, 145] width 785 height 168
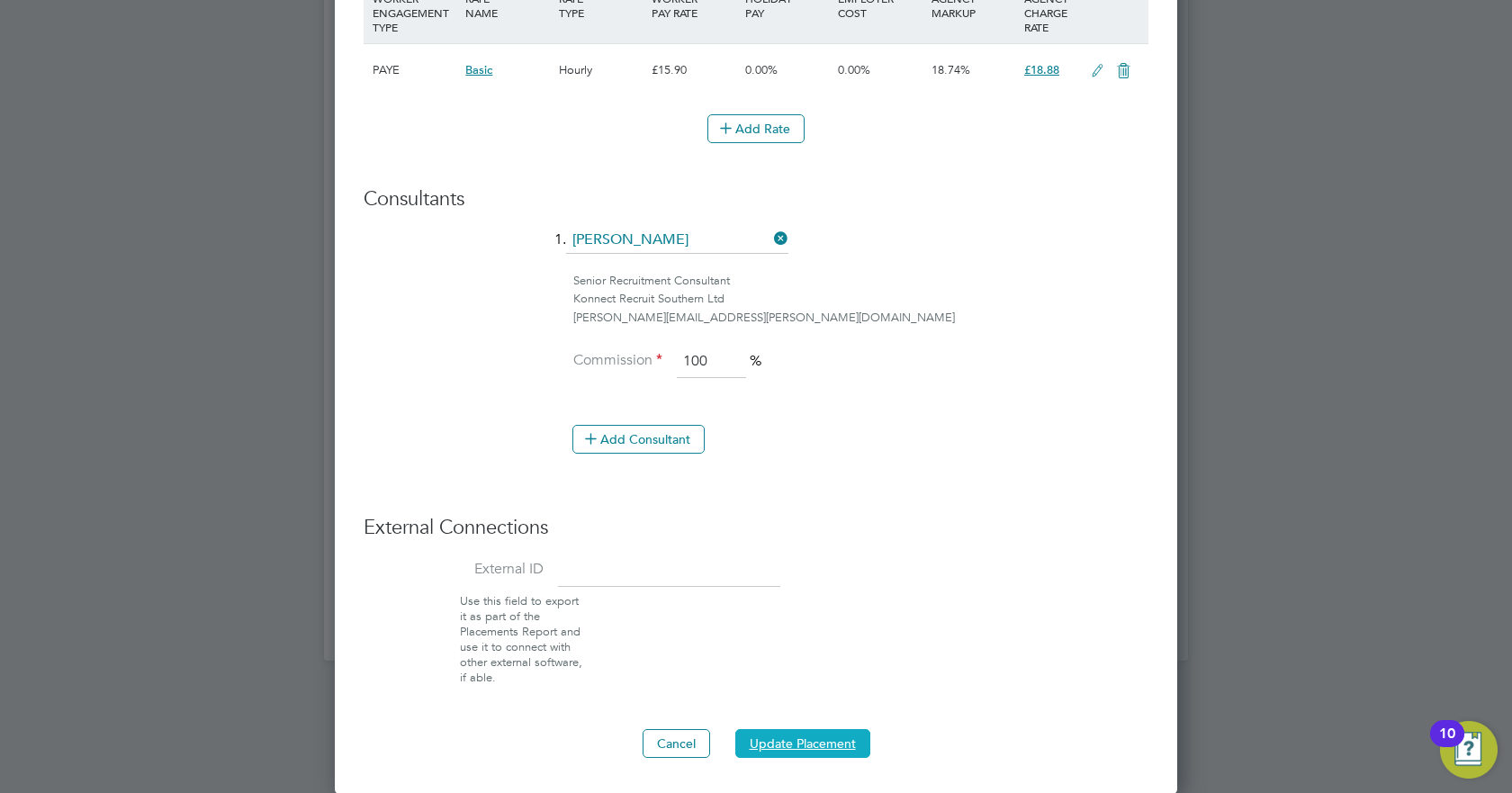
click at [795, 754] on button "Update Placement" at bounding box center [803, 744] width 135 height 29
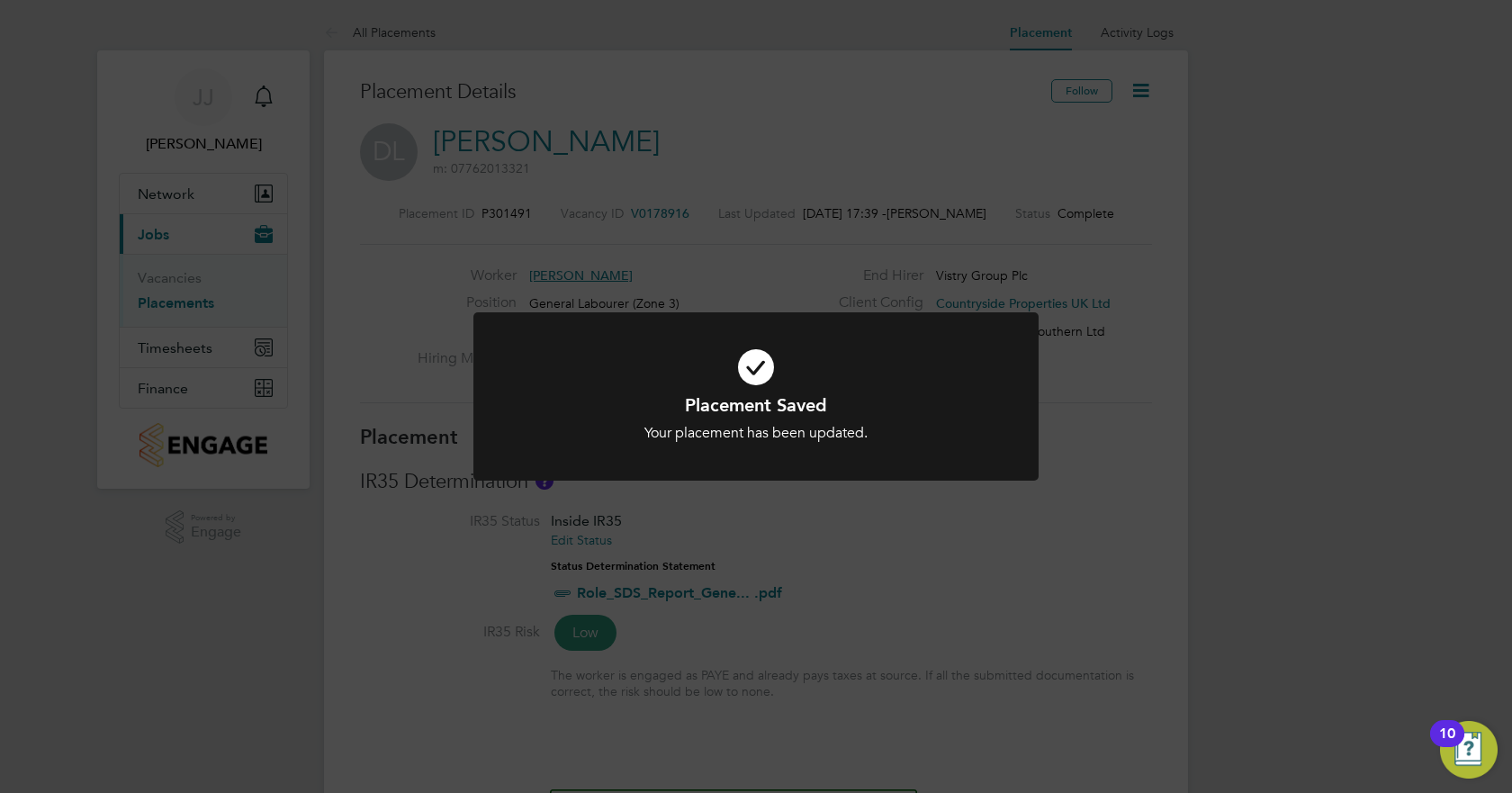
click at [1089, 577] on div "Placement Saved Your placement has been updated. Cancel Okay" at bounding box center [756, 396] width 1512 height 793
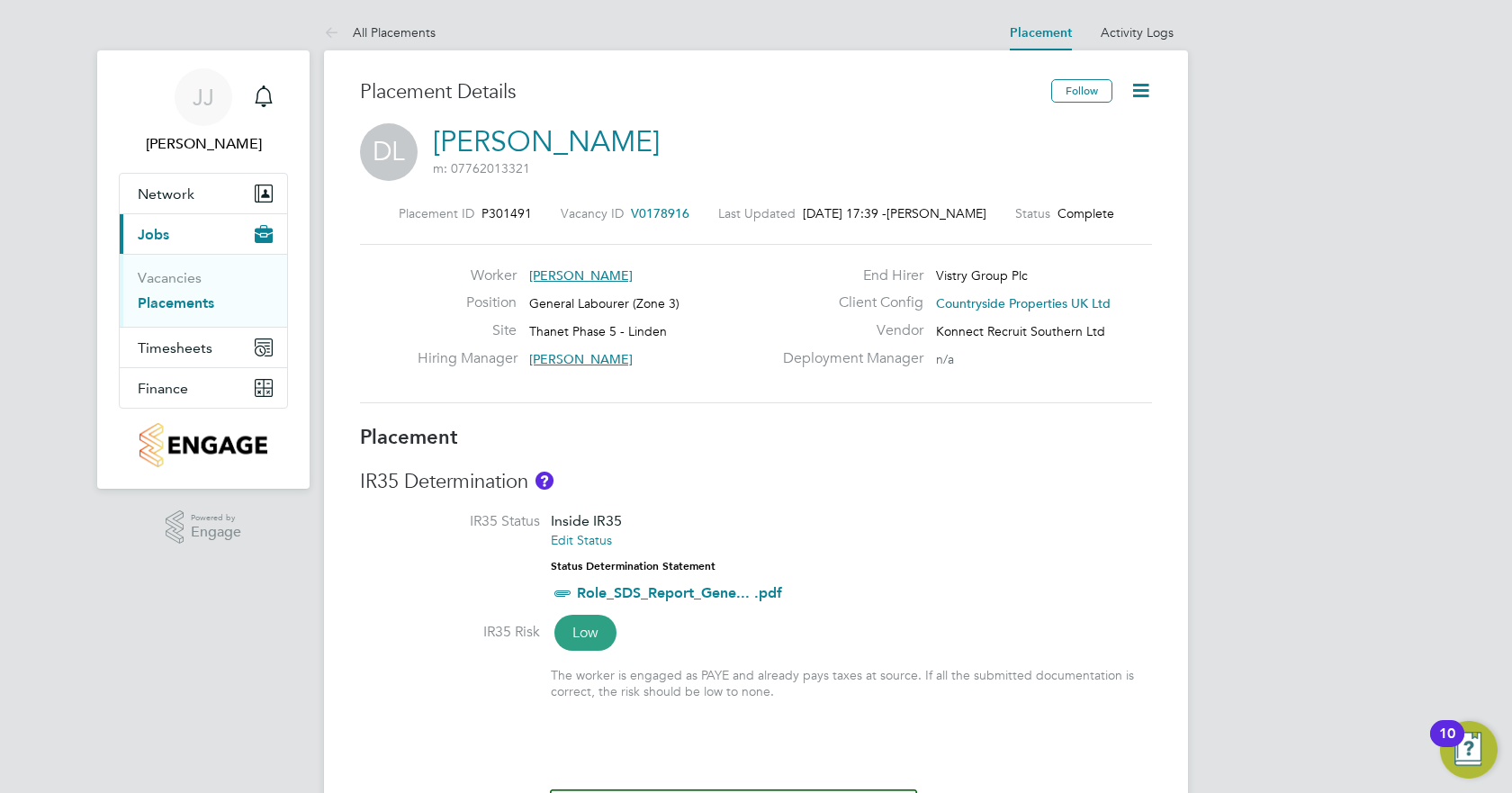
click at [174, 306] on link "Placements" at bounding box center [175, 303] width 76 height 17
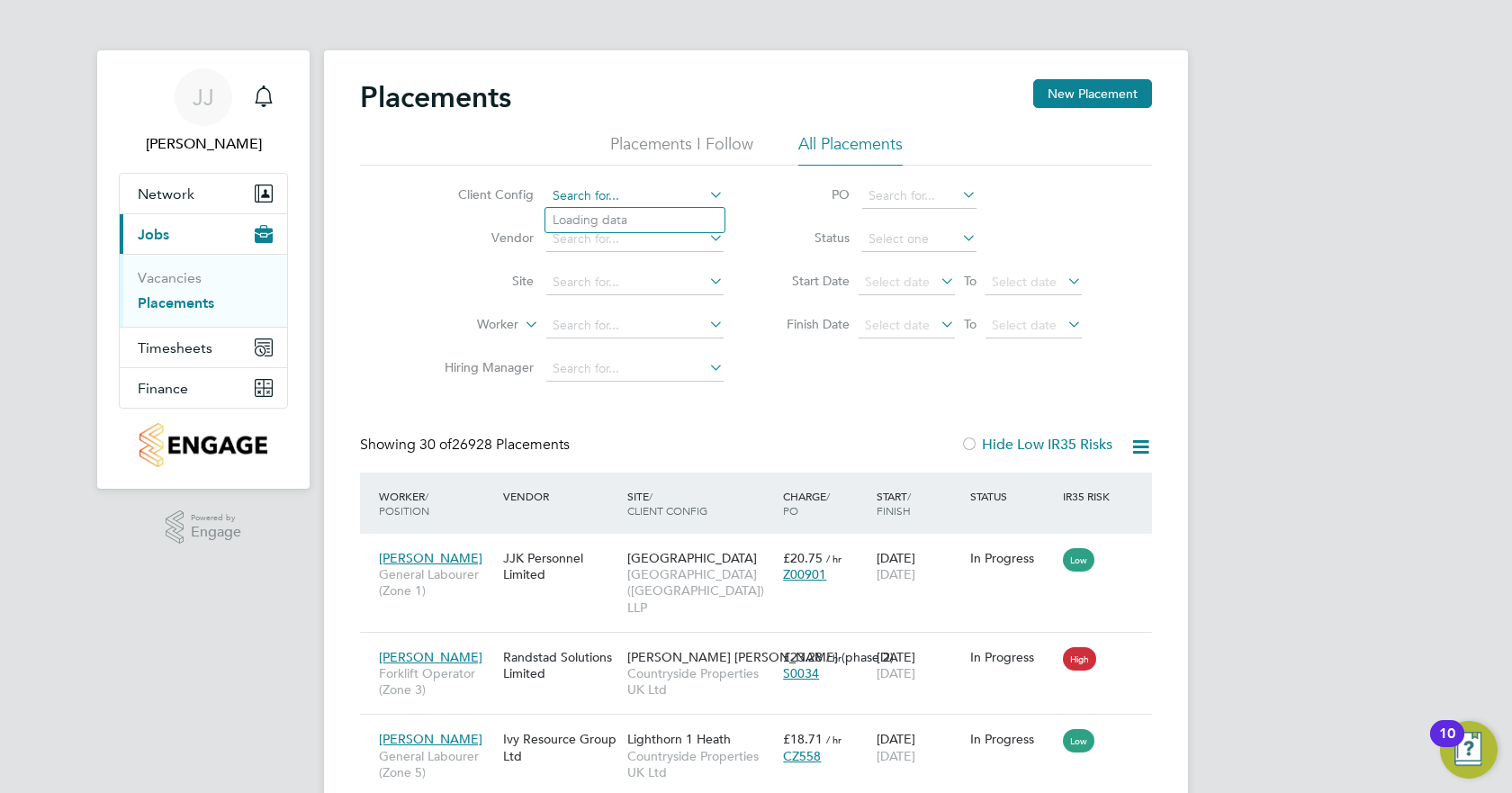
click at [617, 202] on input at bounding box center [635, 196] width 177 height 25
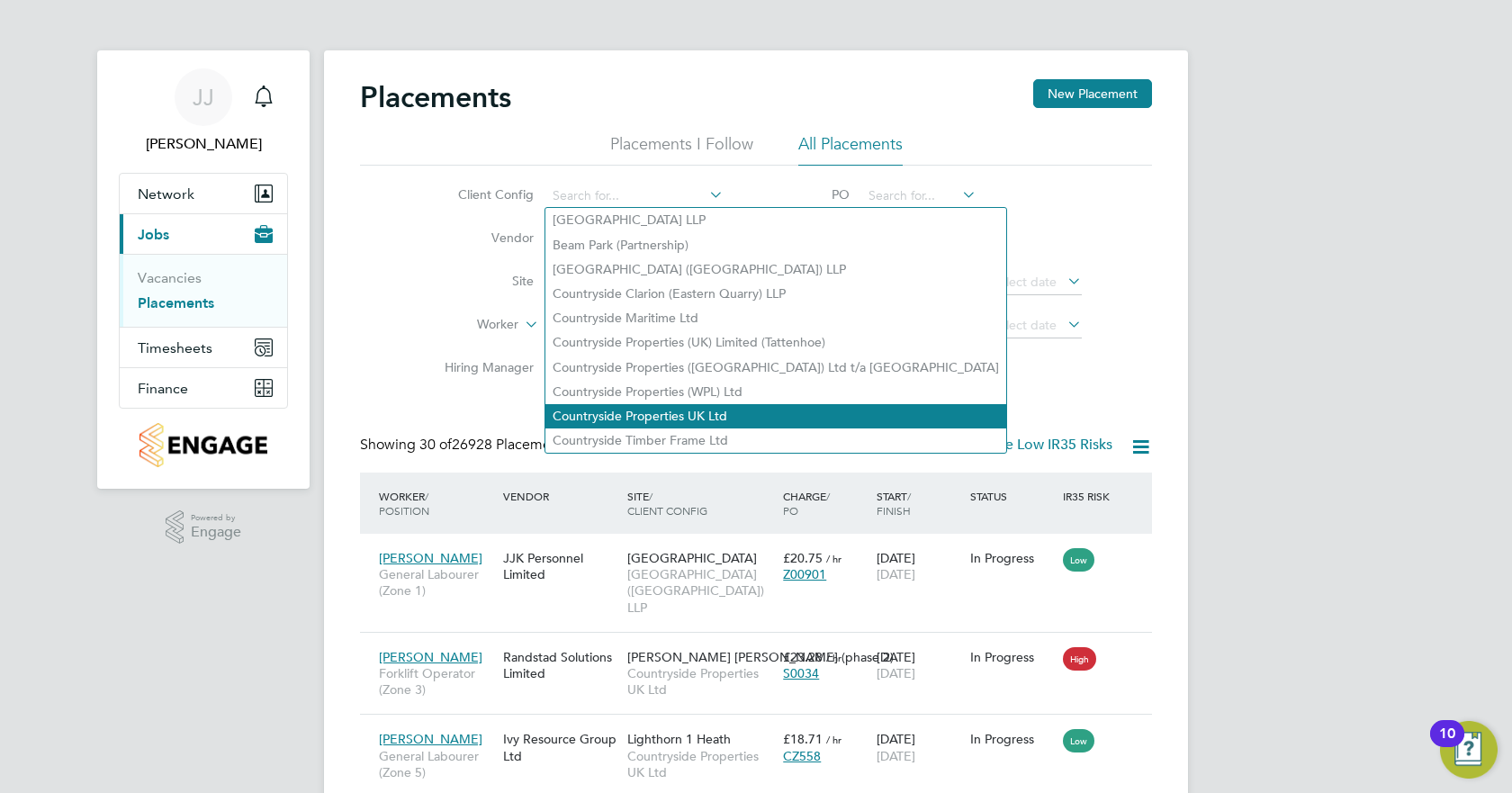
click at [664, 409] on li "Countryside Properties UK Ltd" at bounding box center [776, 417] width 461 height 25
type input "Countryside Properties UK Ltd"
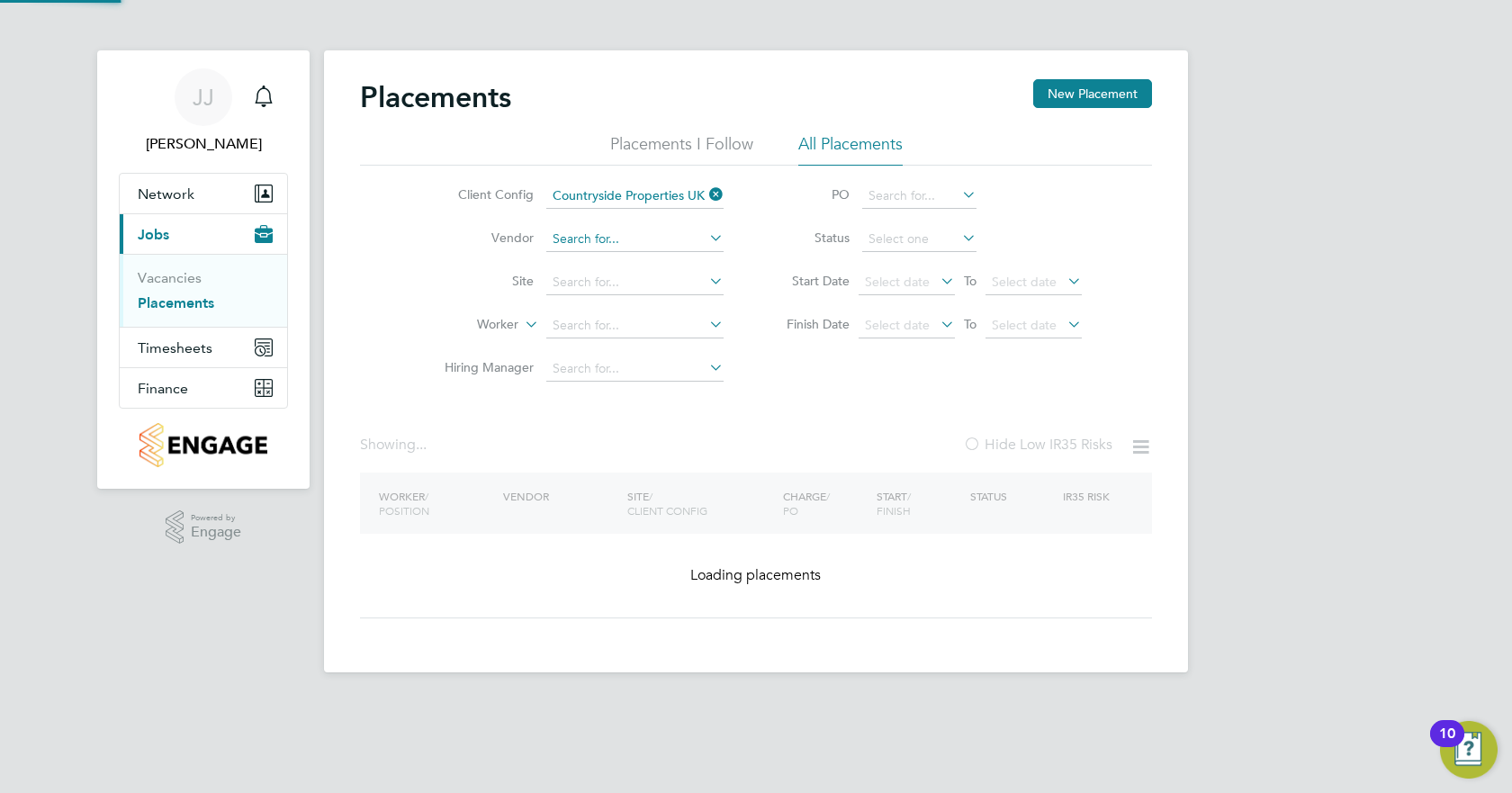
click at [667, 236] on input at bounding box center [635, 240] width 177 height 25
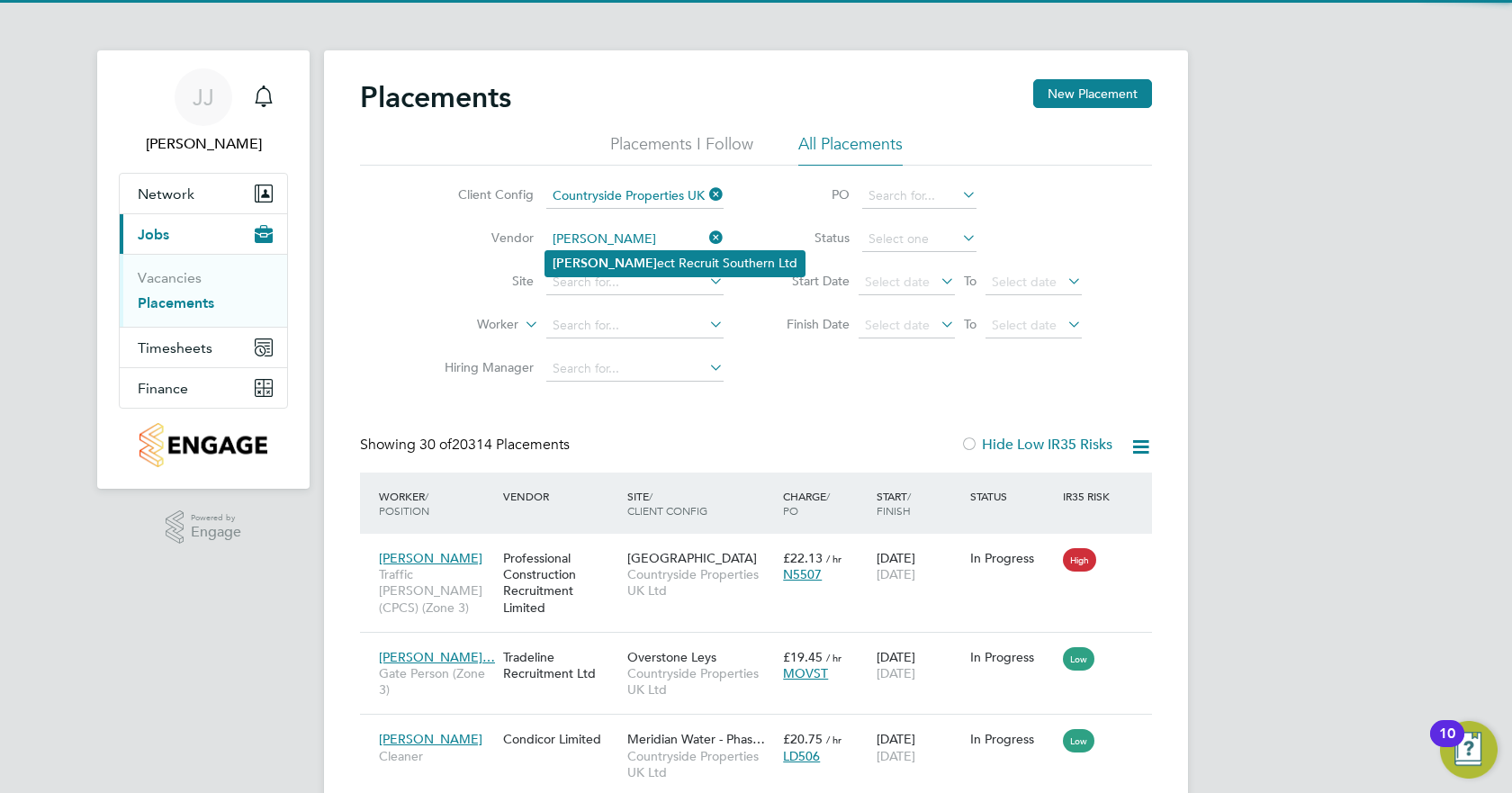
click at [621, 265] on li "[PERSON_NAME] ect Recruit Southern Ltd" at bounding box center [675, 263] width 259 height 25
type input "Konnect Recruit Southern Ltd"
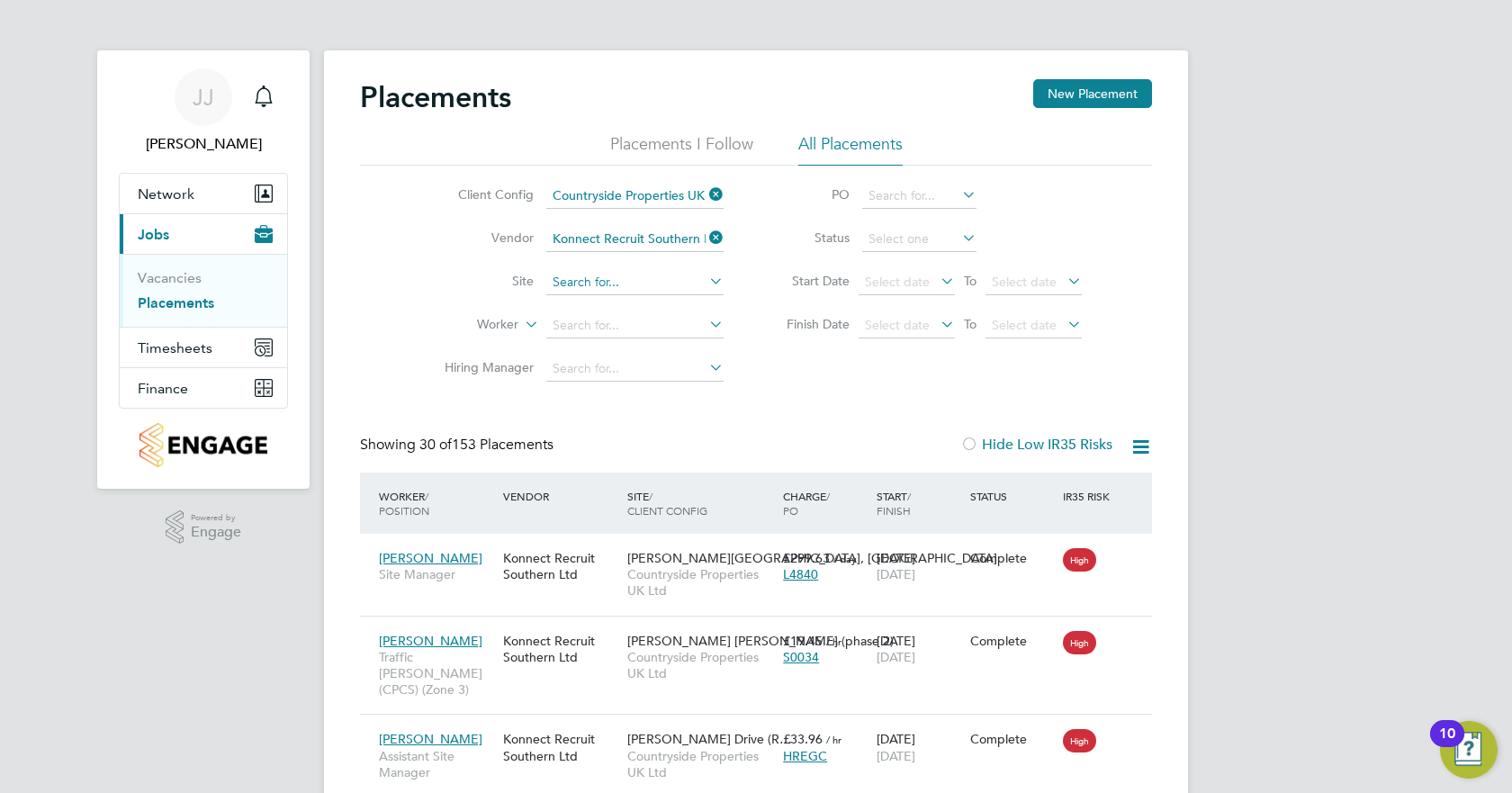
click at [684, 284] on input at bounding box center [635, 283] width 177 height 25
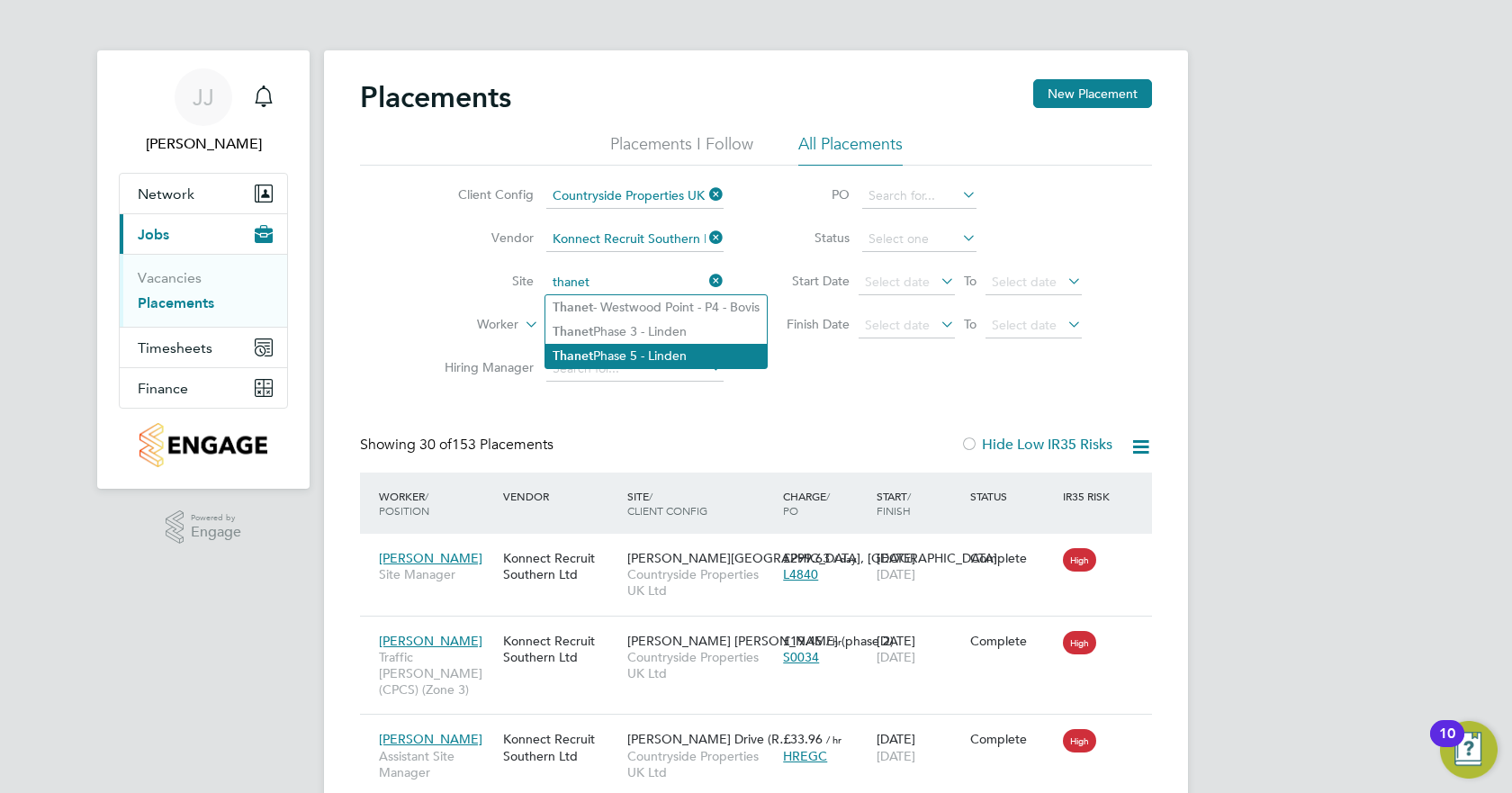
click at [680, 357] on li "Thanet Phase 5 - Linden" at bounding box center [656, 356] width 222 height 25
type input "Thanet Phase 5 - Linden"
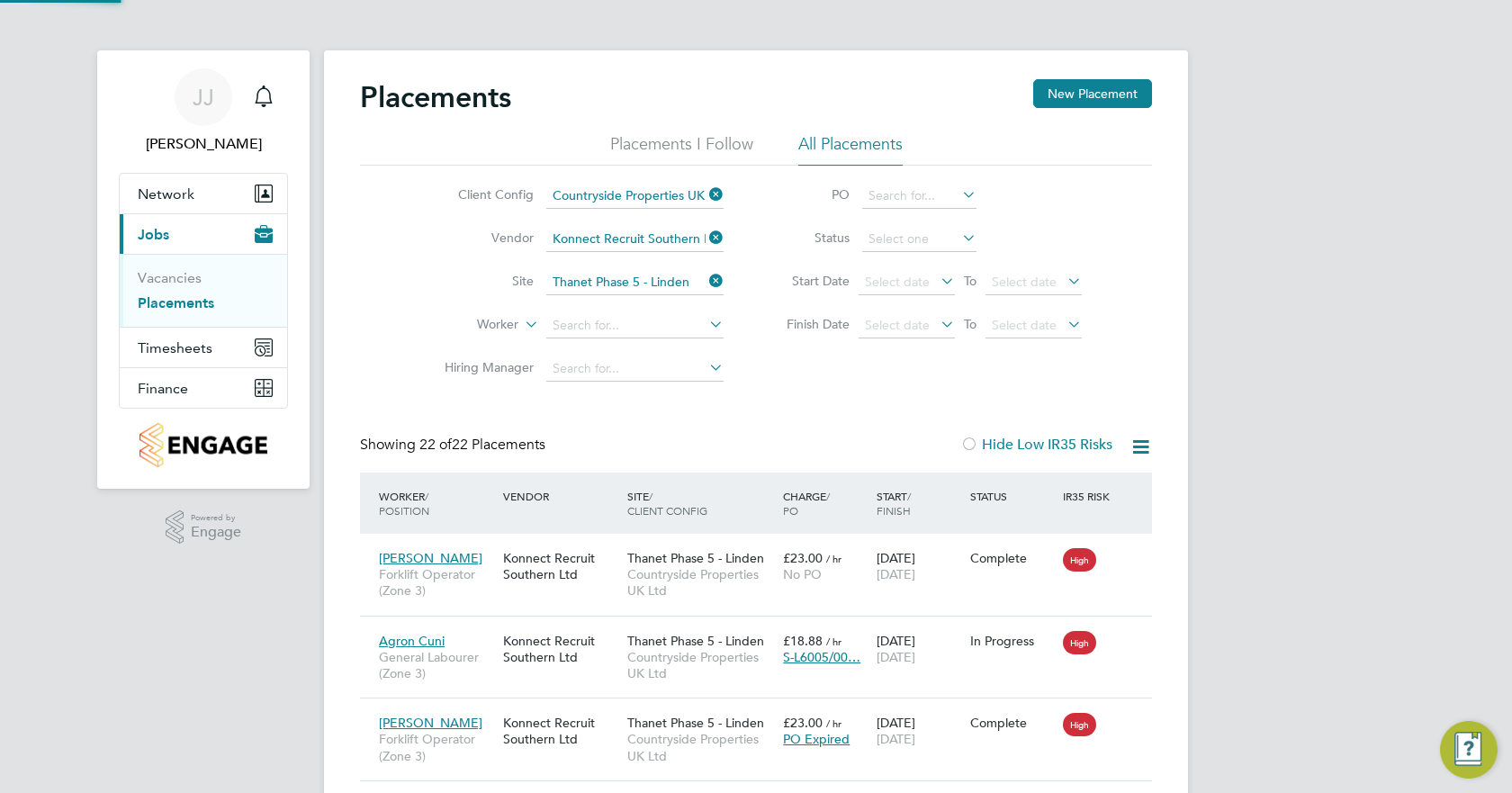
scroll to position [67, 125]
click at [894, 239] on input at bounding box center [920, 240] width 115 height 25
click at [918, 350] on li "Complete" at bounding box center [920, 357] width 116 height 24
